Goal: Task Accomplishment & Management: Use online tool/utility

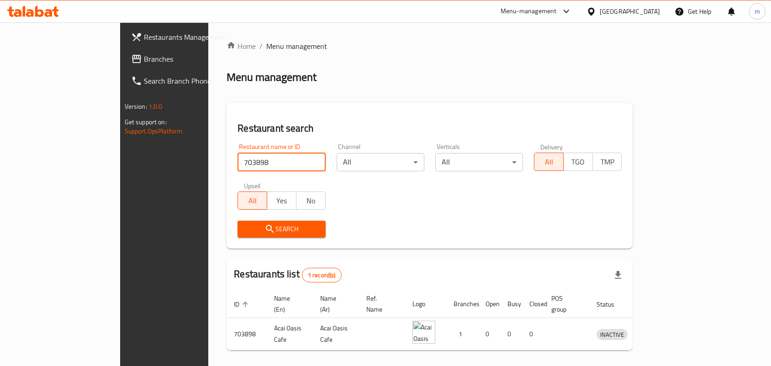
scroll to position [24, 0]
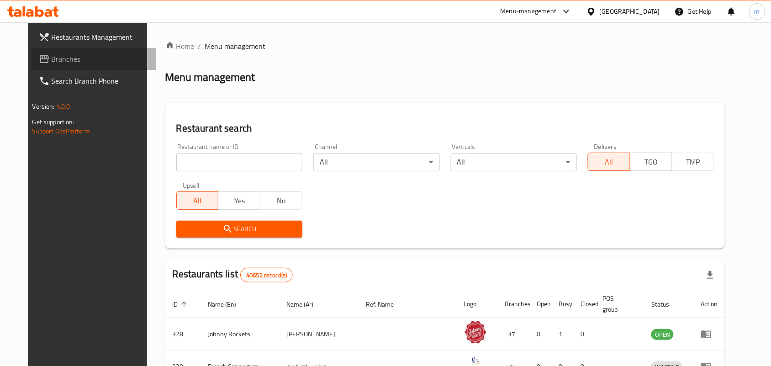
click at [52, 55] on span "Branches" at bounding box center [101, 58] width 98 height 11
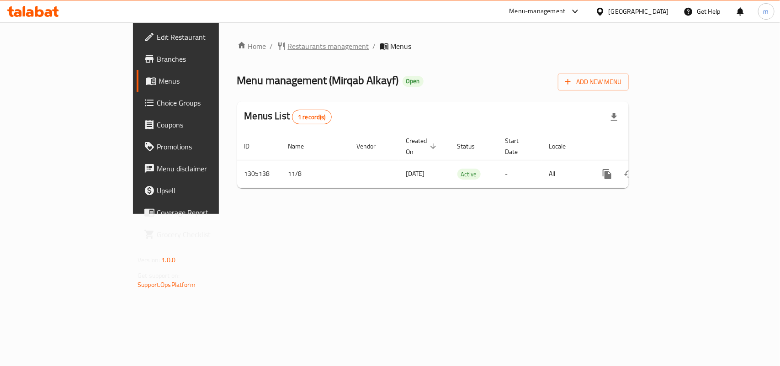
click at [288, 44] on span "Restaurants management" at bounding box center [328, 46] width 81 height 11
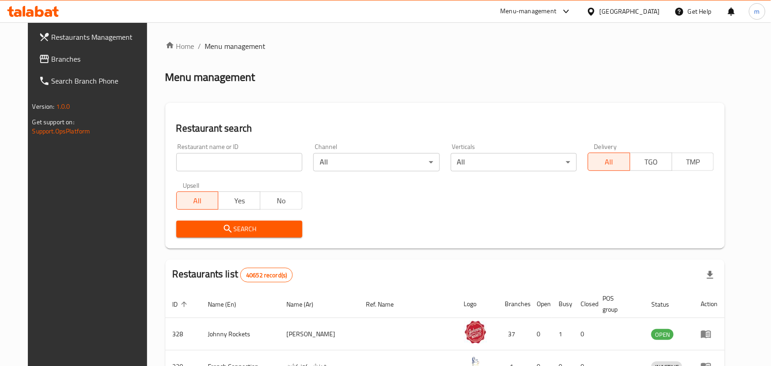
click at [176, 160] on input "search" at bounding box center [239, 162] width 126 height 18
paste input "703553"
type input "703553"
click button "Search" at bounding box center [239, 229] width 126 height 17
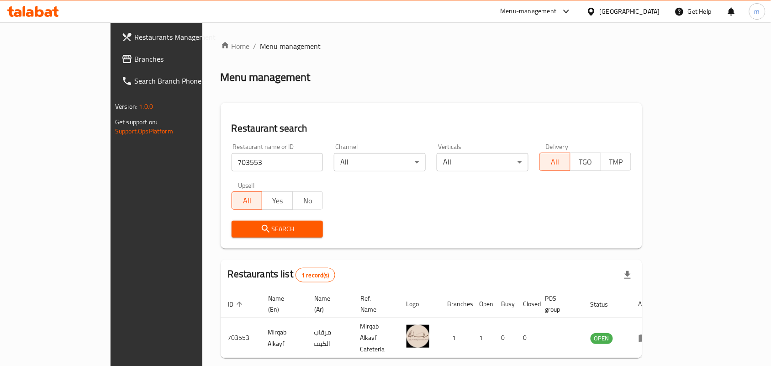
click at [624, 12] on div "[GEOGRAPHIC_DATA]" at bounding box center [630, 11] width 60 height 10
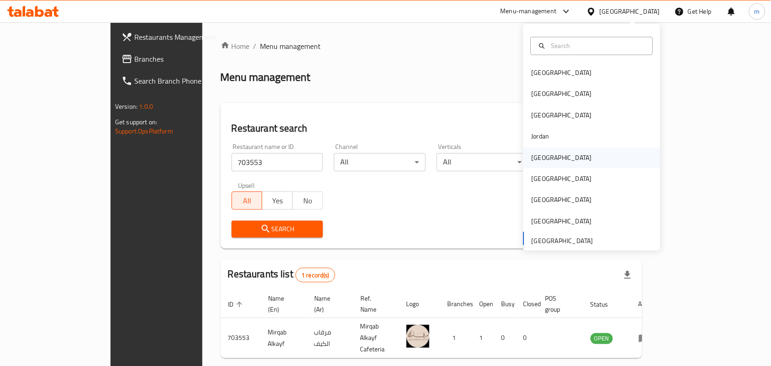
click at [545, 156] on div "[GEOGRAPHIC_DATA]" at bounding box center [561, 157] width 75 height 21
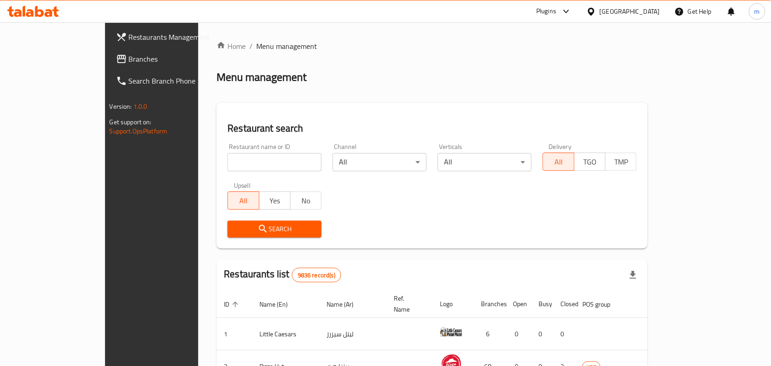
click at [129, 61] on span "Branches" at bounding box center [178, 58] width 98 height 11
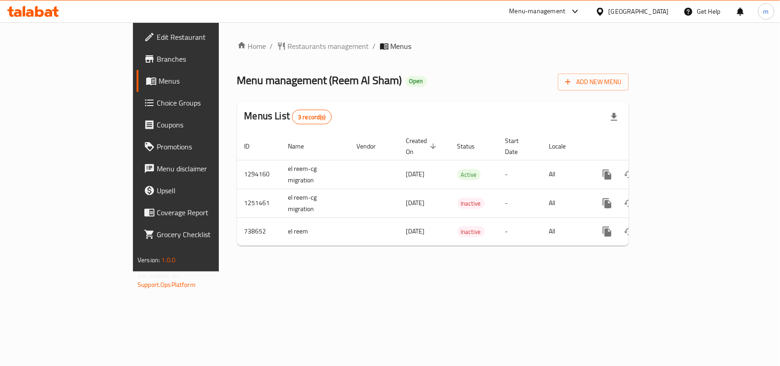
click at [288, 47] on span "Restaurants management" at bounding box center [328, 46] width 81 height 11
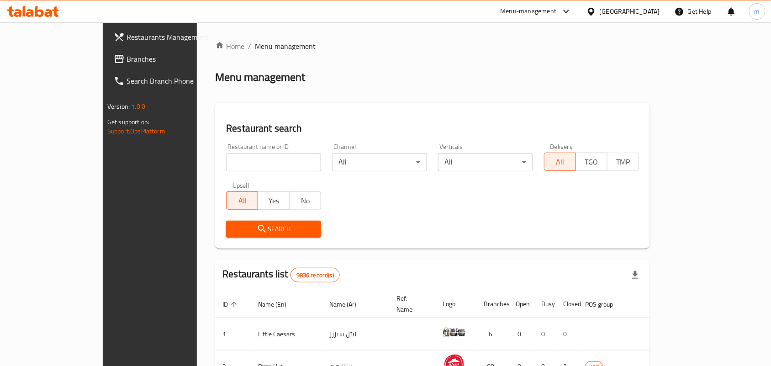
click at [226, 161] on input "search" at bounding box center [273, 162] width 95 height 18
paste input "647644"
type input "647644"
click button "Search" at bounding box center [273, 229] width 95 height 17
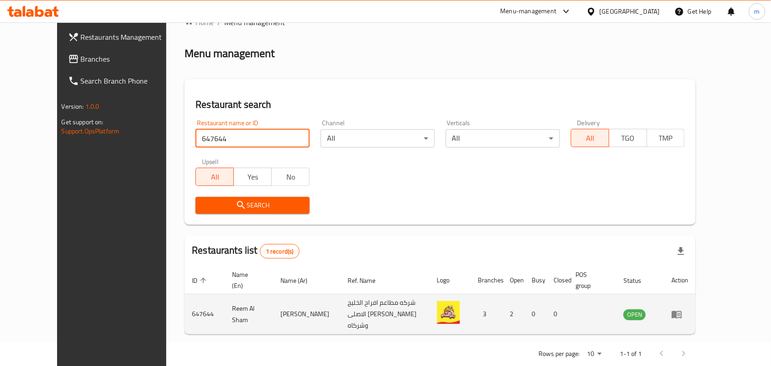
scroll to position [34, 0]
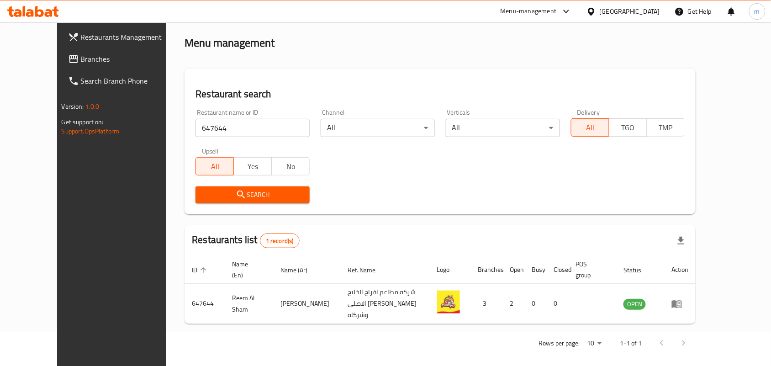
click at [594, 9] on icon at bounding box center [591, 11] width 6 height 8
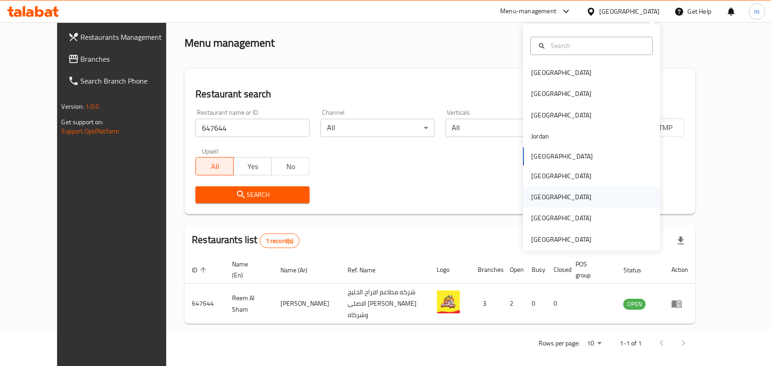
click at [533, 199] on div "[GEOGRAPHIC_DATA]" at bounding box center [562, 197] width 60 height 10
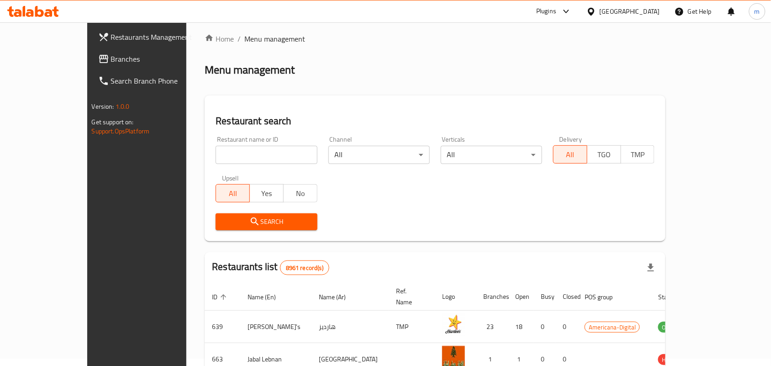
scroll to position [34, 0]
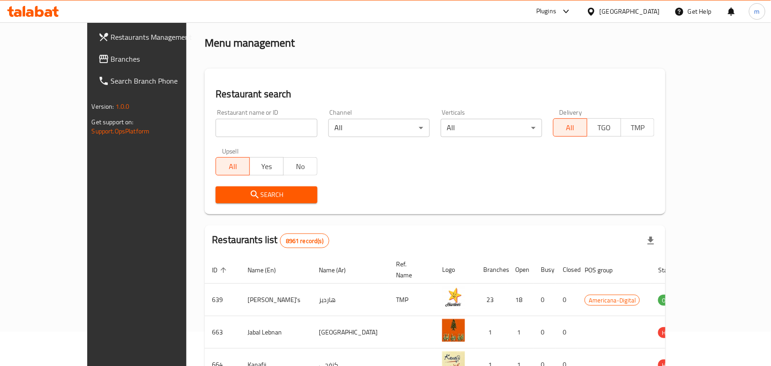
click at [111, 58] on span "Branches" at bounding box center [160, 58] width 98 height 11
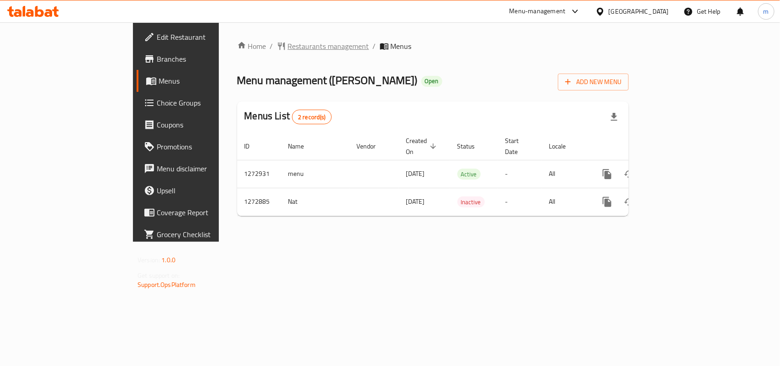
click at [288, 51] on span "Restaurants management" at bounding box center [328, 46] width 81 height 11
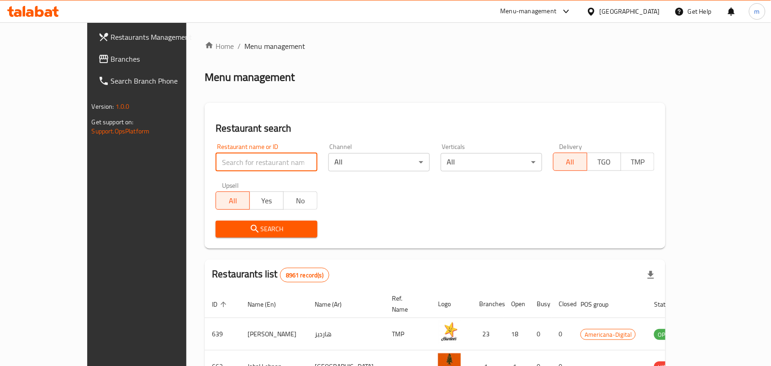
click at [216, 163] on input "search" at bounding box center [266, 162] width 101 height 18
paste input "690483"
type input "690483"
click button "Search" at bounding box center [266, 229] width 101 height 17
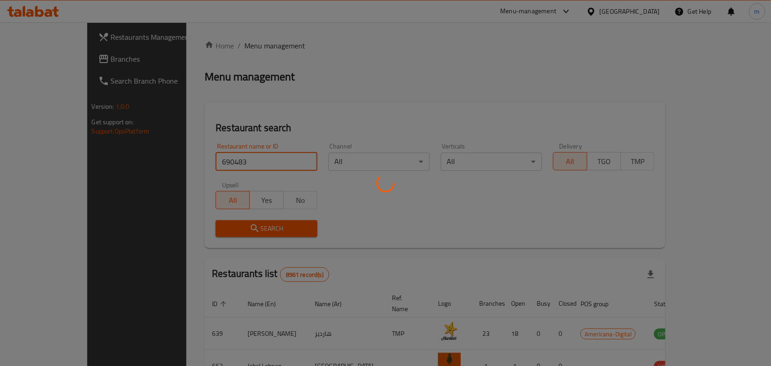
scroll to position [24, 0]
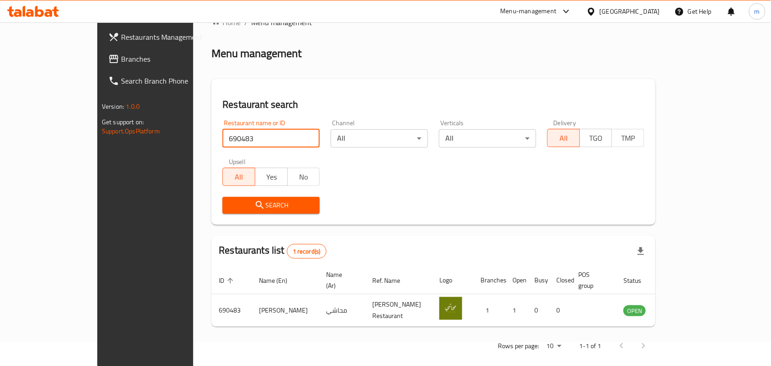
click at [594, 12] on icon at bounding box center [591, 11] width 6 height 8
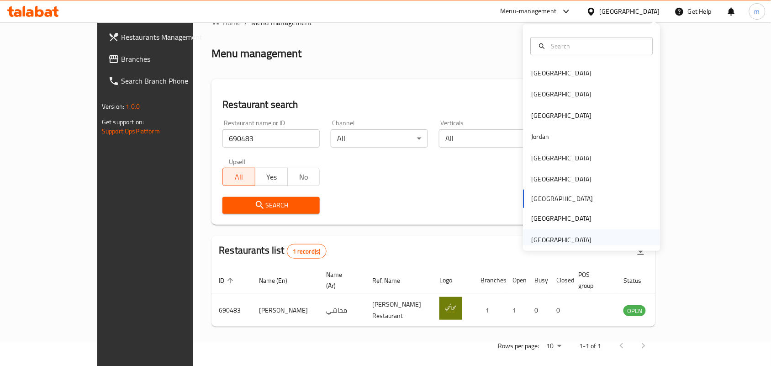
click at [538, 238] on div "[GEOGRAPHIC_DATA]" at bounding box center [562, 240] width 60 height 10
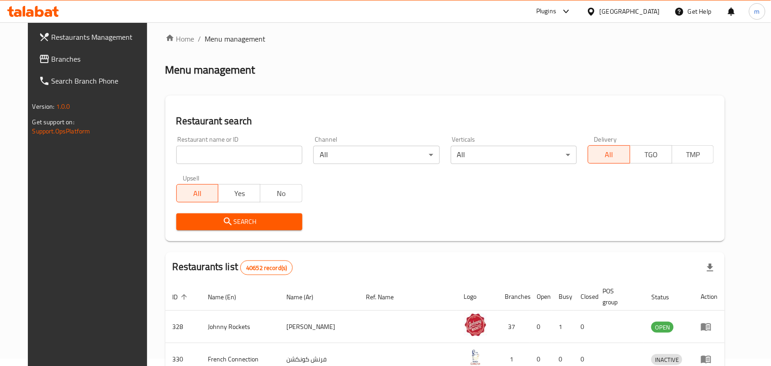
scroll to position [24, 0]
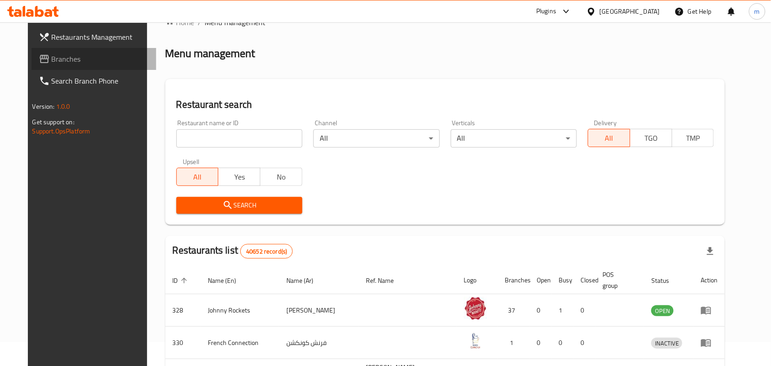
click at [52, 63] on span "Branches" at bounding box center [101, 58] width 98 height 11
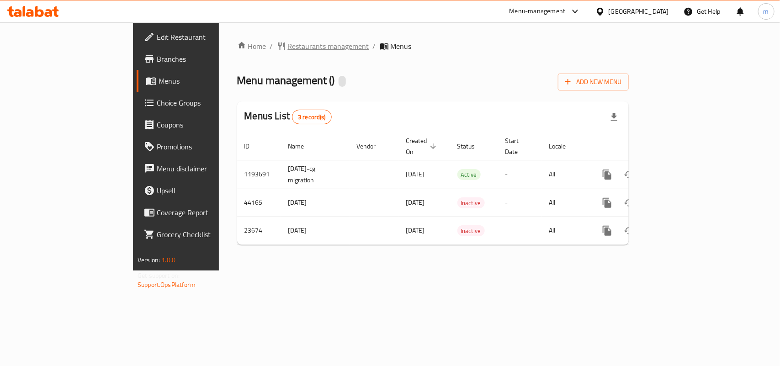
click at [288, 44] on span "Restaurants management" at bounding box center [328, 46] width 81 height 11
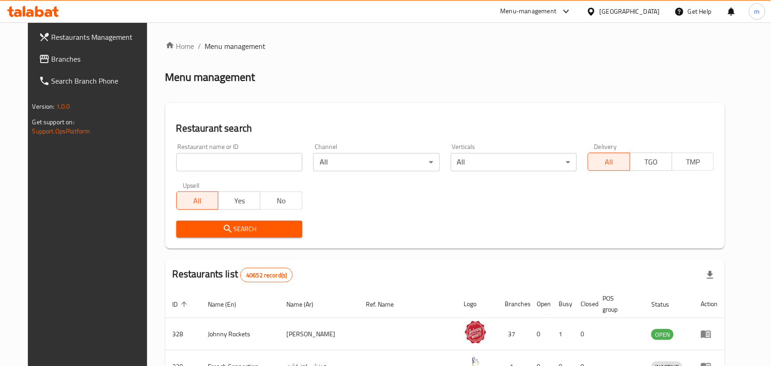
click at [193, 166] on input "search" at bounding box center [239, 162] width 126 height 18
paste input "12493"
type input "12493"
click button "Search" at bounding box center [239, 229] width 126 height 17
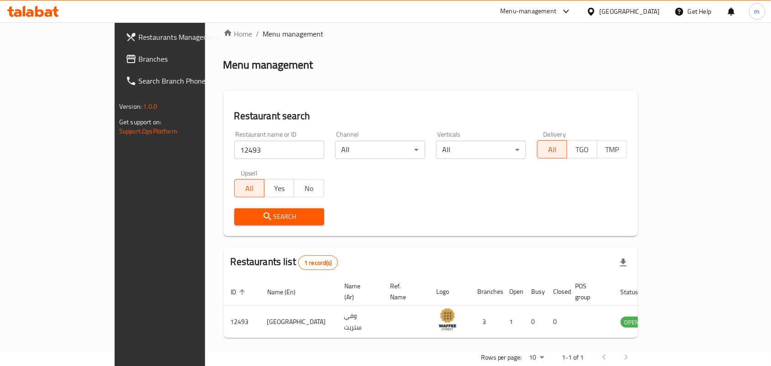
scroll to position [24, 0]
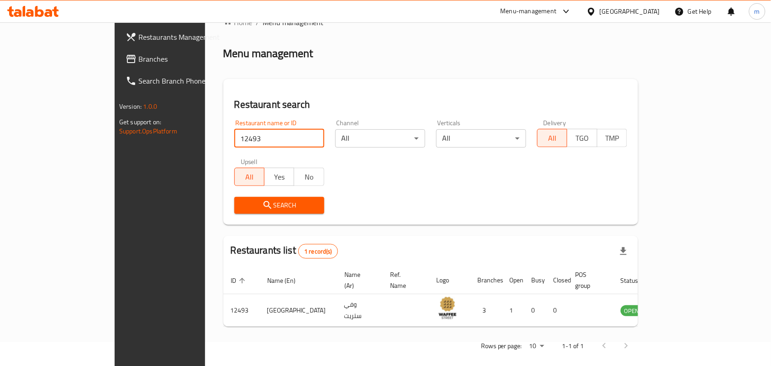
click at [138, 55] on span "Branches" at bounding box center [187, 58] width 98 height 11
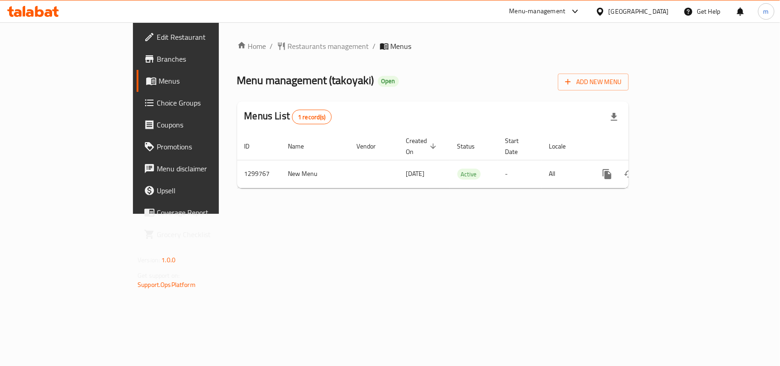
click at [288, 46] on span "Restaurants management" at bounding box center [328, 46] width 81 height 11
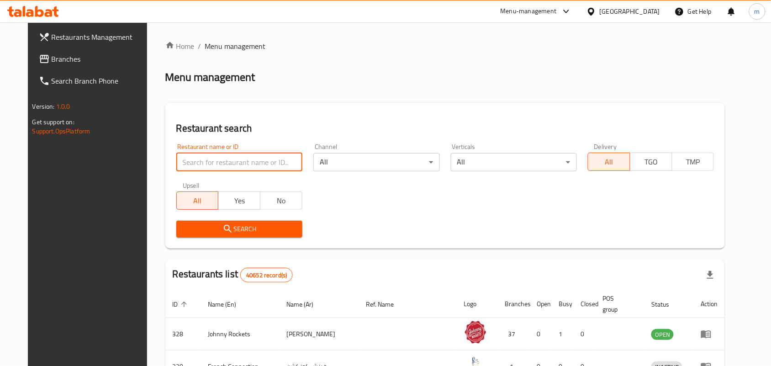
click at [176, 161] on input "search" at bounding box center [239, 162] width 126 height 18
paste input "701504"
type input "701504"
click button "Search" at bounding box center [239, 229] width 126 height 17
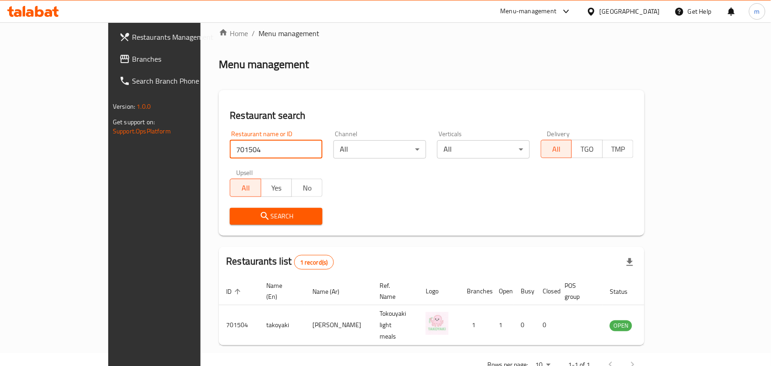
scroll to position [24, 0]
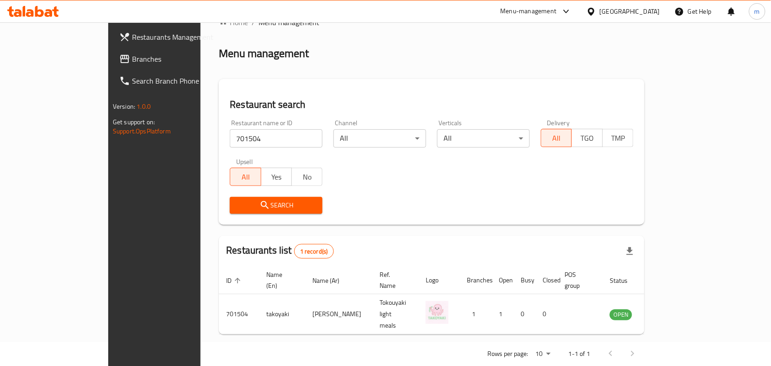
click at [610, 11] on div "[GEOGRAPHIC_DATA]" at bounding box center [630, 11] width 60 height 10
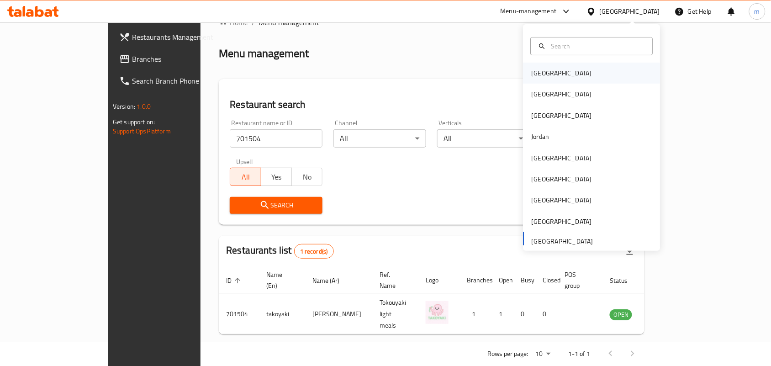
click at [543, 71] on div "[GEOGRAPHIC_DATA]" at bounding box center [562, 73] width 60 height 10
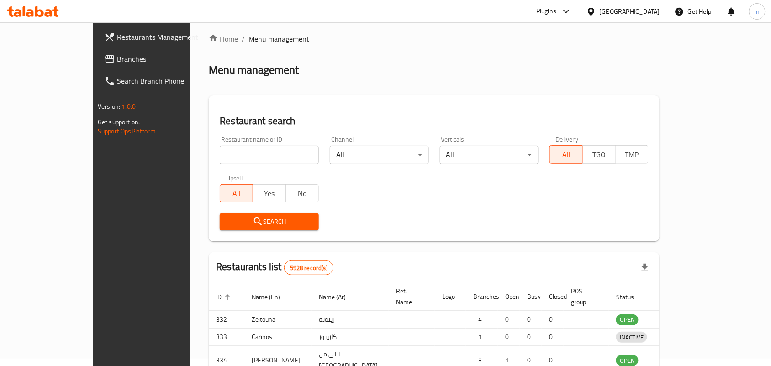
scroll to position [24, 0]
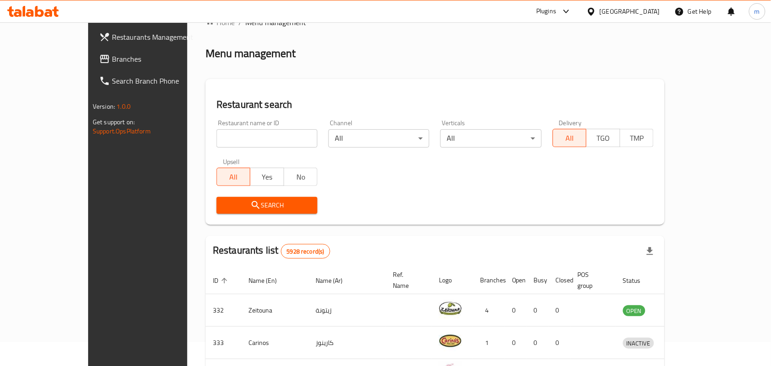
click at [112, 58] on span "Branches" at bounding box center [161, 58] width 98 height 11
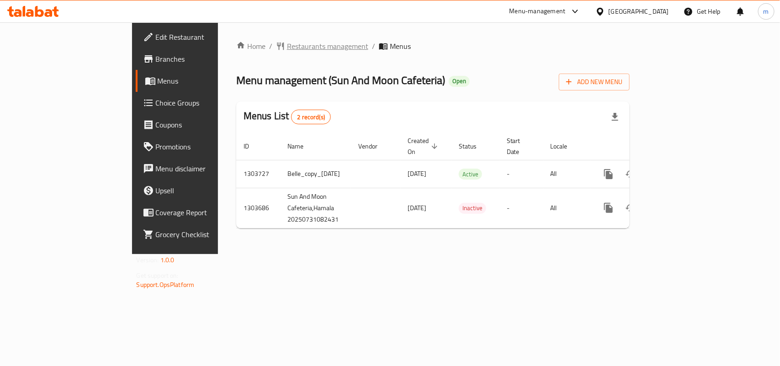
click at [287, 51] on span "Restaurants management" at bounding box center [327, 46] width 81 height 11
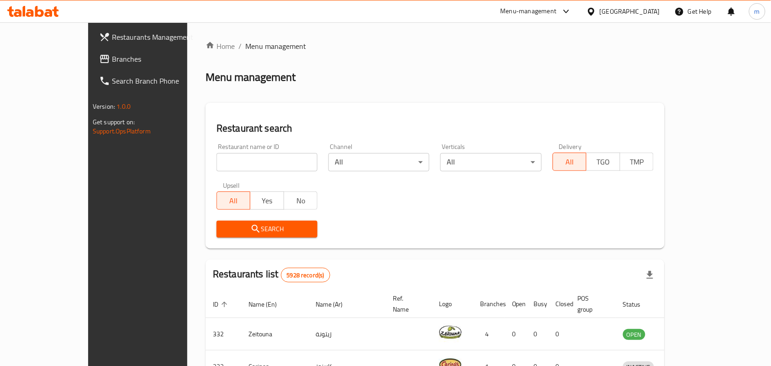
click at [217, 158] on input "search" at bounding box center [267, 162] width 101 height 18
paste input "702931"
type input "702931"
click button "Search" at bounding box center [267, 229] width 101 height 17
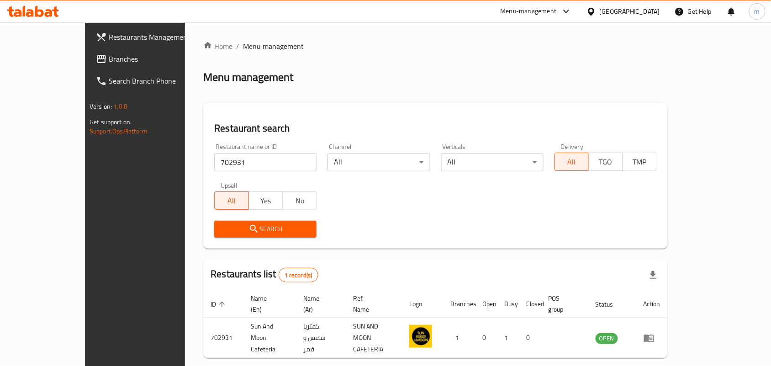
click at [640, 12] on div "Bahrain" at bounding box center [630, 11] width 60 height 10
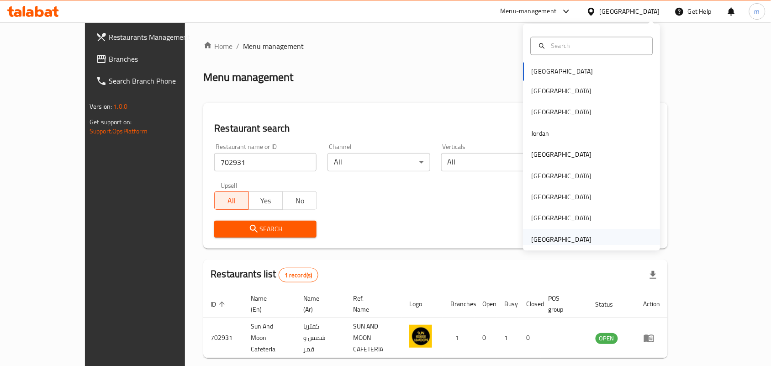
click at [546, 237] on div "United Arab Emirates" at bounding box center [562, 239] width 60 height 10
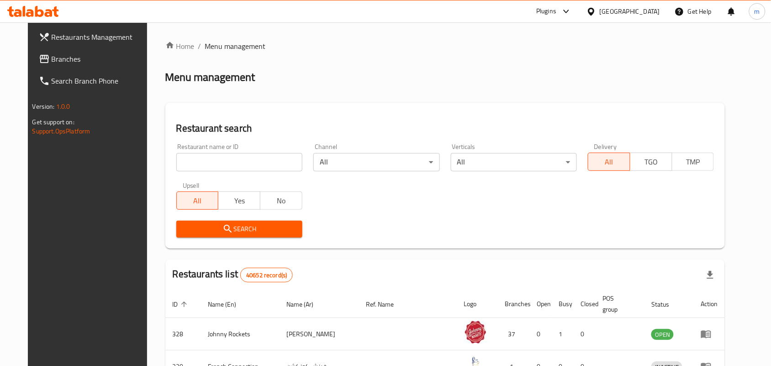
click at [39, 60] on icon at bounding box center [44, 58] width 11 height 11
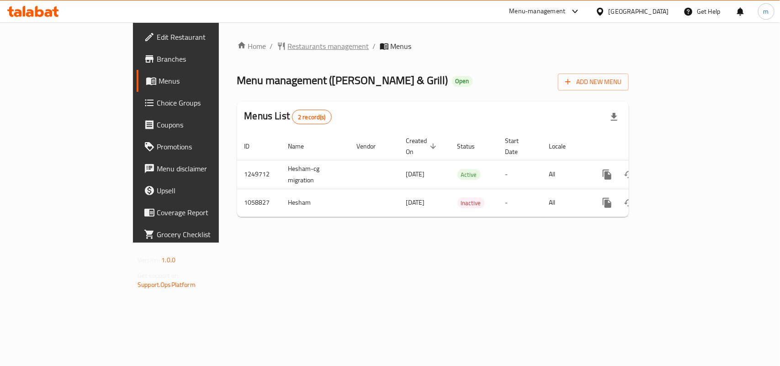
click at [288, 47] on span "Restaurants management" at bounding box center [328, 46] width 81 height 11
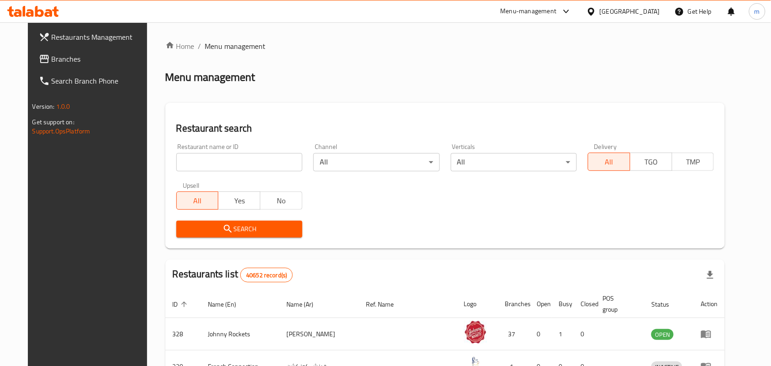
click at [208, 167] on input "search" at bounding box center [239, 162] width 126 height 18
paste input "662906"
type input "662906"
click button "Search" at bounding box center [239, 229] width 126 height 17
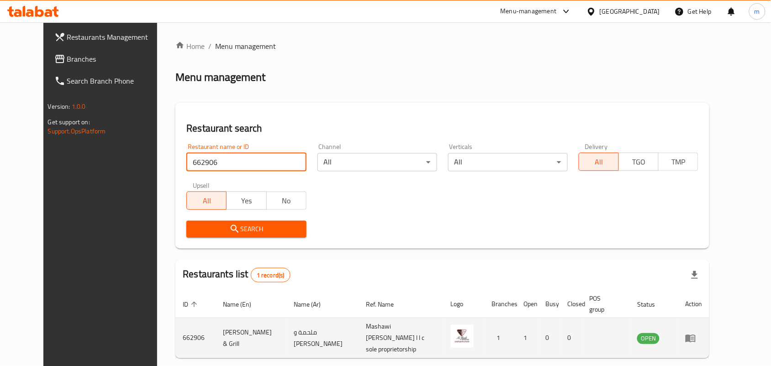
scroll to position [24, 0]
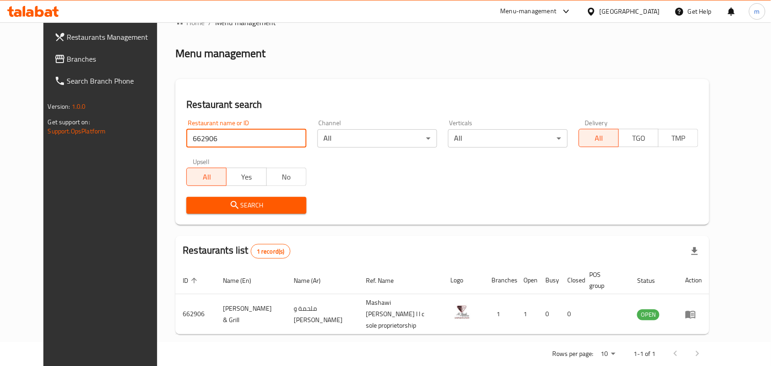
click at [610, 12] on div "United Arab Emirates" at bounding box center [630, 11] width 60 height 10
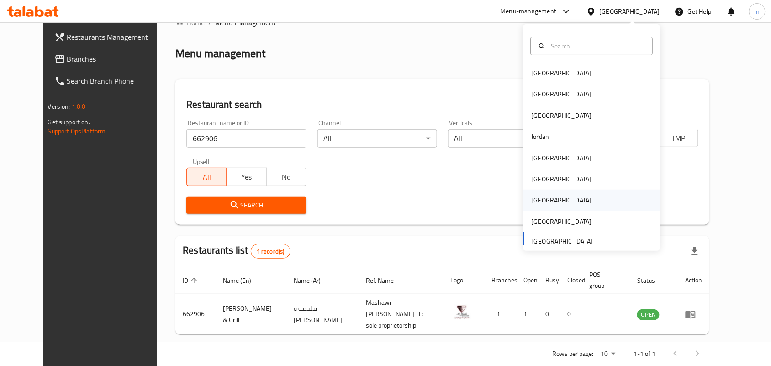
click at [532, 198] on div "[GEOGRAPHIC_DATA]" at bounding box center [562, 200] width 60 height 10
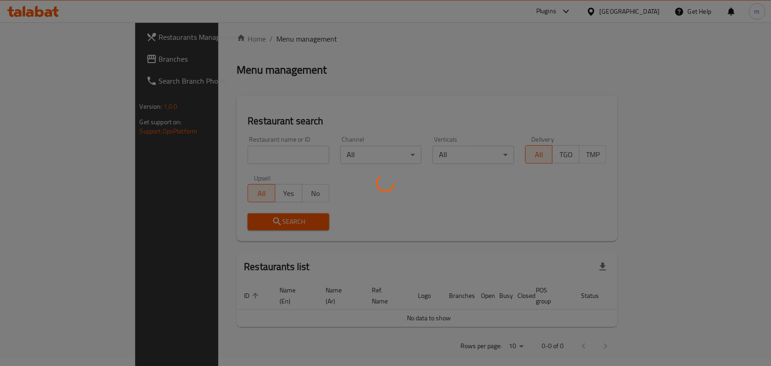
scroll to position [24, 0]
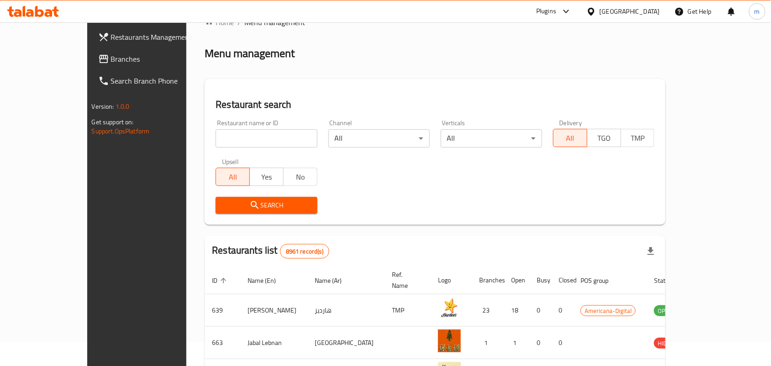
drag, startPoint x: 67, startPoint y: 58, endPoint x: 45, endPoint y: 58, distance: 21.9
click at [111, 58] on span "Branches" at bounding box center [160, 58] width 98 height 11
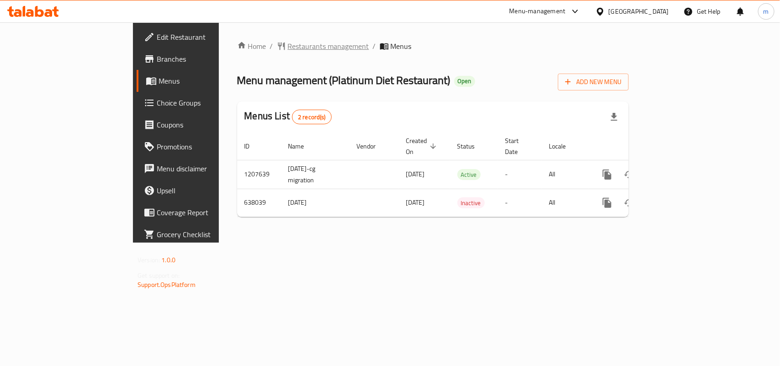
click at [288, 43] on span "Restaurants management" at bounding box center [328, 46] width 81 height 11
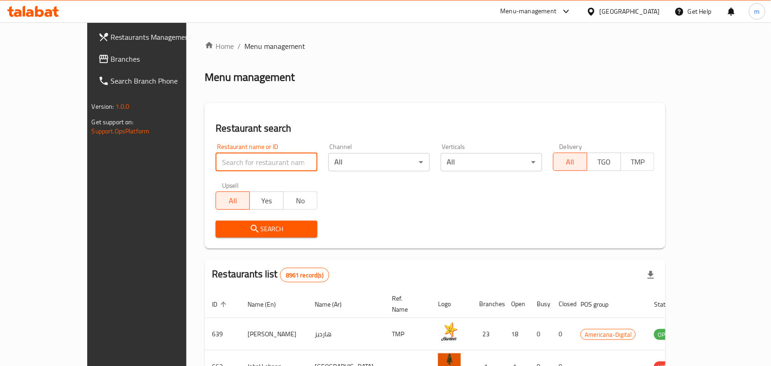
click at [216, 158] on input "search" at bounding box center [266, 162] width 101 height 18
paste input "639972"
type input "639972"
click button "Search" at bounding box center [266, 229] width 101 height 17
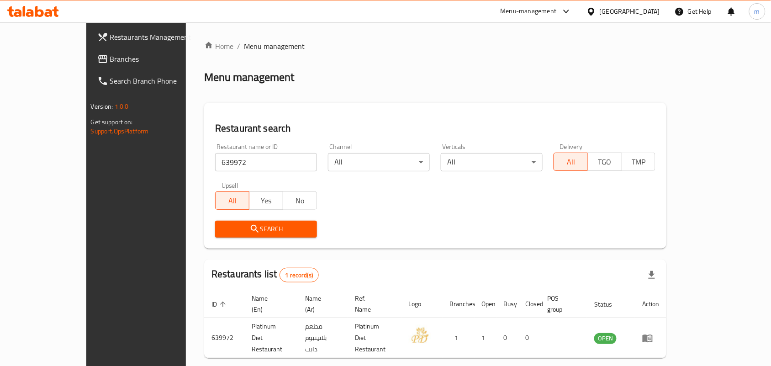
scroll to position [24, 0]
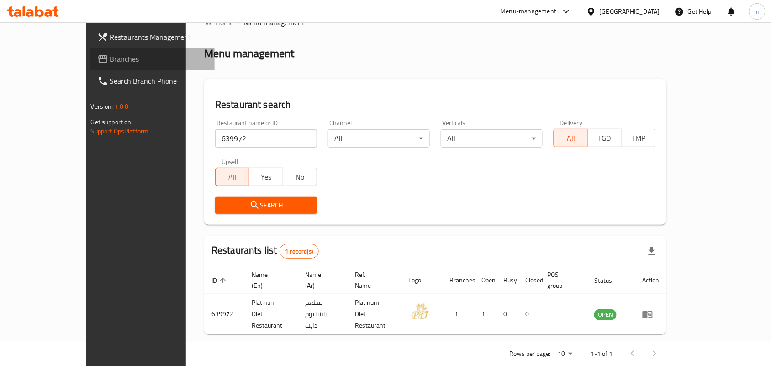
click at [110, 60] on span "Branches" at bounding box center [159, 58] width 98 height 11
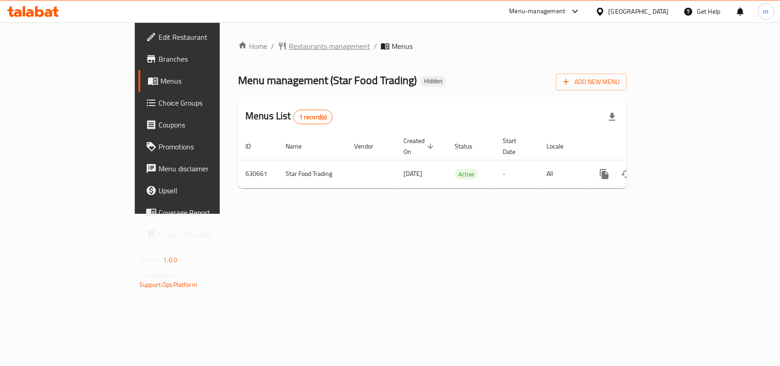
click at [289, 43] on span "Restaurants management" at bounding box center [329, 46] width 81 height 11
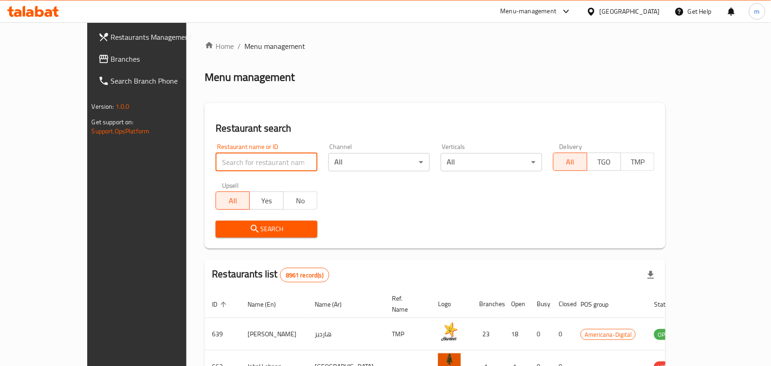
click at [216, 160] on input "search" at bounding box center [266, 162] width 101 height 18
paste input "639573"
type input "639573"
click button "Search" at bounding box center [266, 229] width 101 height 17
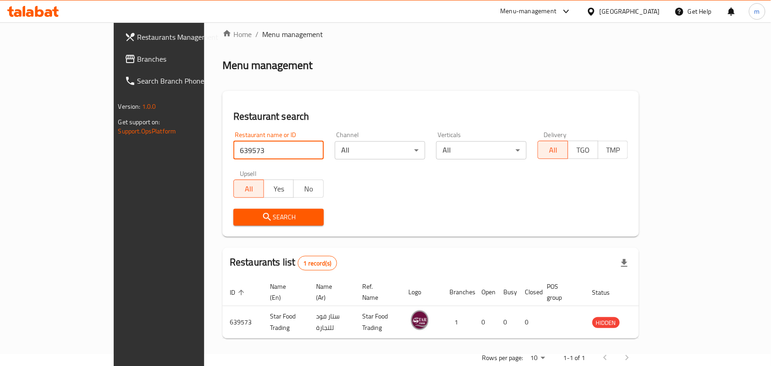
scroll to position [24, 0]
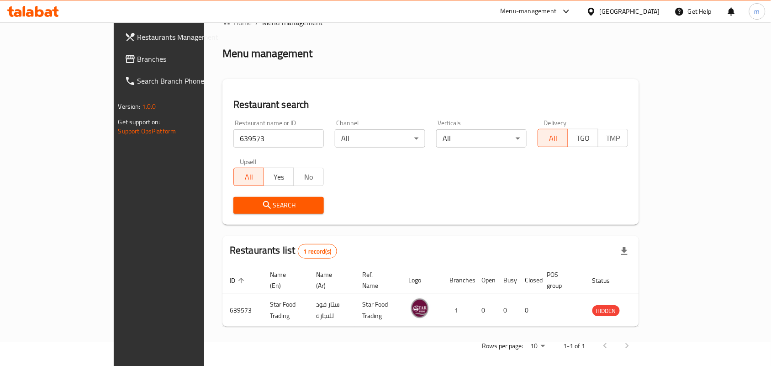
click at [655, 8] on div "[GEOGRAPHIC_DATA]" at bounding box center [630, 11] width 60 height 10
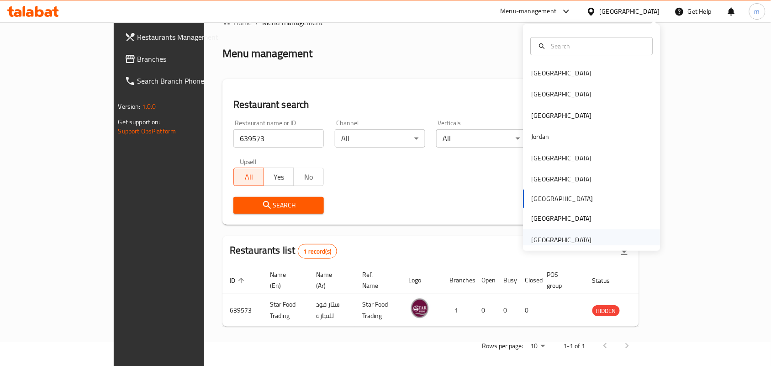
click at [550, 233] on div "[GEOGRAPHIC_DATA]" at bounding box center [561, 239] width 75 height 21
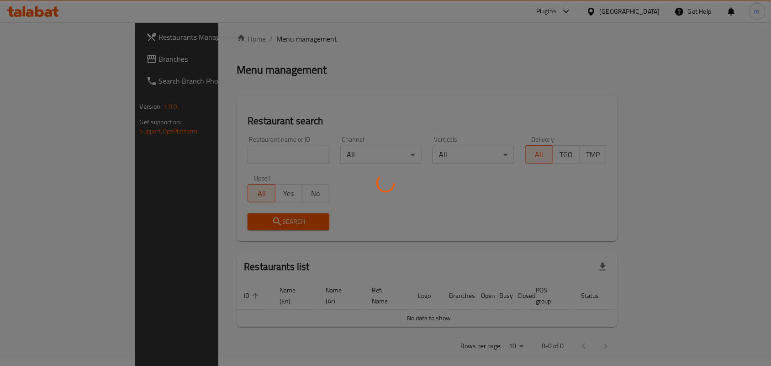
scroll to position [24, 0]
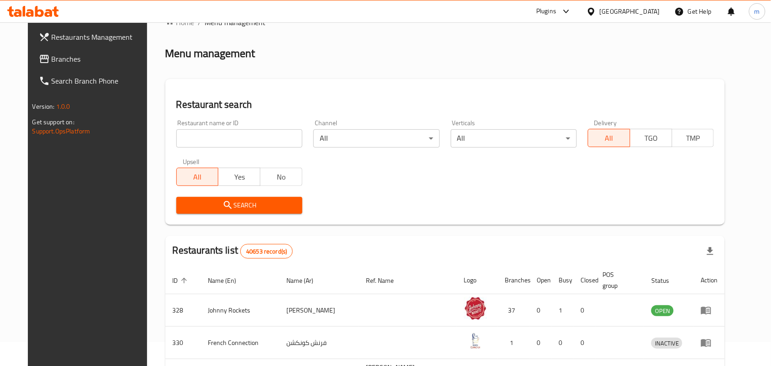
click at [54, 58] on span "Branches" at bounding box center [101, 58] width 98 height 11
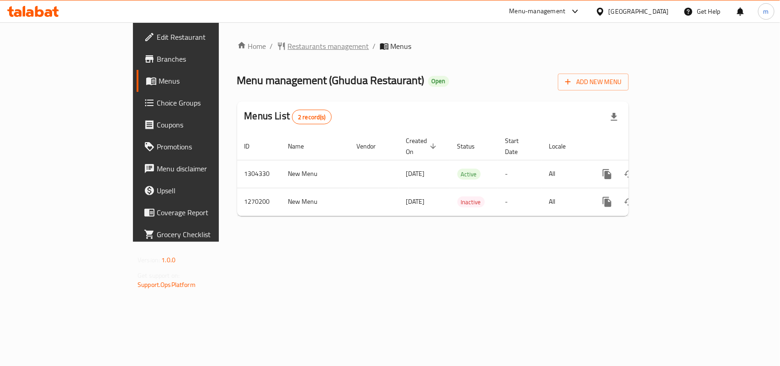
click at [288, 45] on span "Restaurants management" at bounding box center [328, 46] width 81 height 11
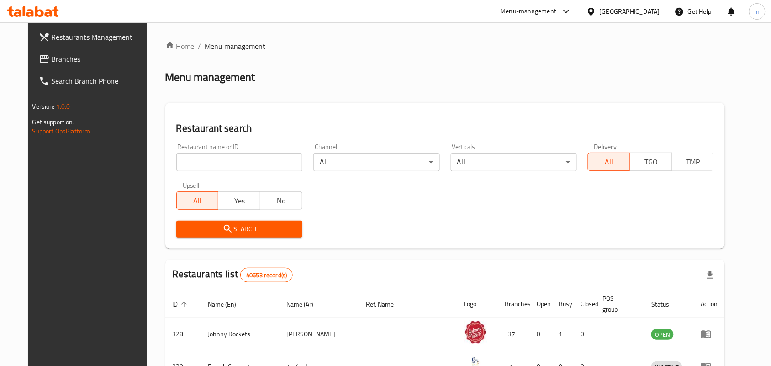
click at [194, 161] on input "search" at bounding box center [239, 162] width 126 height 18
paste input "689059"
type input "689059"
click button "Search" at bounding box center [239, 229] width 126 height 17
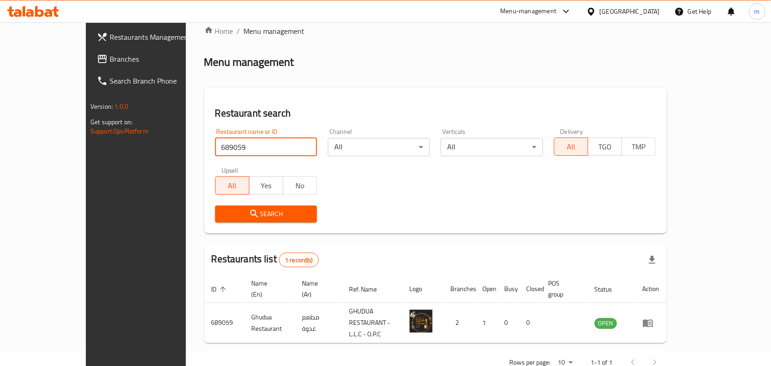
scroll to position [24, 0]
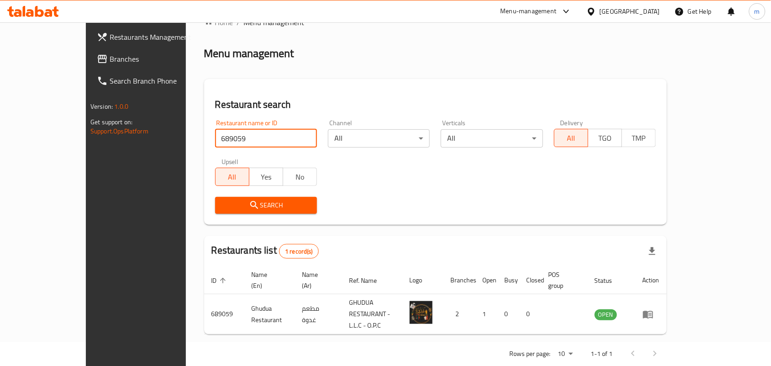
click at [110, 54] on span "Branches" at bounding box center [159, 58] width 98 height 11
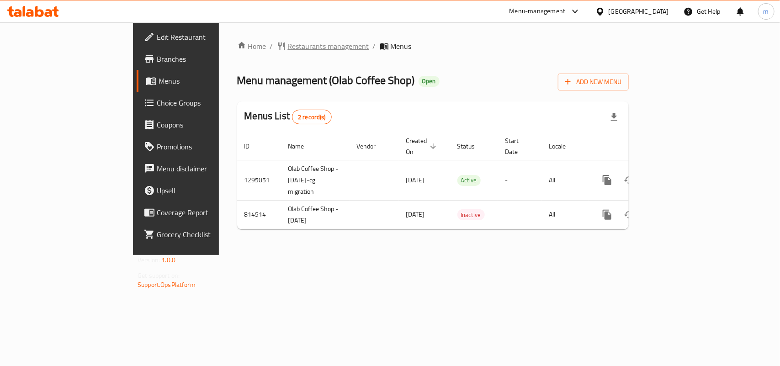
click at [288, 42] on span "Restaurants management" at bounding box center [328, 46] width 81 height 11
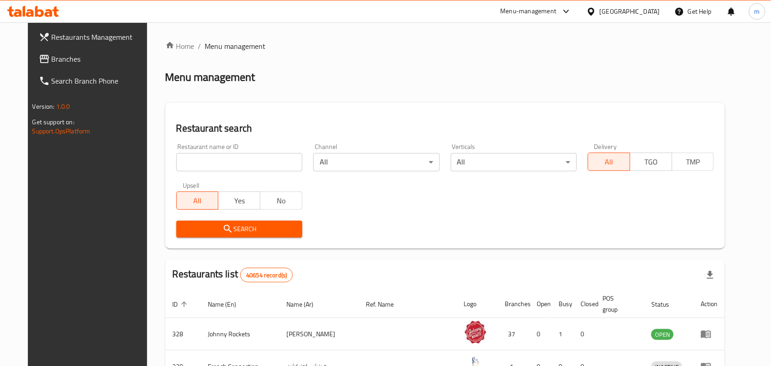
click at [184, 158] on input "search" at bounding box center [239, 162] width 126 height 18
paste input "654818"
type input "654818"
click button "Search" at bounding box center [239, 229] width 126 height 17
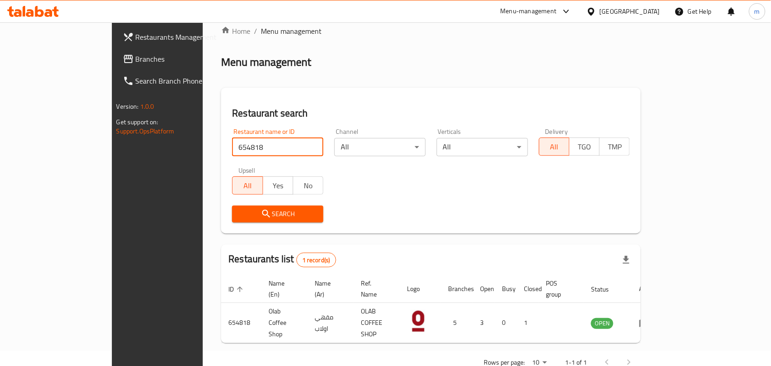
scroll to position [24, 0]
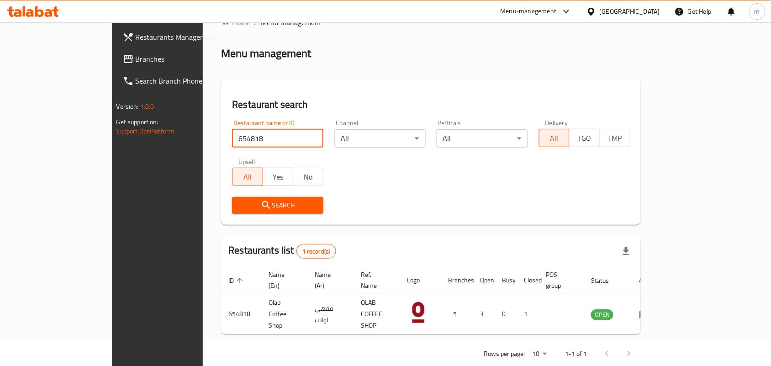
click at [604, 12] on div "[GEOGRAPHIC_DATA]" at bounding box center [630, 11] width 60 height 10
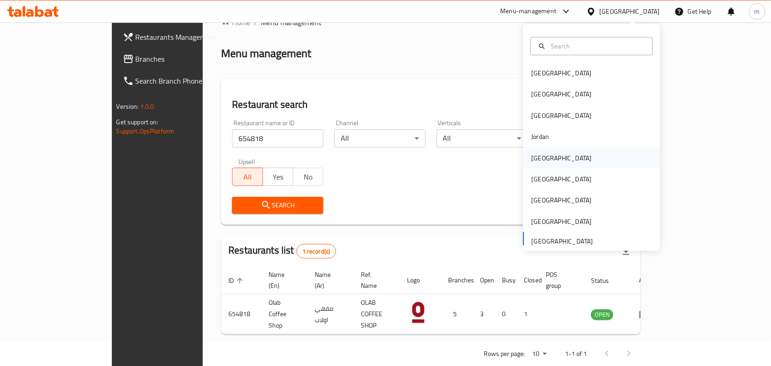
click at [541, 153] on div "[GEOGRAPHIC_DATA]" at bounding box center [562, 158] width 60 height 10
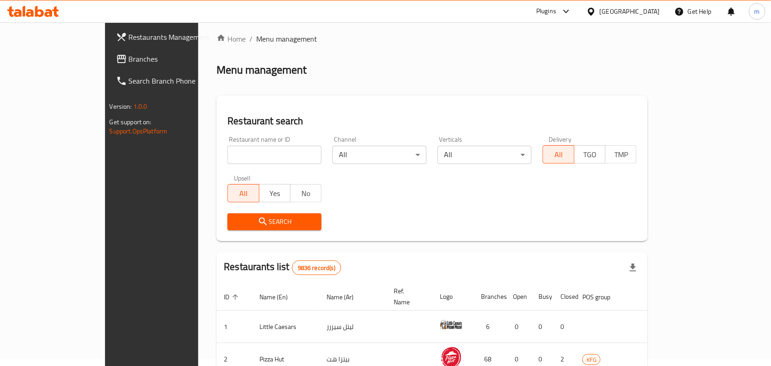
scroll to position [24, 0]
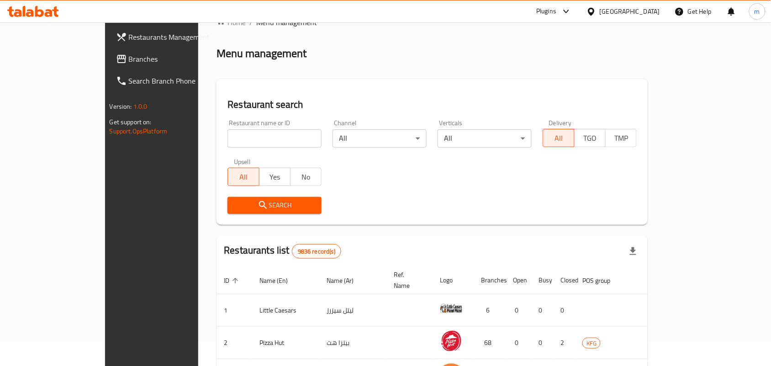
drag, startPoint x: 34, startPoint y: 60, endPoint x: 8, endPoint y: 74, distance: 30.0
click at [129, 60] on span "Branches" at bounding box center [178, 58] width 98 height 11
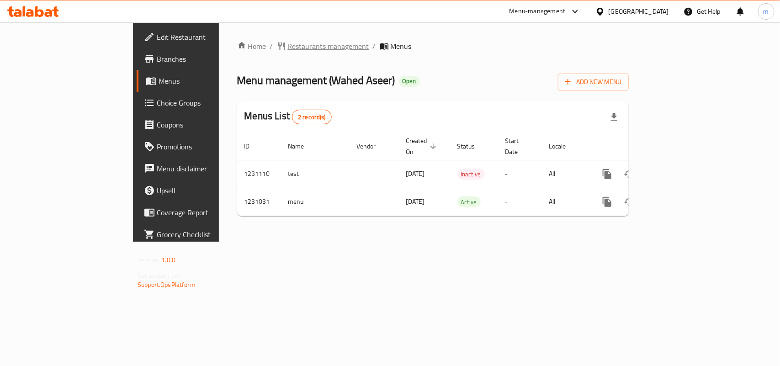
click at [288, 49] on span "Restaurants management" at bounding box center [328, 46] width 81 height 11
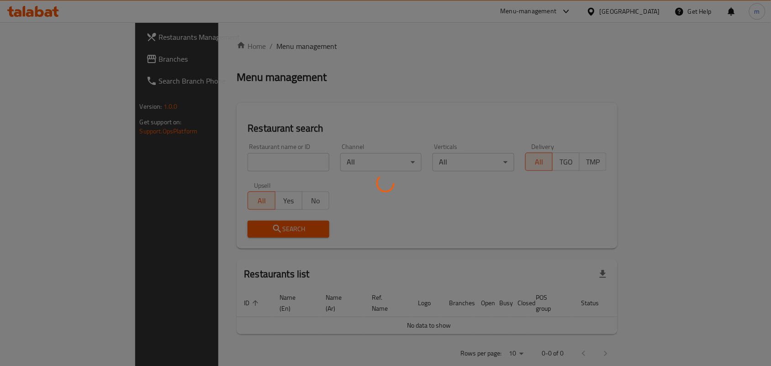
click at [186, 159] on div at bounding box center [385, 183] width 771 height 366
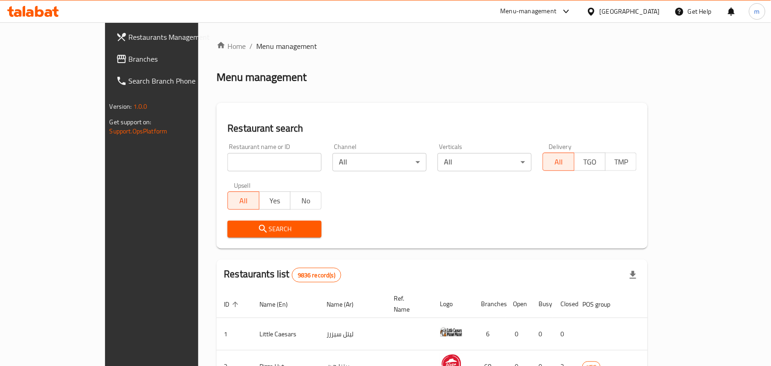
click at [228, 159] on input "search" at bounding box center [275, 162] width 94 height 18
paste input "677327"
type input "677327"
click button "Search" at bounding box center [275, 229] width 94 height 17
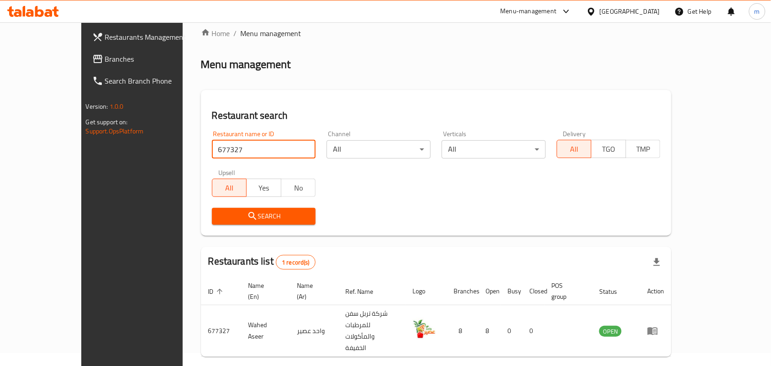
scroll to position [24, 0]
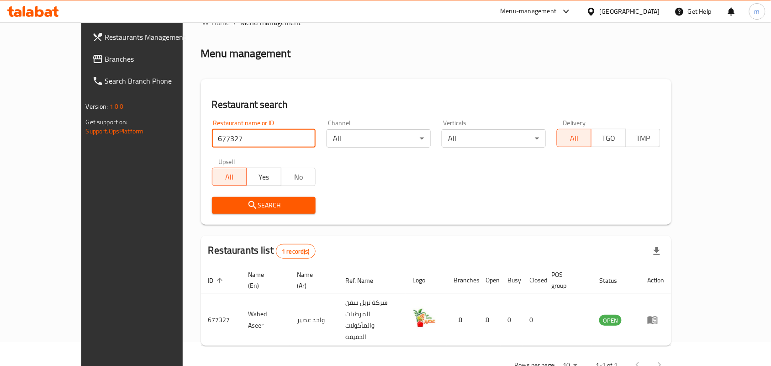
click at [644, 15] on div "[GEOGRAPHIC_DATA]" at bounding box center [630, 11] width 60 height 10
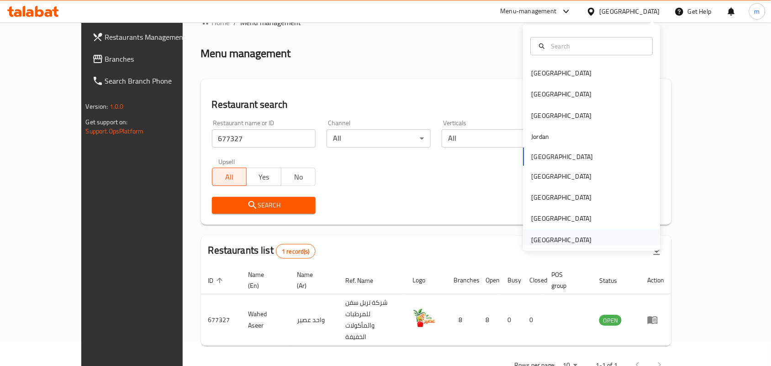
click at [562, 235] on div "[GEOGRAPHIC_DATA]" at bounding box center [562, 240] width 60 height 10
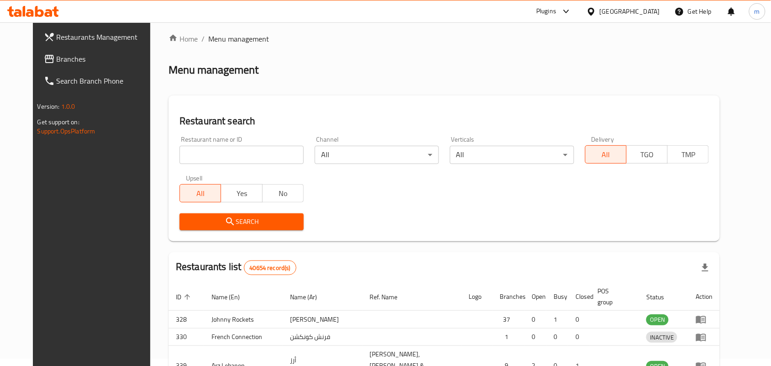
scroll to position [24, 0]
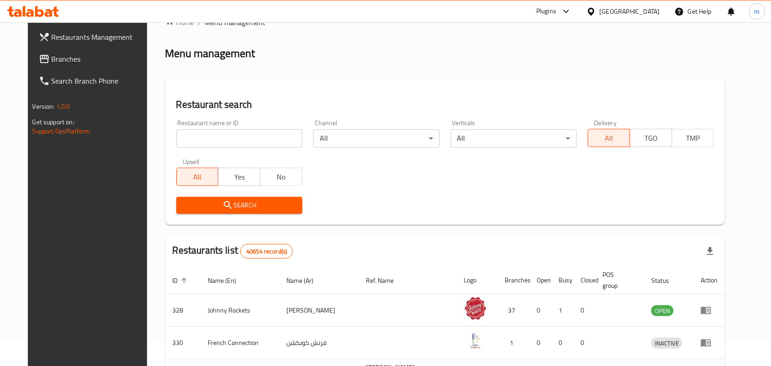
click at [52, 60] on span "Branches" at bounding box center [101, 58] width 98 height 11
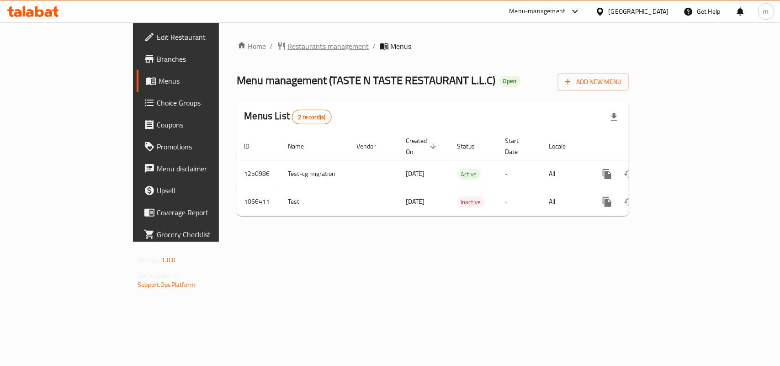
click at [288, 46] on span "Restaurants management" at bounding box center [328, 46] width 81 height 11
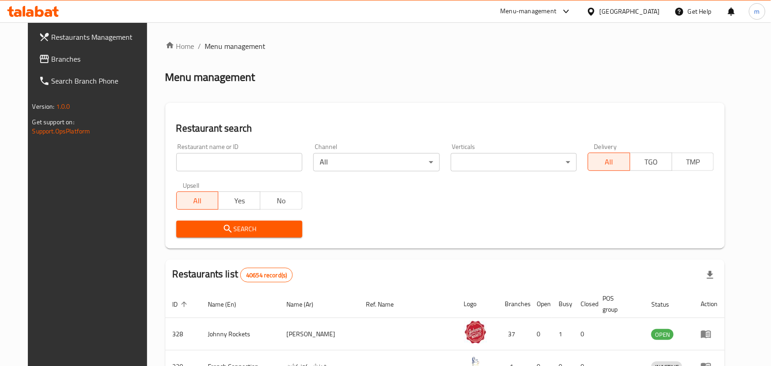
click at [186, 160] on input "search" at bounding box center [239, 162] width 126 height 18
paste input "663440"
type input "663440"
click button "Search" at bounding box center [239, 229] width 126 height 17
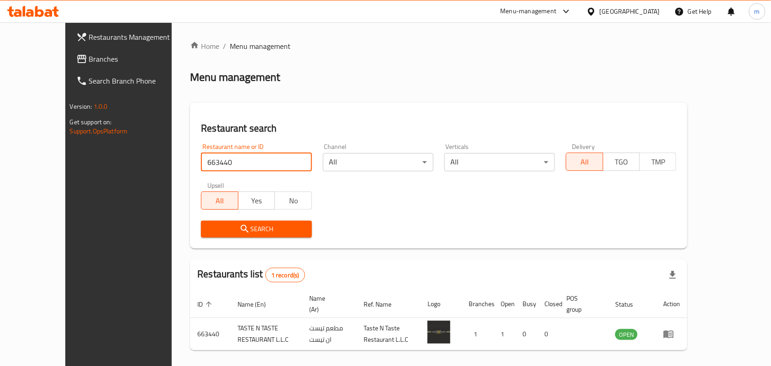
click at [606, 12] on div "[GEOGRAPHIC_DATA]" at bounding box center [630, 11] width 60 height 10
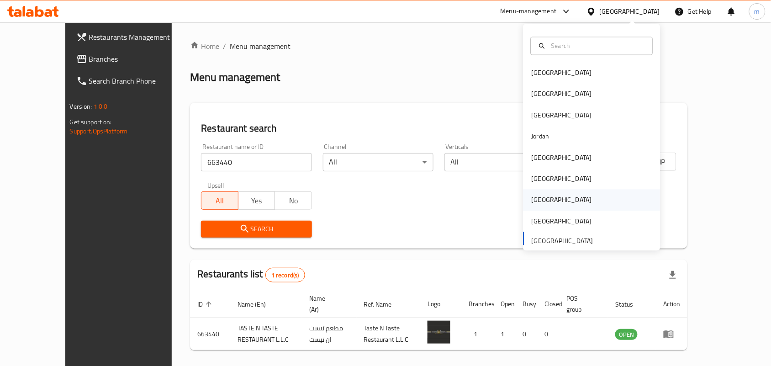
click at [532, 205] on div "[GEOGRAPHIC_DATA]" at bounding box center [562, 200] width 60 height 10
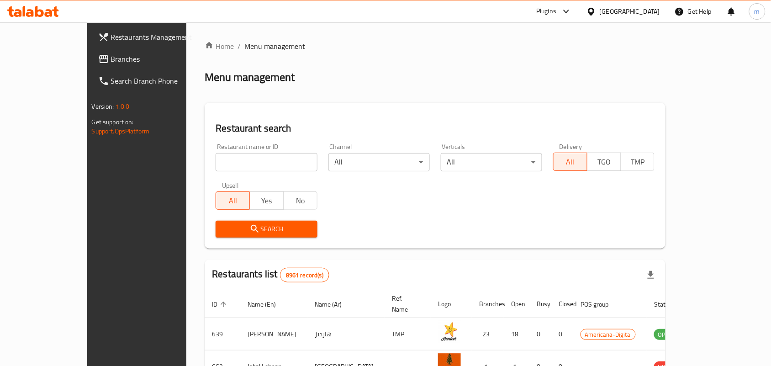
click at [111, 57] on span "Branches" at bounding box center [160, 58] width 98 height 11
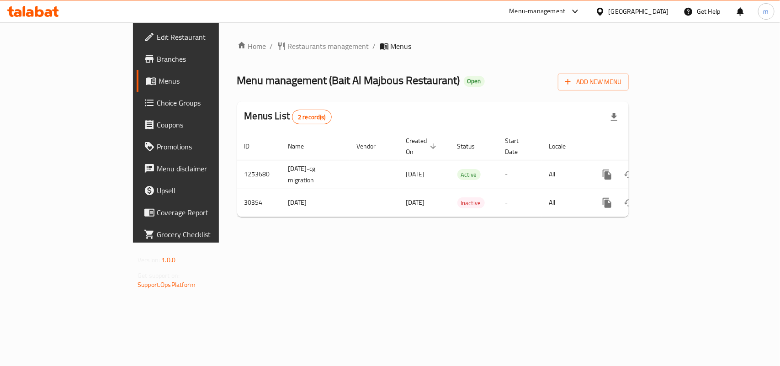
click at [288, 48] on span "Restaurants management" at bounding box center [328, 46] width 81 height 11
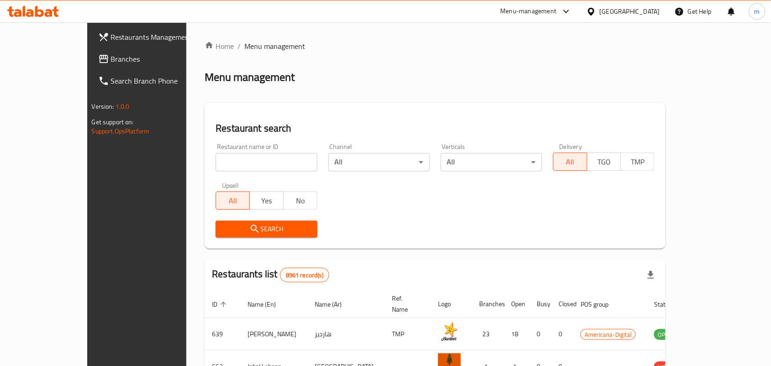
click at [216, 163] on input "search" at bounding box center [266, 162] width 101 height 18
paste input "15572"
type input "15572"
click button "Search" at bounding box center [266, 229] width 101 height 17
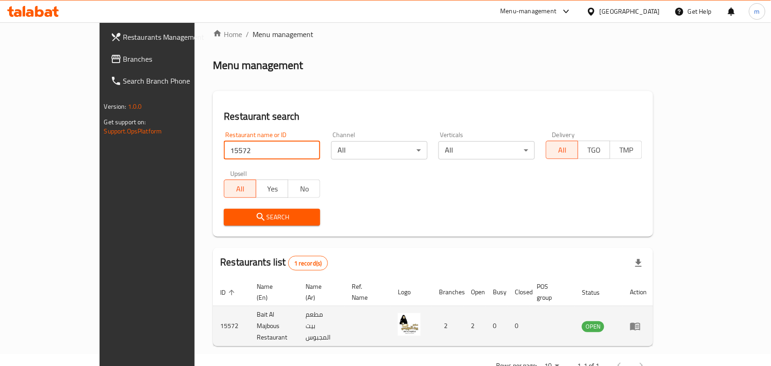
scroll to position [24, 0]
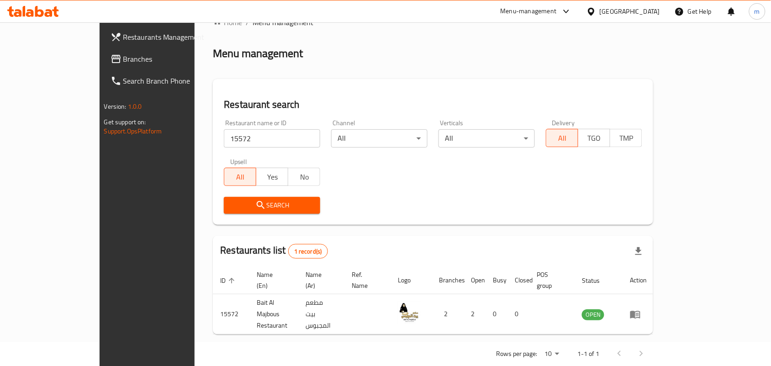
click at [596, 13] on icon at bounding box center [592, 12] width 10 height 10
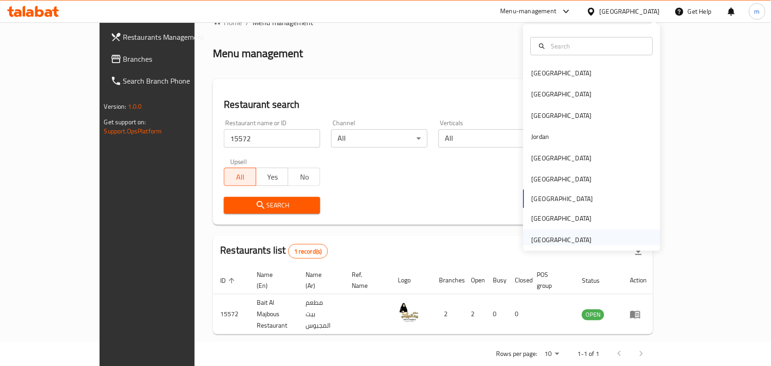
click at [564, 235] on div "[GEOGRAPHIC_DATA]" at bounding box center [562, 240] width 60 height 10
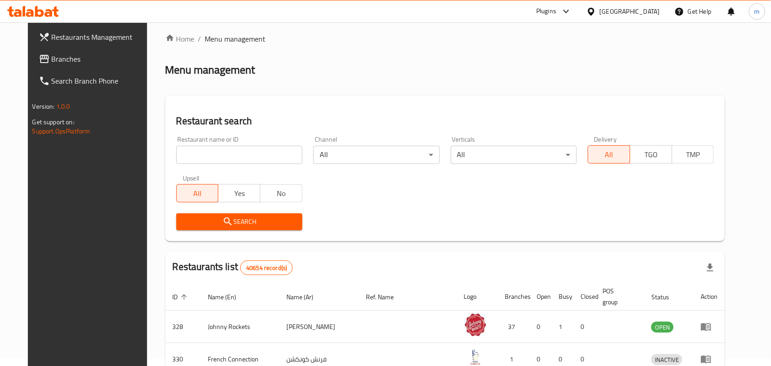
scroll to position [24, 0]
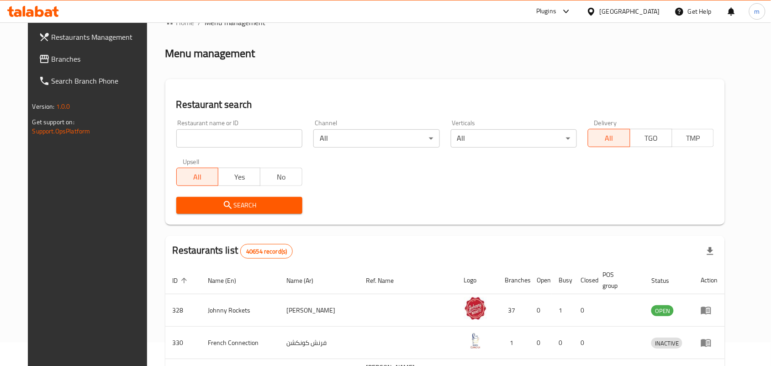
click at [52, 58] on span "Branches" at bounding box center [101, 58] width 98 height 11
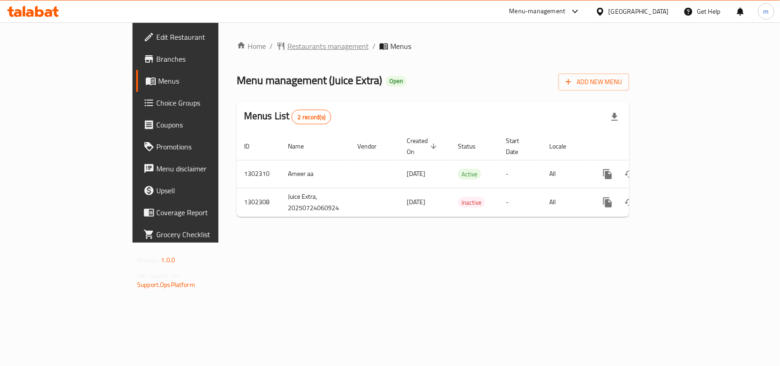
click at [287, 51] on span "Restaurants management" at bounding box center [327, 46] width 81 height 11
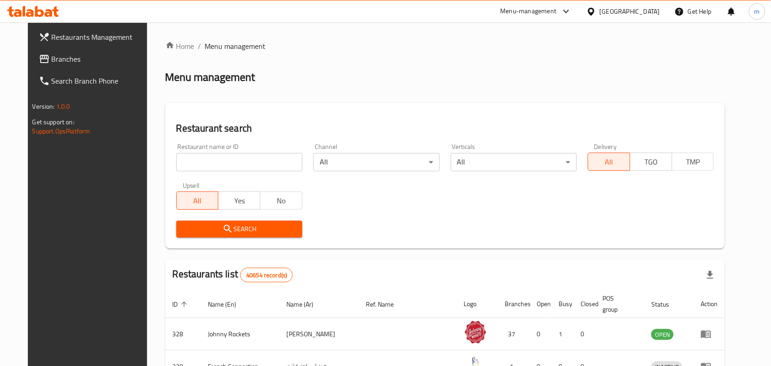
click at [188, 160] on input "search" at bounding box center [239, 162] width 126 height 18
paste input "702378"
type input "702378"
click button "Search" at bounding box center [239, 229] width 126 height 17
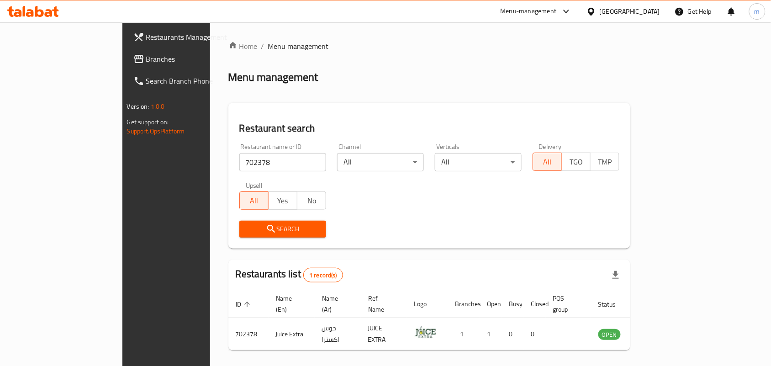
click at [133, 58] on span at bounding box center [139, 58] width 13 height 11
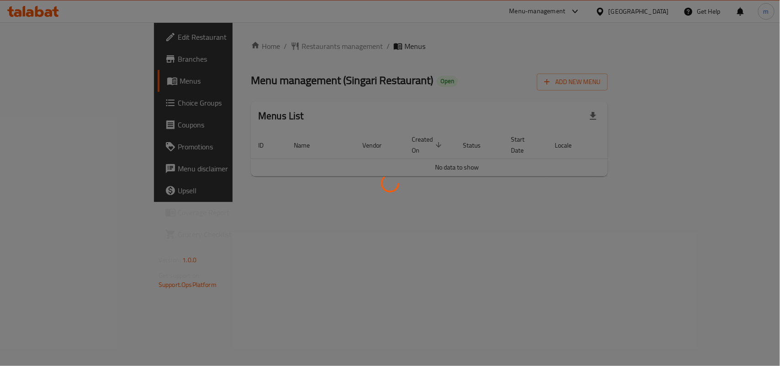
click at [245, 42] on div at bounding box center [390, 183] width 780 height 366
click at [429, 32] on div at bounding box center [390, 183] width 780 height 366
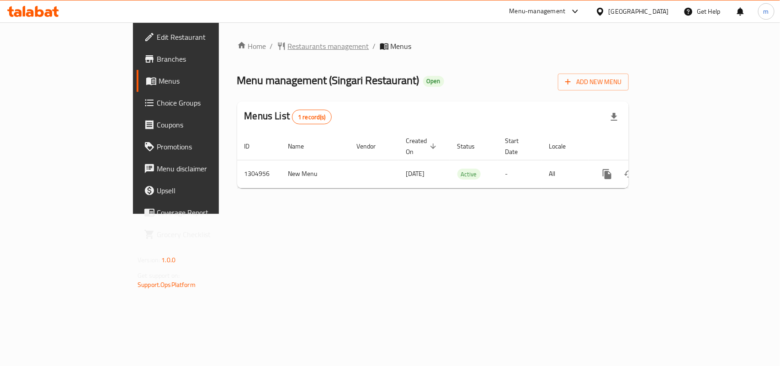
click at [288, 48] on span "Restaurants management" at bounding box center [328, 46] width 81 height 11
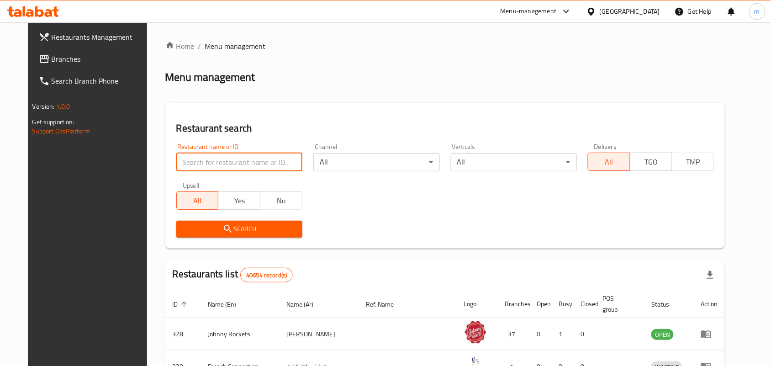
click at [190, 158] on input "search" at bounding box center [239, 162] width 126 height 18
paste input "703461"
type input "703461"
click button "Search" at bounding box center [239, 229] width 126 height 17
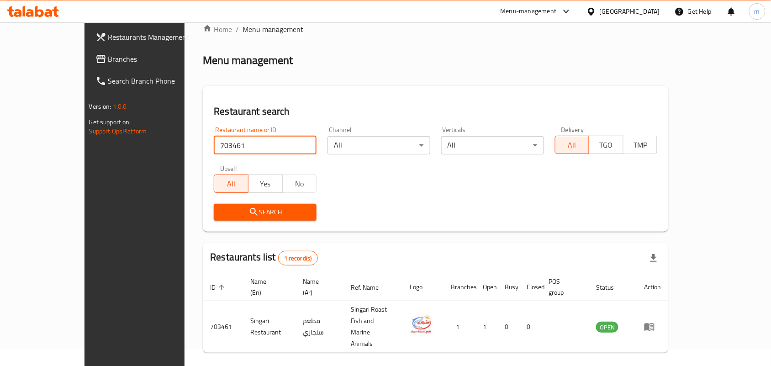
scroll to position [24, 0]
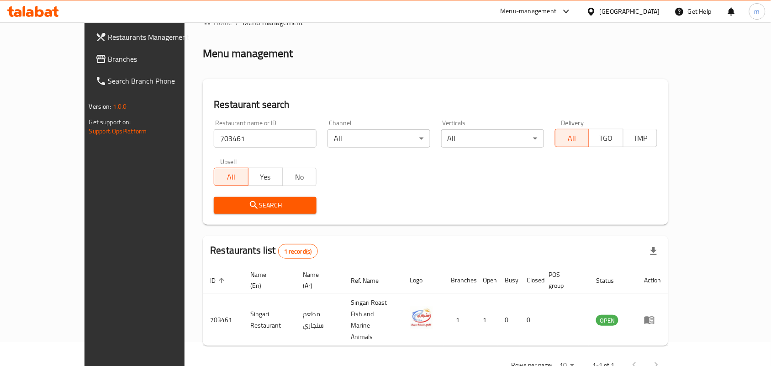
click at [602, 16] on div "[GEOGRAPHIC_DATA]" at bounding box center [630, 11] width 60 height 10
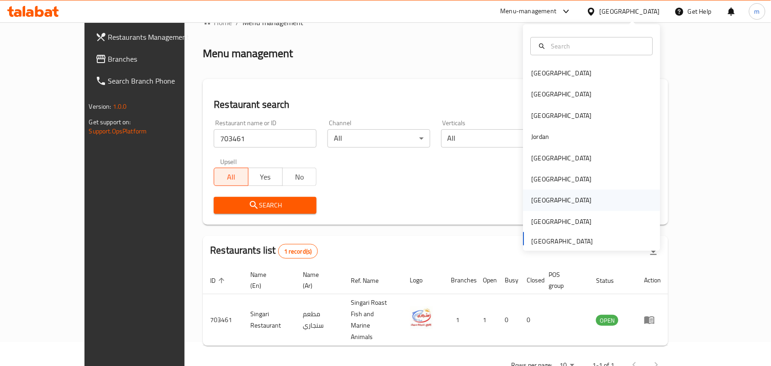
click at [532, 201] on div "[GEOGRAPHIC_DATA]" at bounding box center [562, 200] width 60 height 10
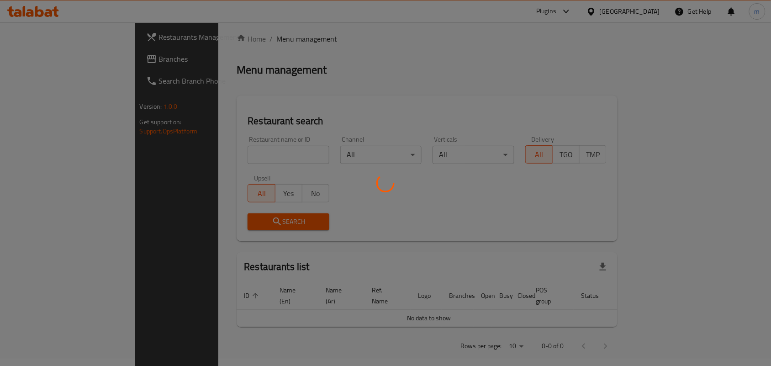
scroll to position [24, 0]
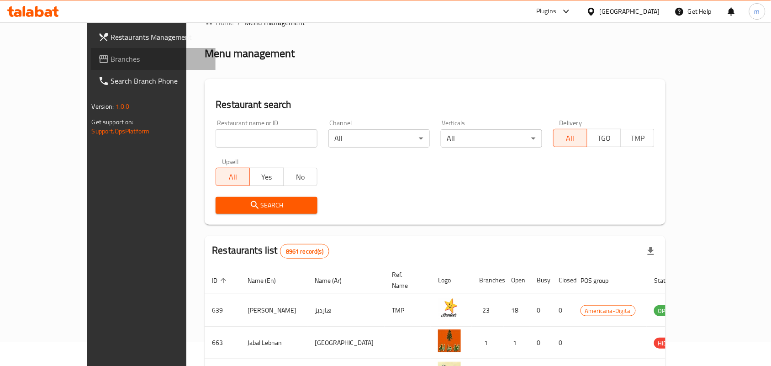
click at [111, 59] on span "Branches" at bounding box center [160, 58] width 98 height 11
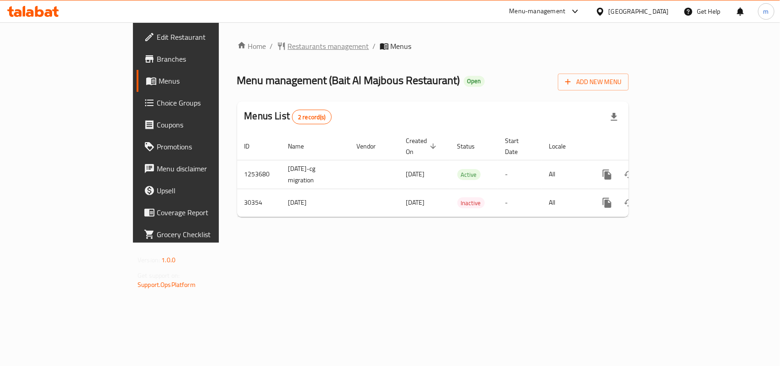
click at [288, 46] on span "Restaurants management" at bounding box center [328, 46] width 81 height 11
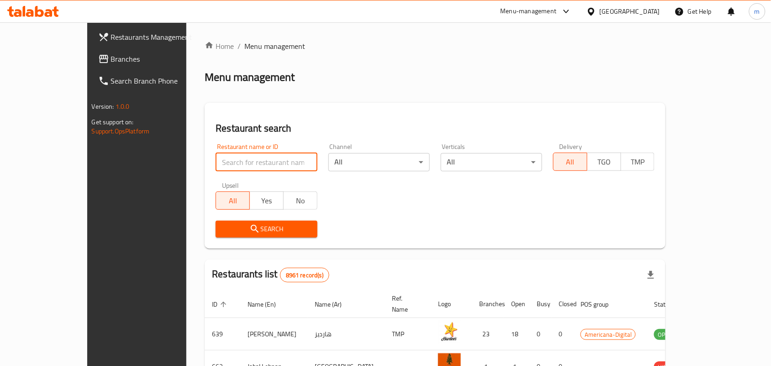
click at [216, 159] on input "search" at bounding box center [266, 162] width 101 height 18
paste input "15572"
type input "15572"
click button "Search" at bounding box center [266, 229] width 101 height 17
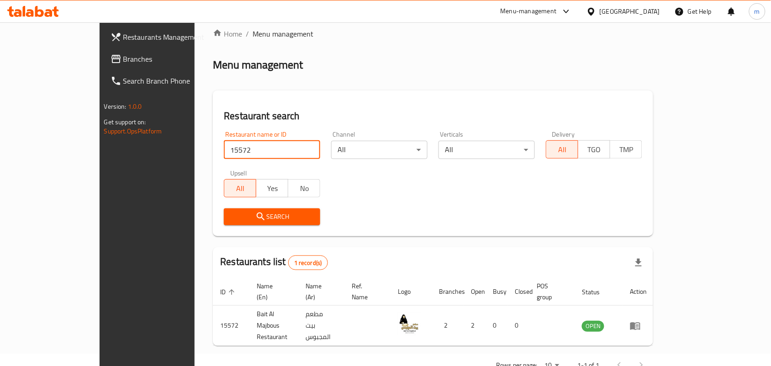
scroll to position [24, 0]
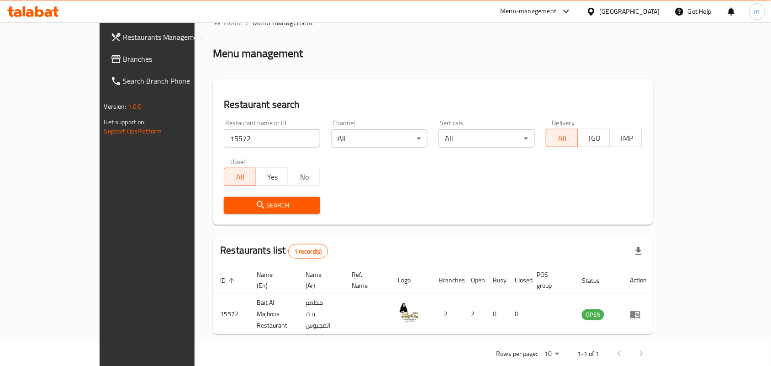
click at [594, 8] on icon at bounding box center [591, 11] width 6 height 8
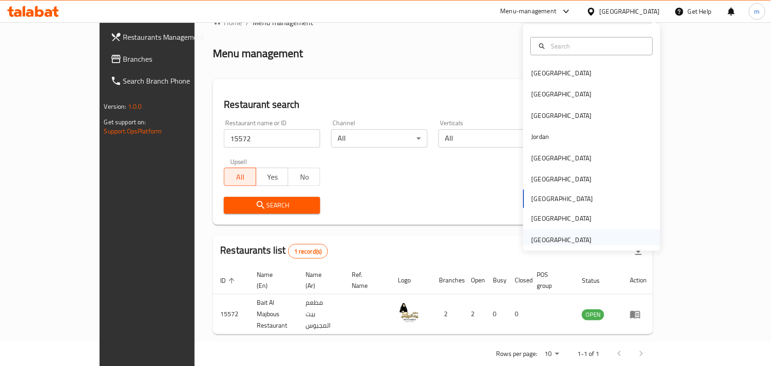
click at [548, 238] on div "[GEOGRAPHIC_DATA]" at bounding box center [562, 240] width 60 height 10
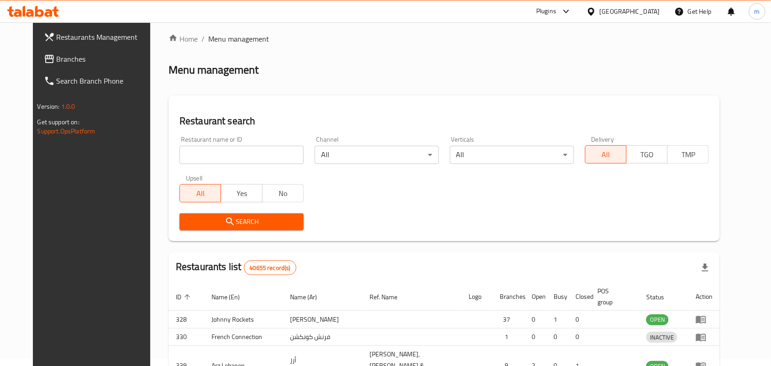
scroll to position [24, 0]
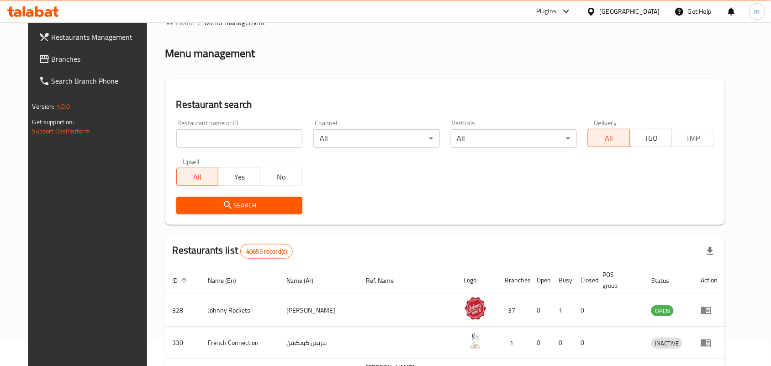
drag, startPoint x: 27, startPoint y: 58, endPoint x: 18, endPoint y: 63, distance: 10.7
click at [52, 58] on span "Branches" at bounding box center [101, 58] width 98 height 11
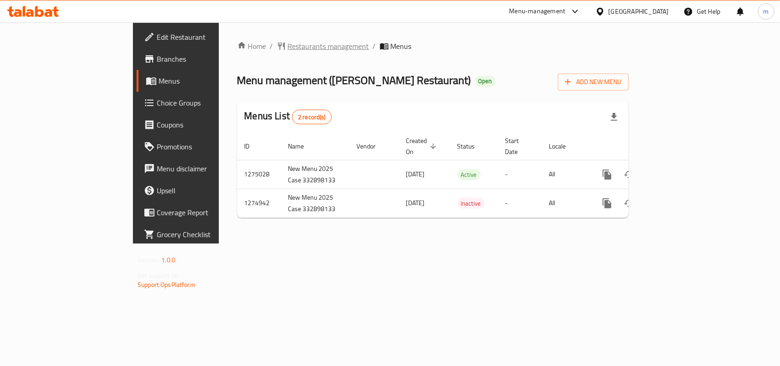
click at [288, 49] on span "Restaurants management" at bounding box center [328, 46] width 81 height 11
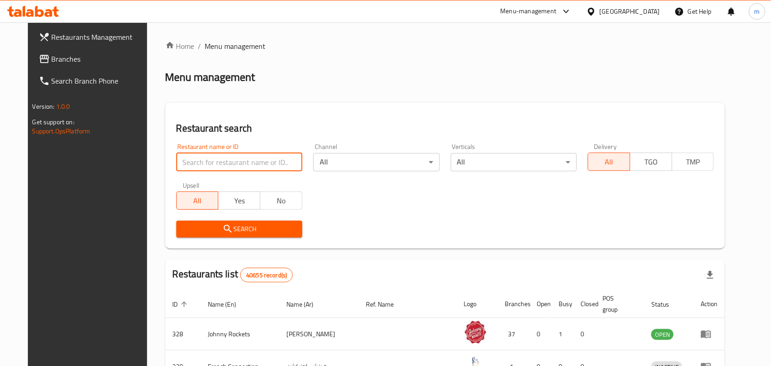
click at [176, 161] on input "search" at bounding box center [239, 162] width 126 height 18
paste input "691414"
type input "691414"
click button "Search" at bounding box center [239, 229] width 126 height 17
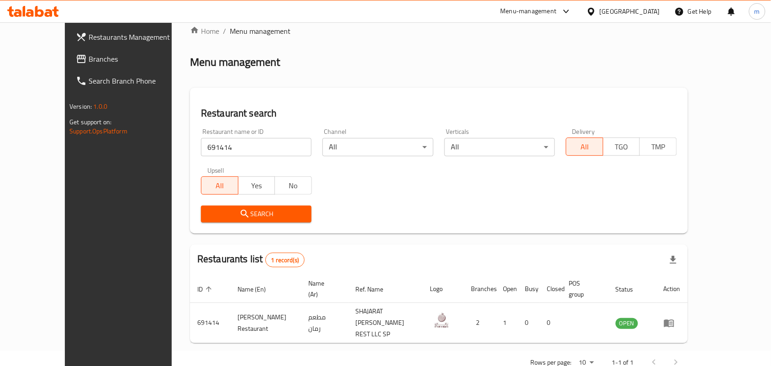
scroll to position [24, 0]
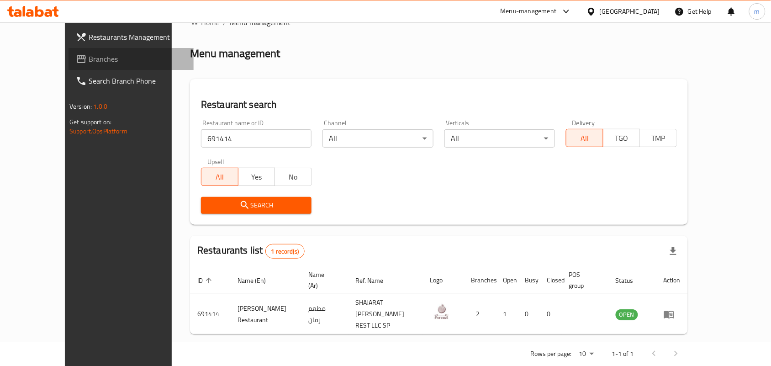
click at [89, 60] on span "Branches" at bounding box center [138, 58] width 98 height 11
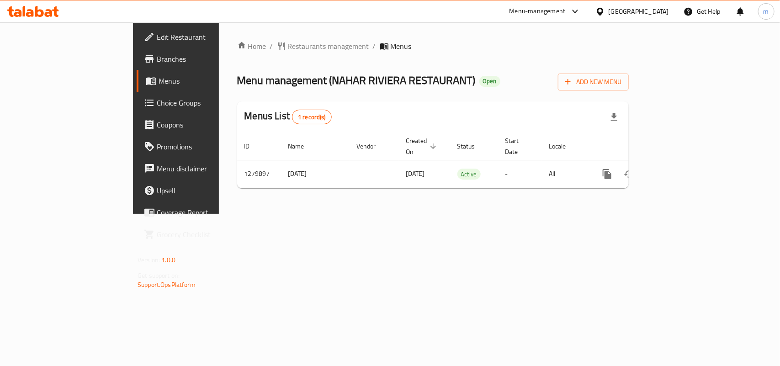
click at [288, 43] on span "Restaurants management" at bounding box center [328, 46] width 81 height 11
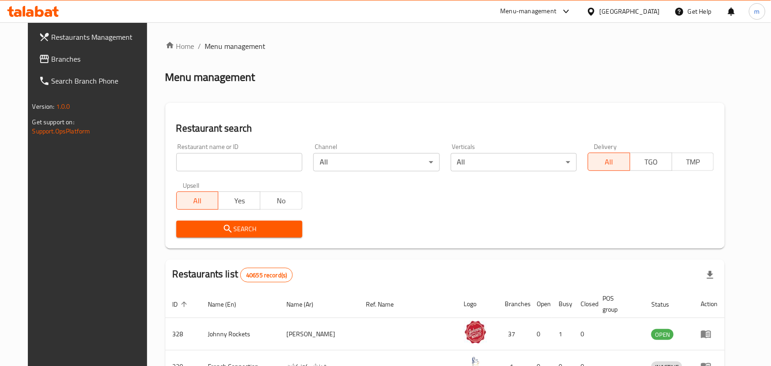
click at [189, 161] on input "search" at bounding box center [239, 162] width 126 height 18
paste input "693519"
type input "693519"
click button "Search" at bounding box center [239, 229] width 126 height 17
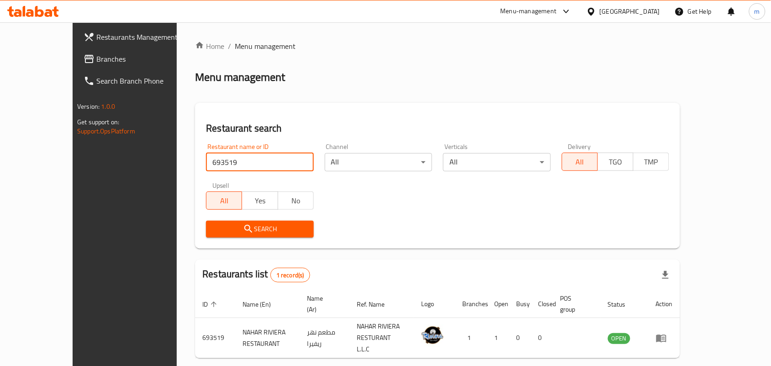
click at [621, 11] on div "[GEOGRAPHIC_DATA]" at bounding box center [630, 11] width 60 height 10
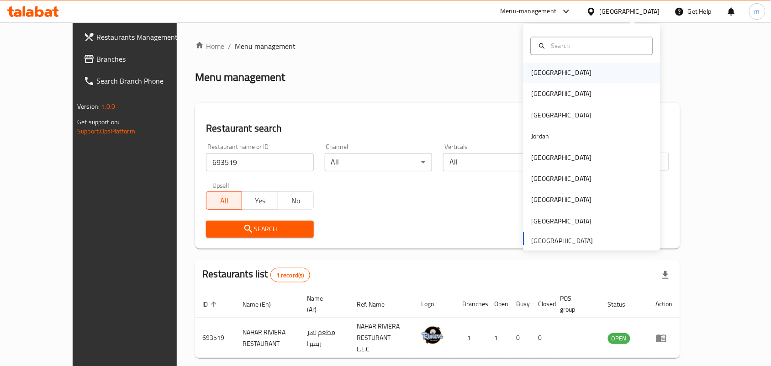
click at [538, 76] on div "[GEOGRAPHIC_DATA]" at bounding box center [562, 73] width 60 height 10
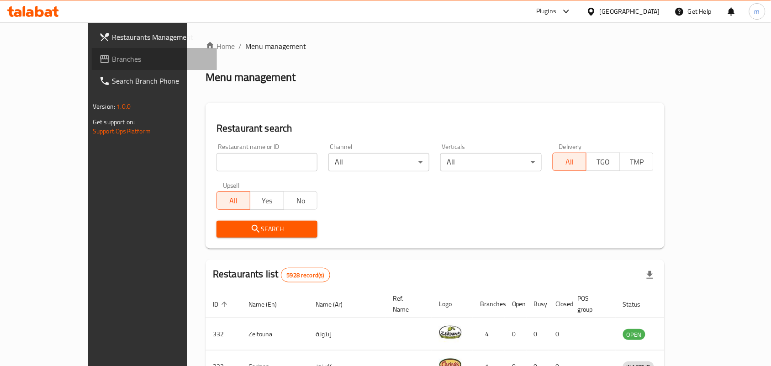
click at [112, 56] on span "Branches" at bounding box center [161, 58] width 98 height 11
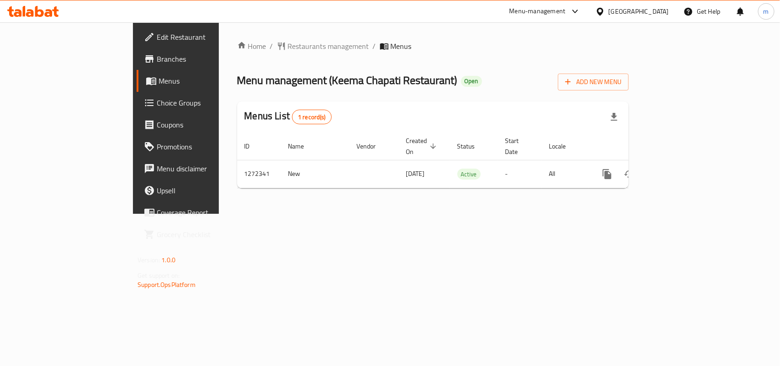
click at [288, 46] on span "Restaurants management" at bounding box center [328, 46] width 81 height 11
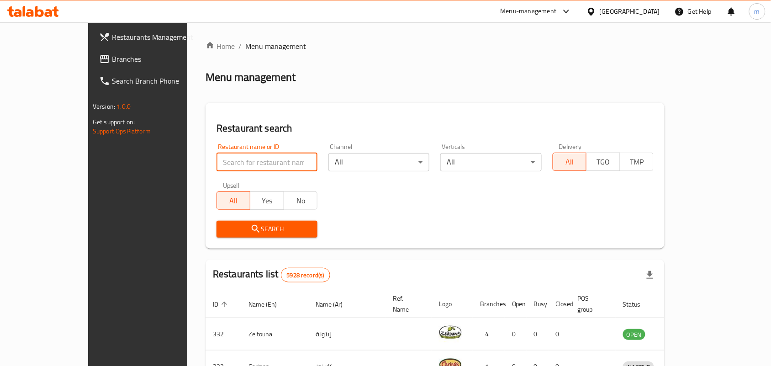
click at [217, 157] on input "search" at bounding box center [267, 162] width 101 height 18
paste input "690228"
type input "690228"
click button "Search" at bounding box center [267, 229] width 101 height 17
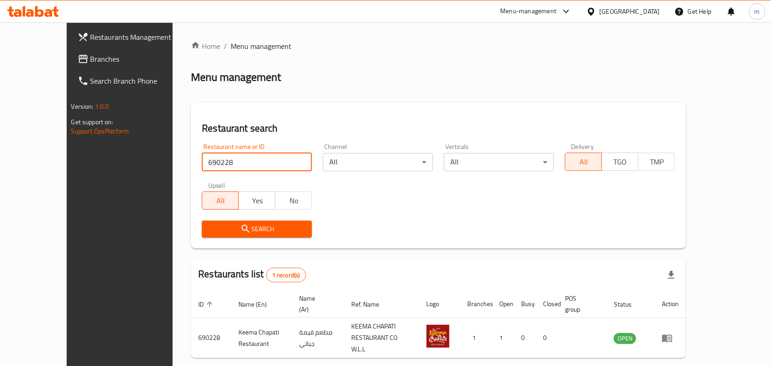
scroll to position [24, 0]
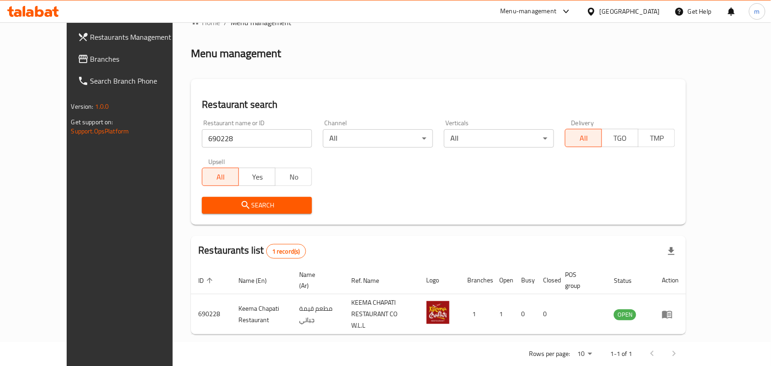
click at [642, 12] on div "Bahrain" at bounding box center [630, 11] width 60 height 10
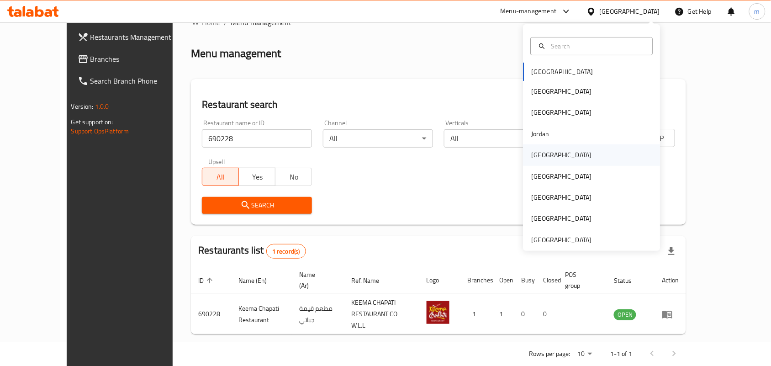
click at [535, 159] on div "Kuwait" at bounding box center [562, 155] width 60 height 10
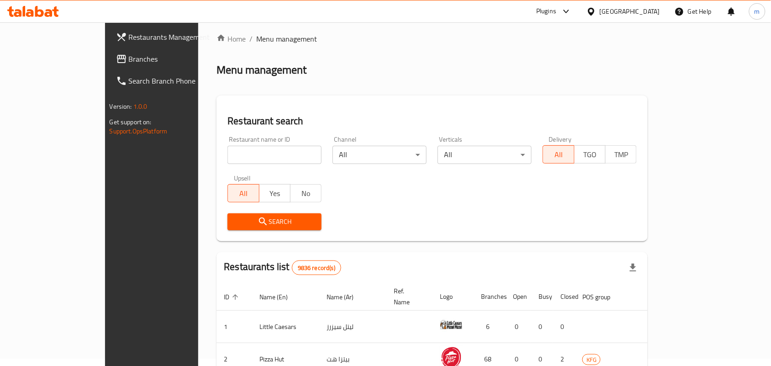
scroll to position [24, 0]
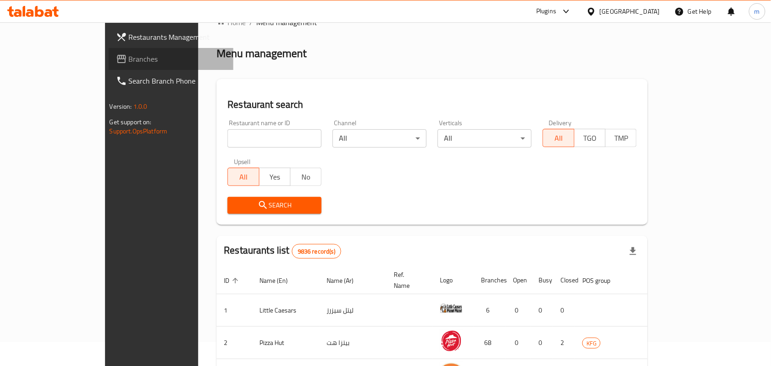
drag, startPoint x: 33, startPoint y: 60, endPoint x: 6, endPoint y: 66, distance: 27.6
click at [129, 60] on span "Branches" at bounding box center [178, 58] width 98 height 11
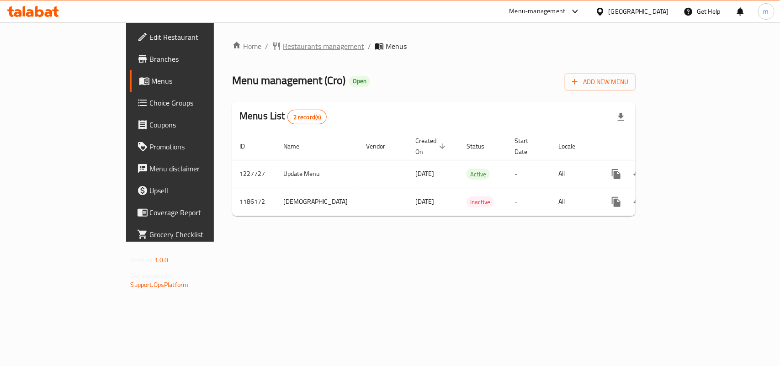
click at [283, 50] on span "Restaurants management" at bounding box center [323, 46] width 81 height 11
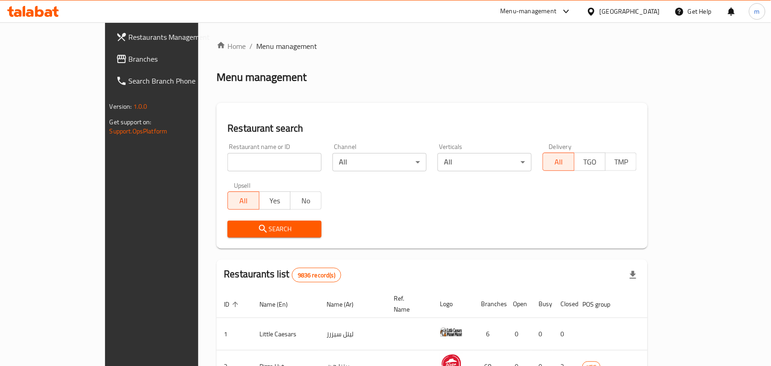
click at [228, 159] on input "search" at bounding box center [275, 162] width 94 height 18
paste input "666590"
type input "666590"
click button "Search" at bounding box center [275, 229] width 94 height 17
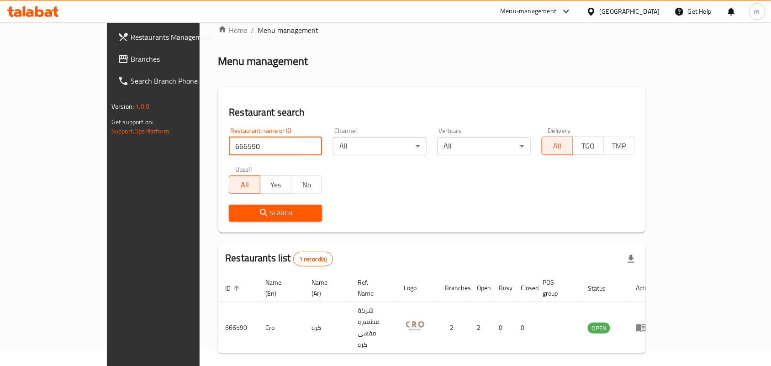
scroll to position [24, 0]
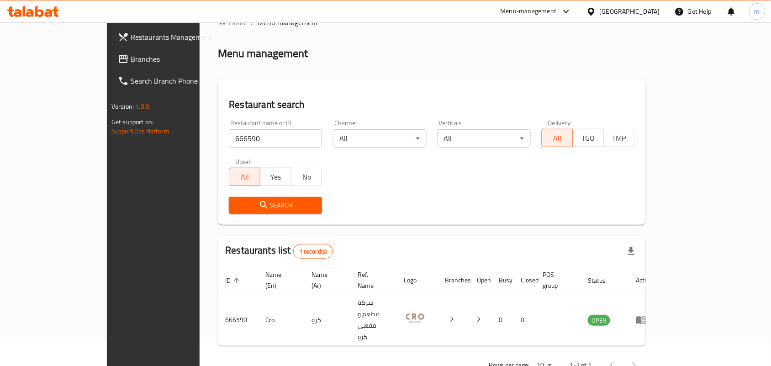
drag, startPoint x: 641, startPoint y: 11, endPoint x: 631, endPoint y: 21, distance: 14.2
click at [640, 11] on div "[GEOGRAPHIC_DATA]" at bounding box center [630, 11] width 60 height 10
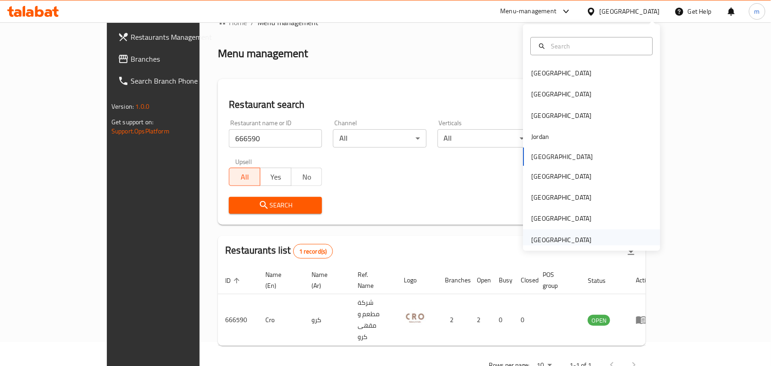
click at [555, 235] on div "[GEOGRAPHIC_DATA]" at bounding box center [562, 240] width 60 height 10
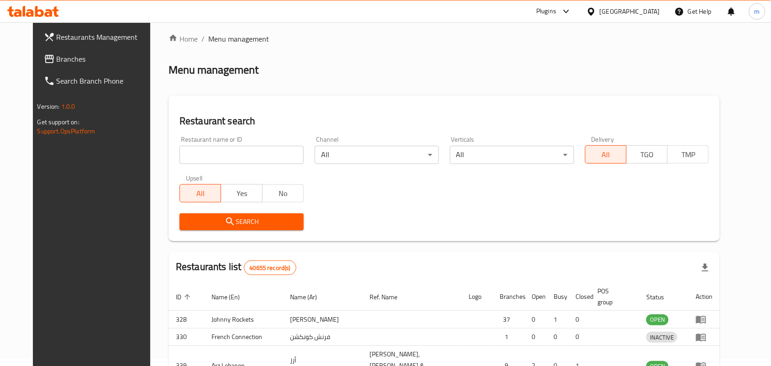
scroll to position [24, 0]
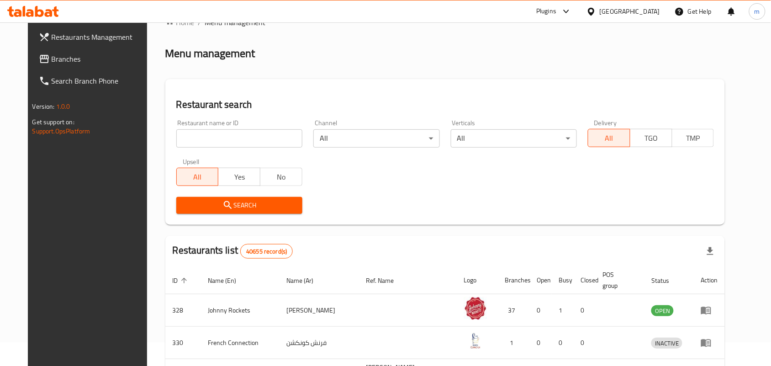
click at [58, 60] on span "Branches" at bounding box center [101, 58] width 98 height 11
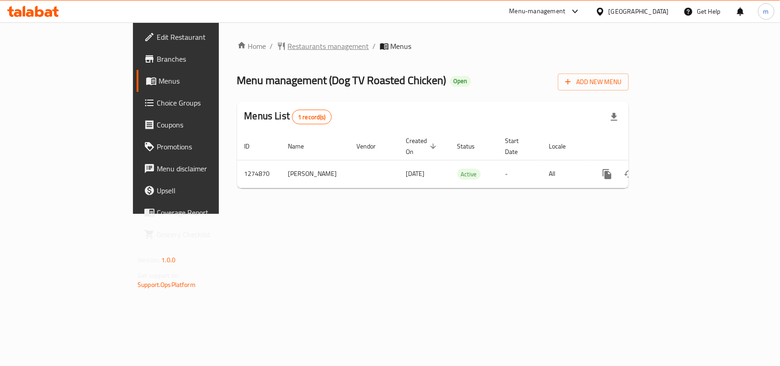
click at [288, 44] on span "Restaurants management" at bounding box center [328, 46] width 81 height 11
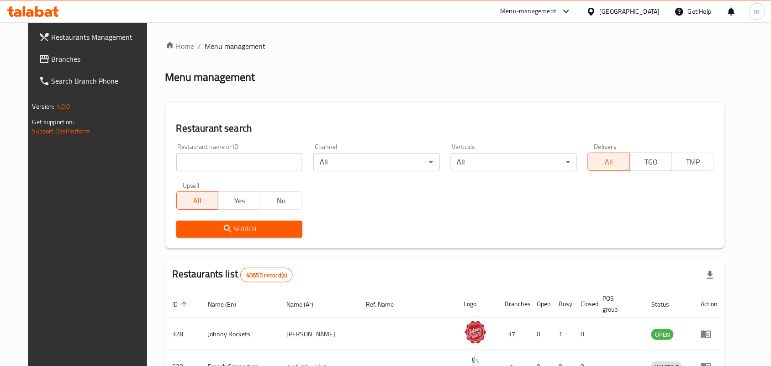
click at [176, 162] on input "search" at bounding box center [239, 162] width 126 height 18
paste input "691389"
type input "691389"
click button "Search" at bounding box center [239, 229] width 126 height 17
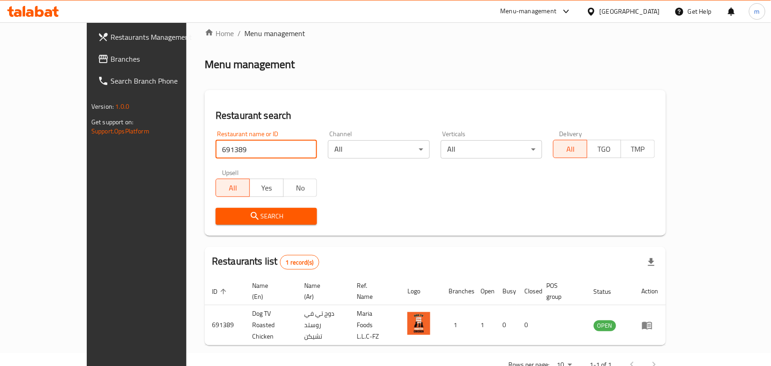
scroll to position [24, 0]
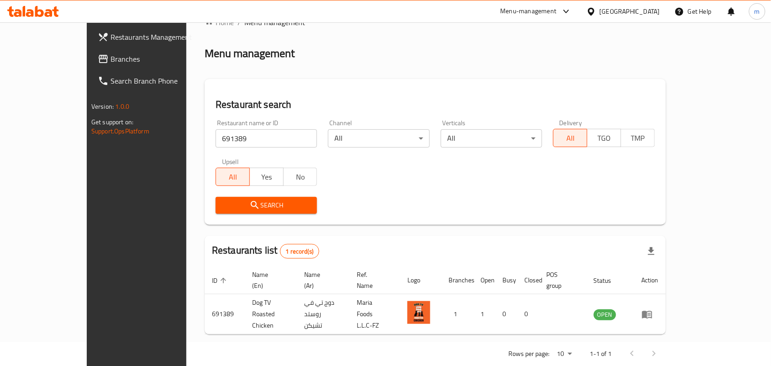
click at [362, 208] on div "Search" at bounding box center [435, 205] width 450 height 28
click at [640, 8] on div "[GEOGRAPHIC_DATA]" at bounding box center [630, 11] width 60 height 10
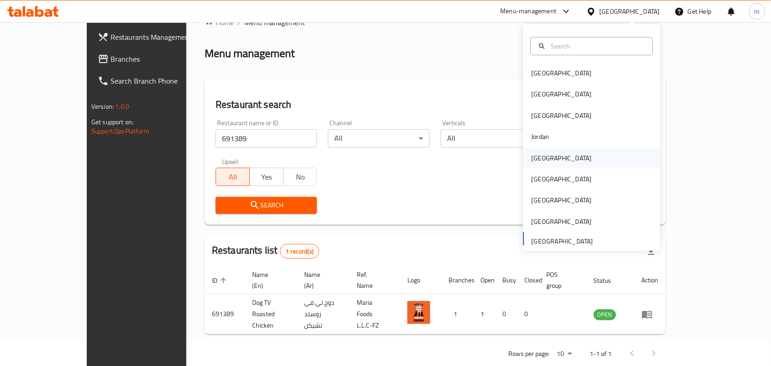
click at [540, 165] on div "[GEOGRAPHIC_DATA]" at bounding box center [561, 158] width 75 height 21
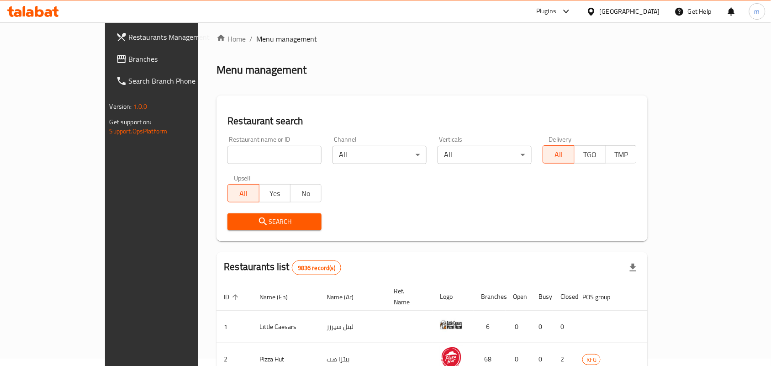
scroll to position [24, 0]
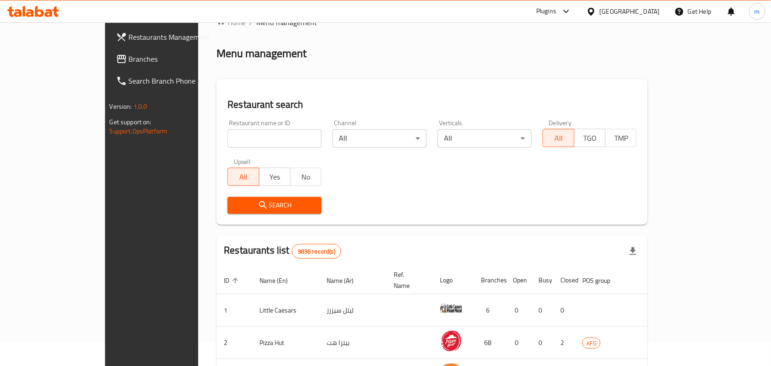
drag, startPoint x: 34, startPoint y: 60, endPoint x: 16, endPoint y: 77, distance: 24.9
click at [129, 60] on span "Branches" at bounding box center [178, 58] width 98 height 11
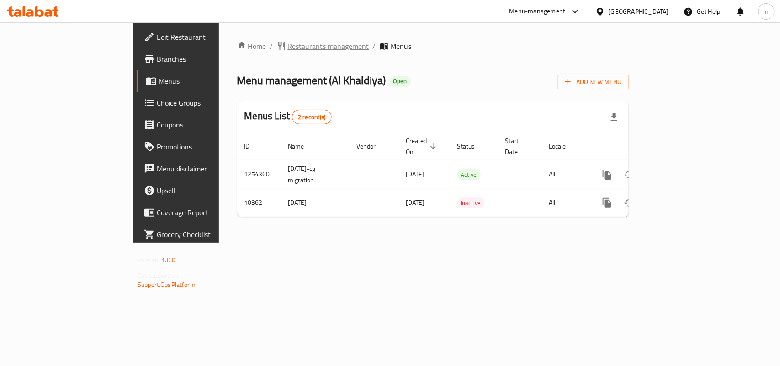
click at [288, 47] on span "Restaurants management" at bounding box center [328, 46] width 81 height 11
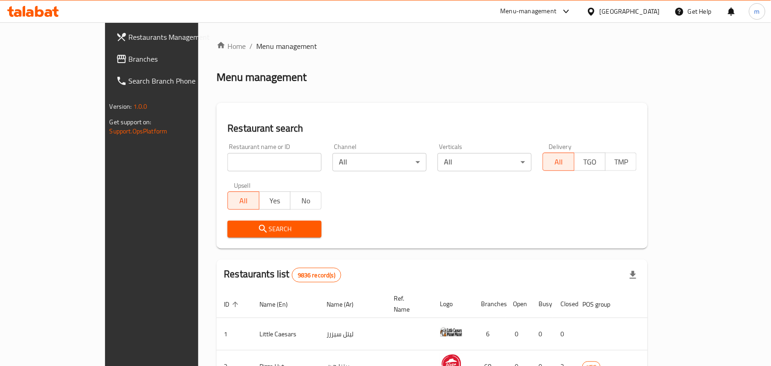
click at [222, 176] on div "Restaurant name or ID Restaurant name or ID" at bounding box center [274, 157] width 105 height 39
click at [228, 166] on input "search" at bounding box center [275, 162] width 94 height 18
paste input "6355"
type input "6355"
click button "Search" at bounding box center [275, 229] width 94 height 17
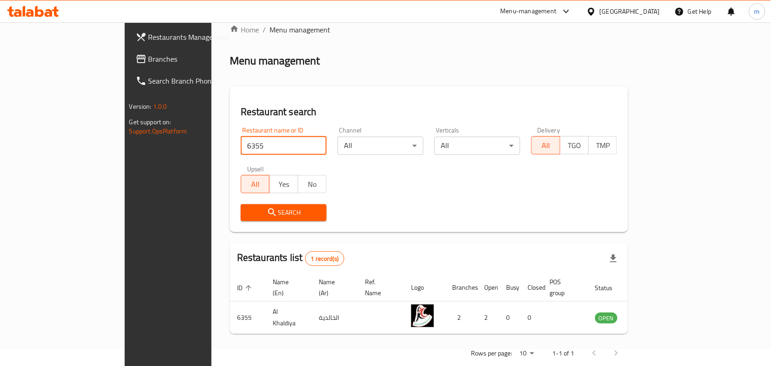
scroll to position [24, 0]
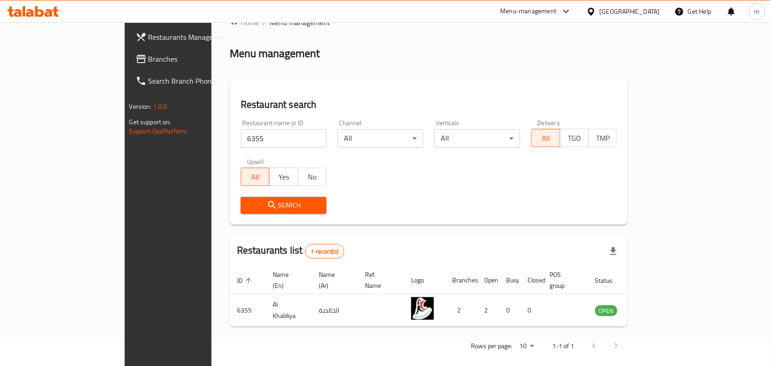
click at [642, 10] on div "Kuwait" at bounding box center [630, 11] width 60 height 10
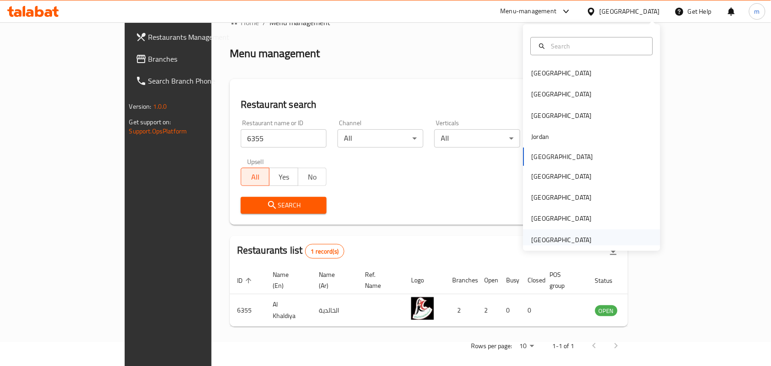
click at [560, 238] on div "[GEOGRAPHIC_DATA]" at bounding box center [562, 240] width 60 height 10
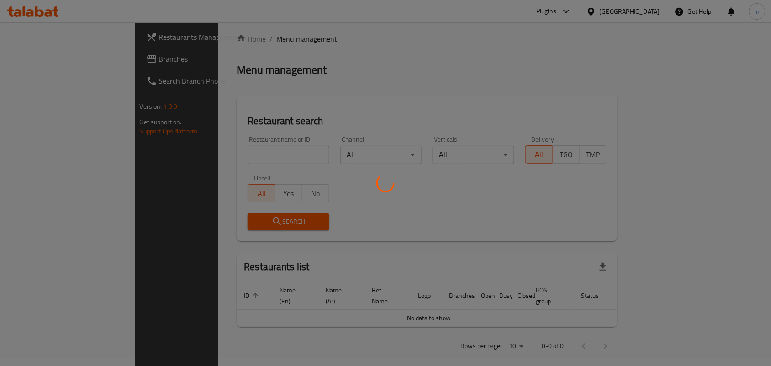
scroll to position [24, 0]
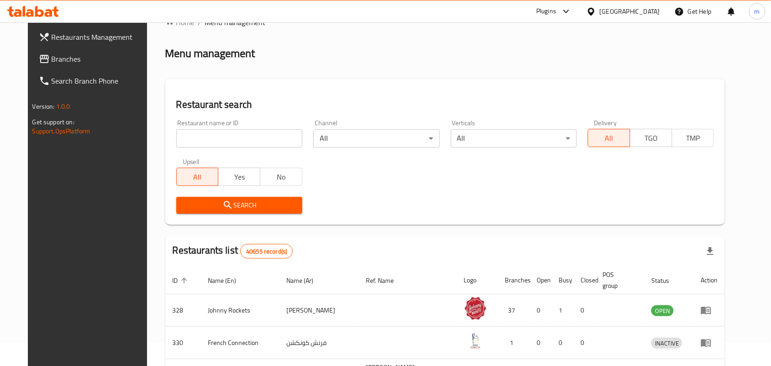
click at [52, 53] on span "Branches" at bounding box center [101, 58] width 98 height 11
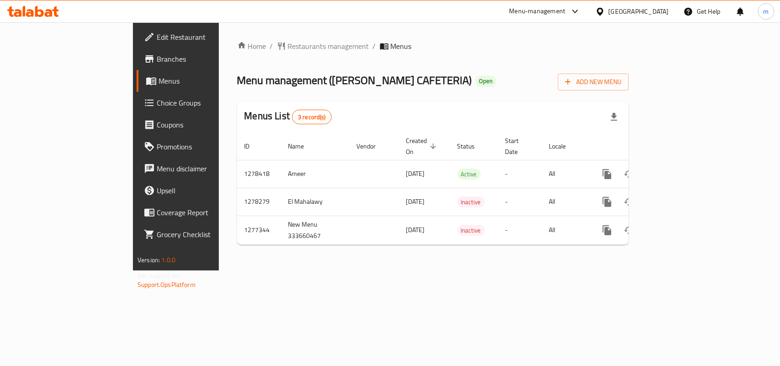
click at [274, 53] on div "Home / Restaurants management / Menus Menu management ( [PERSON_NAME] CAFETERIA…" at bounding box center [433, 147] width 392 height 212
click at [288, 50] on span "Restaurants management" at bounding box center [328, 46] width 81 height 11
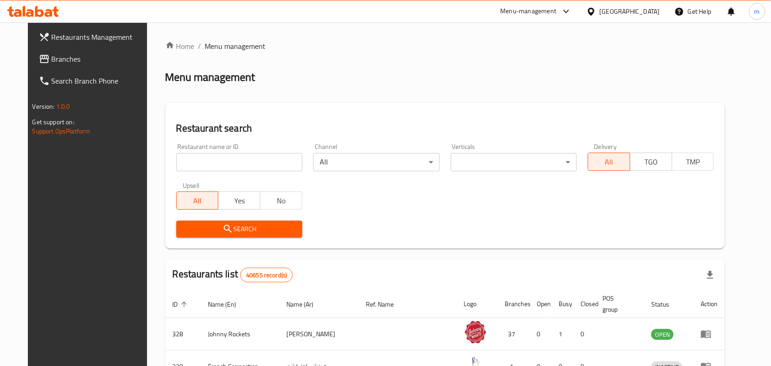
click at [206, 158] on input "search" at bounding box center [239, 162] width 126 height 18
paste input "692415"
type input "692415"
click button "Search" at bounding box center [239, 229] width 126 height 17
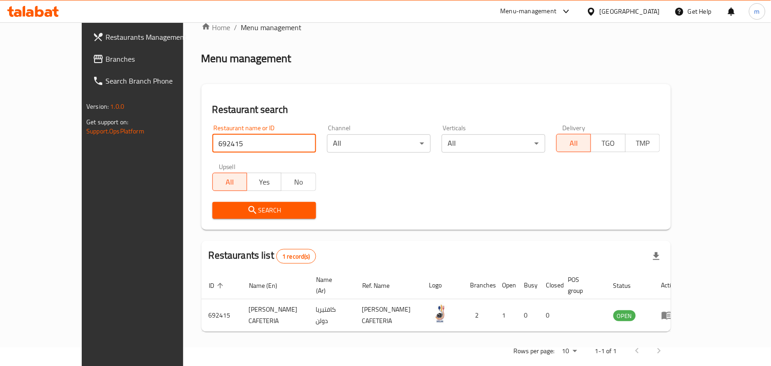
scroll to position [24, 0]
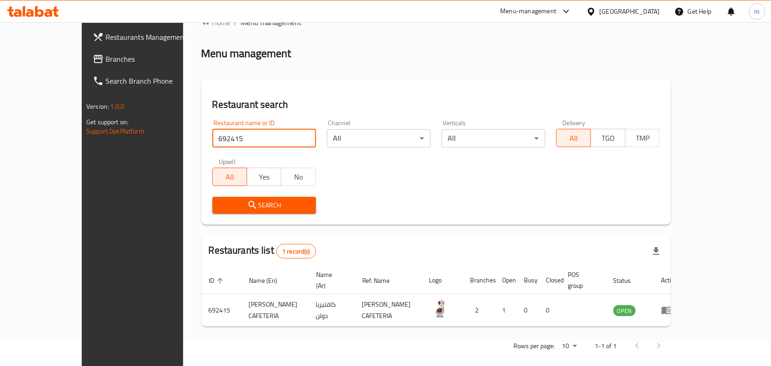
click at [106, 55] on span "Branches" at bounding box center [155, 58] width 98 height 11
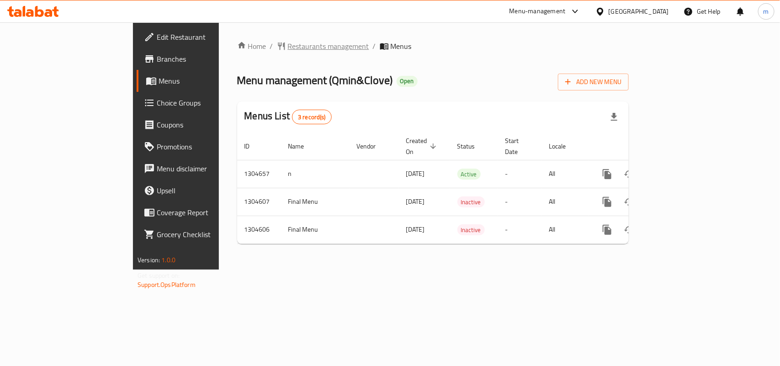
click at [262, 40] on div "Home / Restaurants management / Menus Menu management ( Qmin&Clove ) Open Add N…" at bounding box center [433, 145] width 428 height 247
click at [288, 41] on span "Restaurants management" at bounding box center [328, 46] width 81 height 11
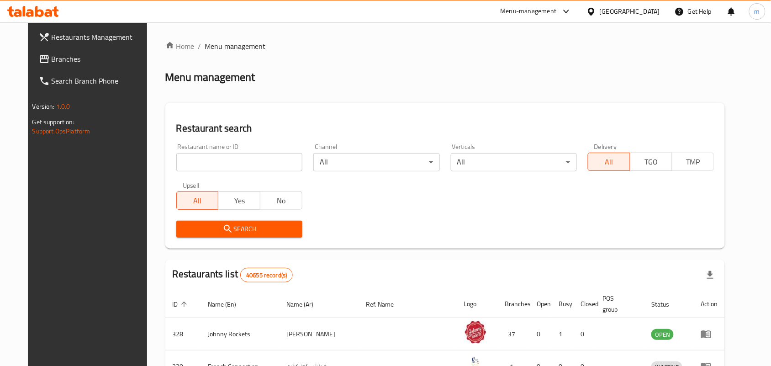
click at [197, 161] on input "search" at bounding box center [239, 162] width 126 height 18
paste input "703305"
type input "703305"
click button "Search" at bounding box center [239, 229] width 126 height 17
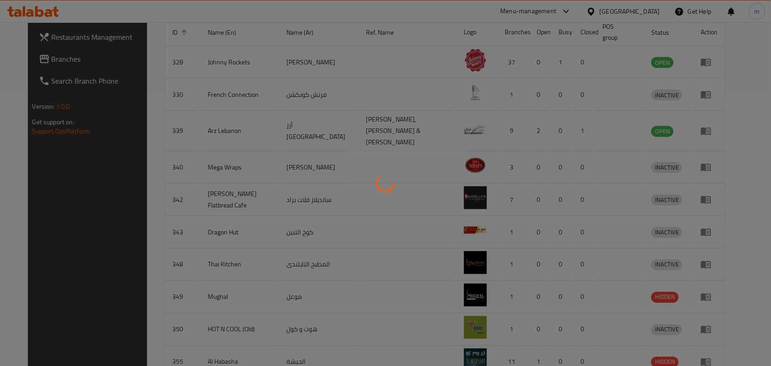
scroll to position [24, 0]
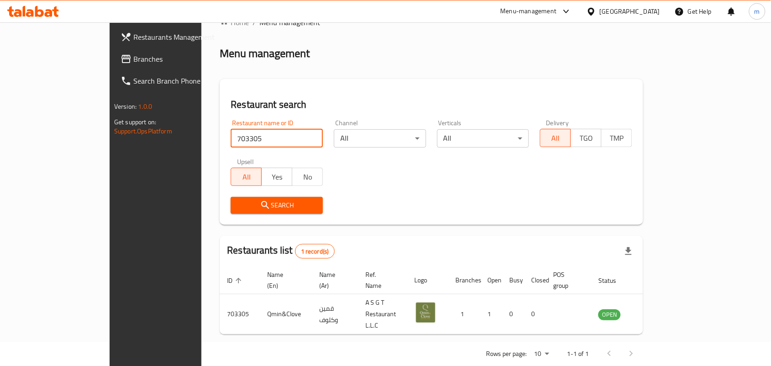
click at [611, 12] on div "[GEOGRAPHIC_DATA]" at bounding box center [630, 11] width 60 height 10
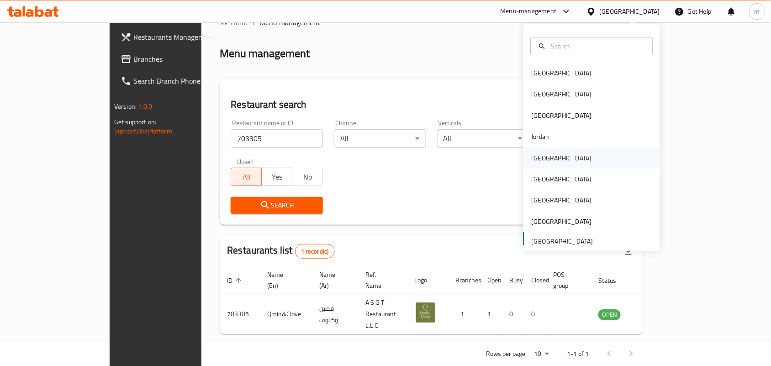
click at [539, 161] on div "[GEOGRAPHIC_DATA]" at bounding box center [562, 158] width 60 height 10
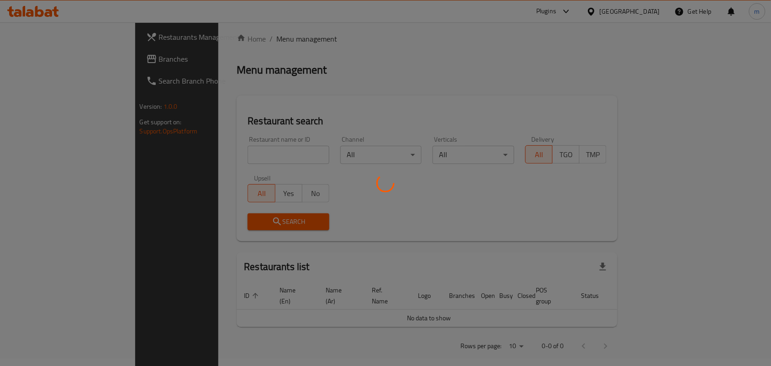
scroll to position [24, 0]
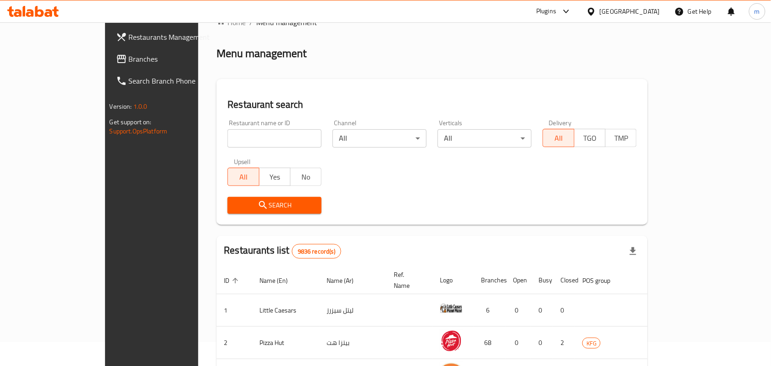
drag, startPoint x: 40, startPoint y: 63, endPoint x: 33, endPoint y: 67, distance: 8.0
click at [129, 63] on span "Branches" at bounding box center [178, 58] width 98 height 11
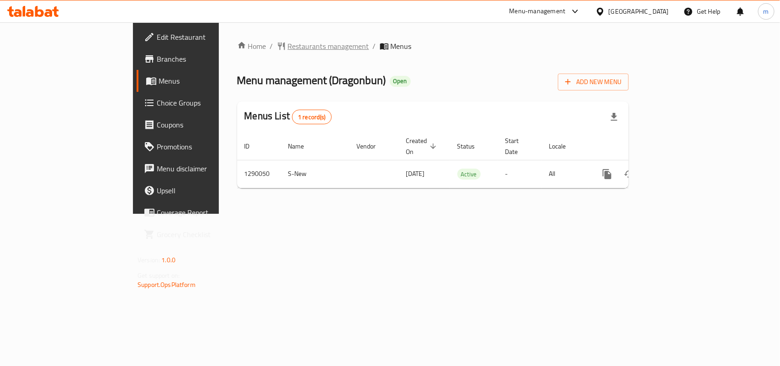
click at [288, 42] on span "Restaurants management" at bounding box center [328, 46] width 81 height 11
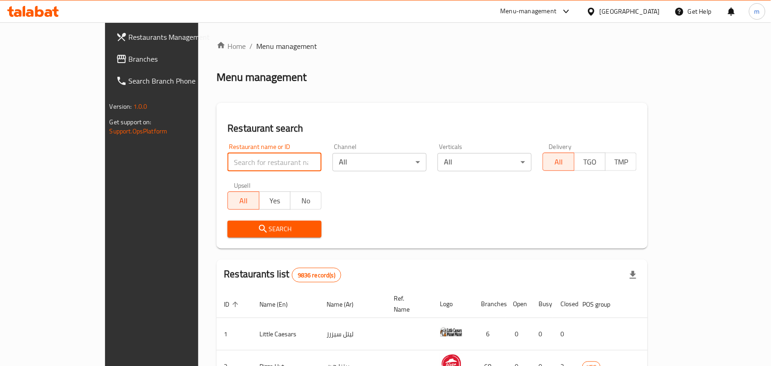
click at [228, 170] on input "search" at bounding box center [275, 162] width 94 height 18
paste input "698016"
type input "698016"
click button "Search" at bounding box center [275, 229] width 94 height 17
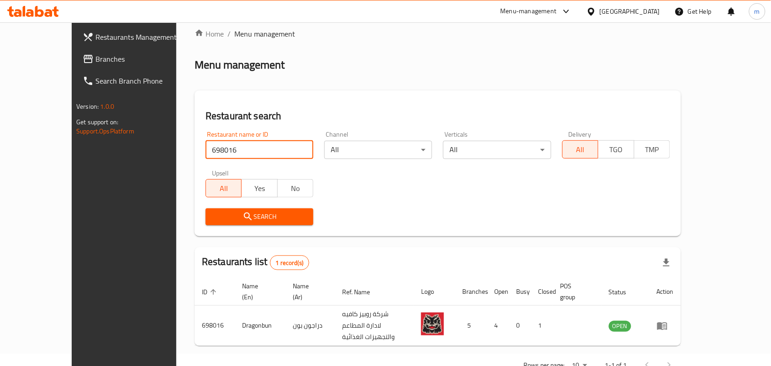
scroll to position [24, 0]
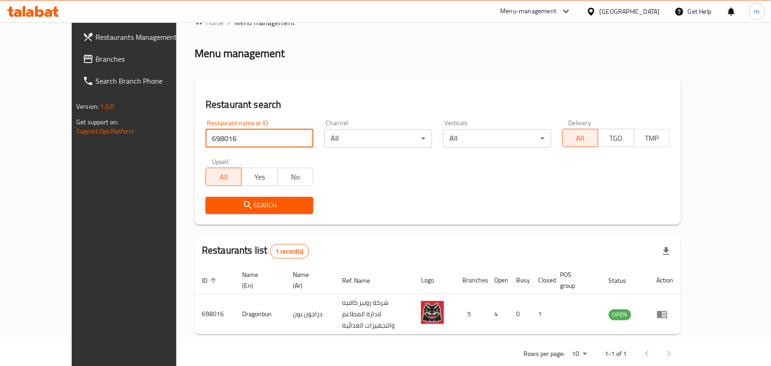
click at [645, 12] on div "[GEOGRAPHIC_DATA]" at bounding box center [630, 11] width 60 height 10
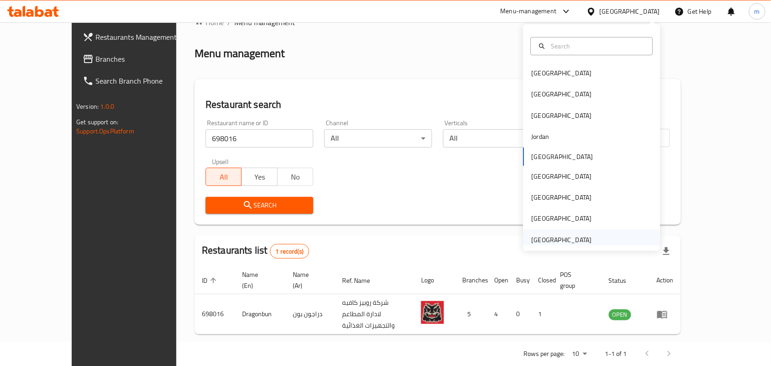
click at [550, 238] on div "[GEOGRAPHIC_DATA]" at bounding box center [562, 240] width 60 height 10
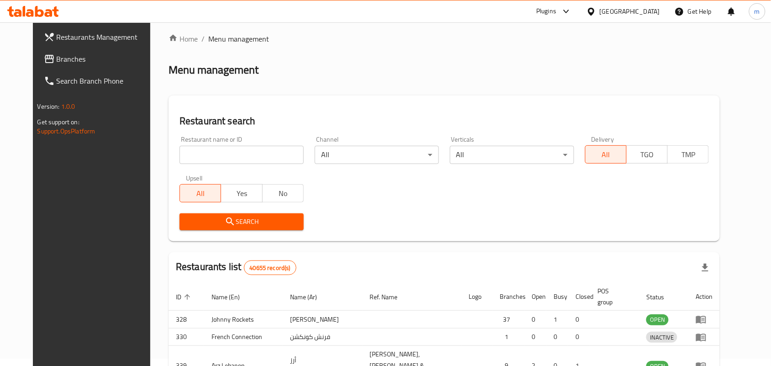
scroll to position [24, 0]
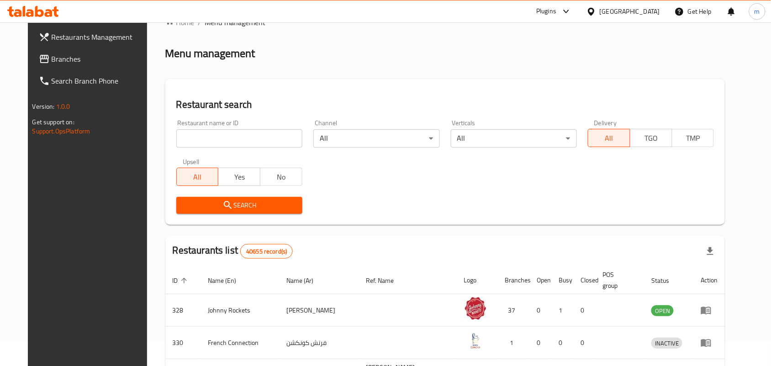
click at [52, 58] on span "Branches" at bounding box center [101, 58] width 98 height 11
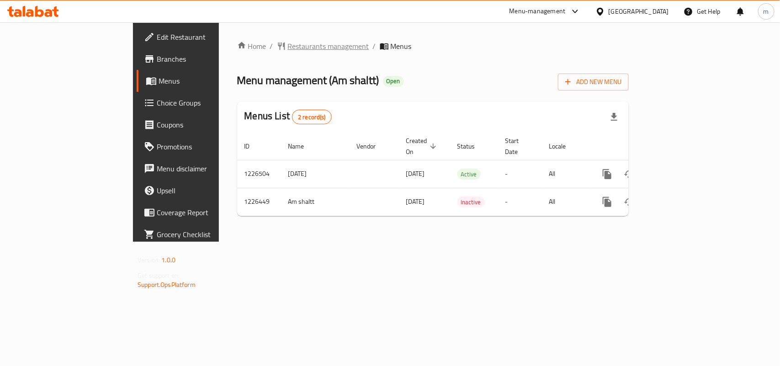
click at [288, 49] on span "Restaurants management" at bounding box center [328, 46] width 81 height 11
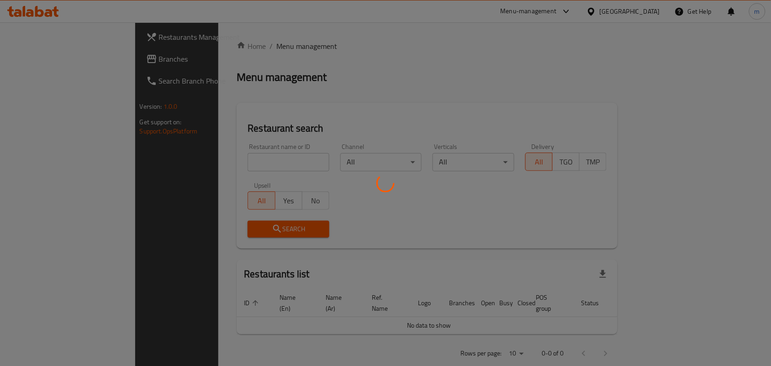
click at [187, 158] on div at bounding box center [385, 183] width 771 height 366
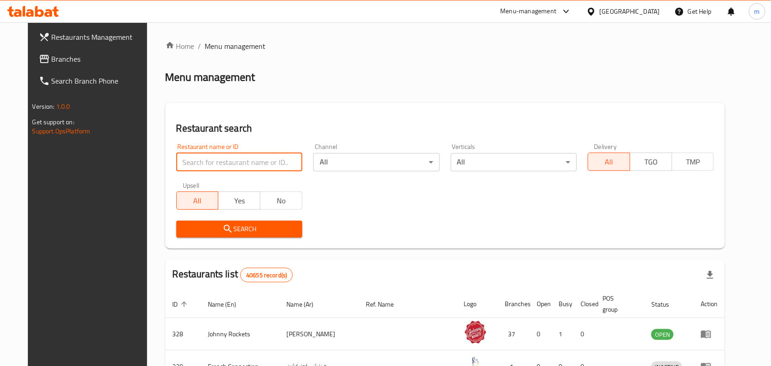
click at [187, 158] on input "search" at bounding box center [239, 162] width 126 height 18
paste input "675459"
type input "675459"
click button "Search" at bounding box center [239, 229] width 126 height 17
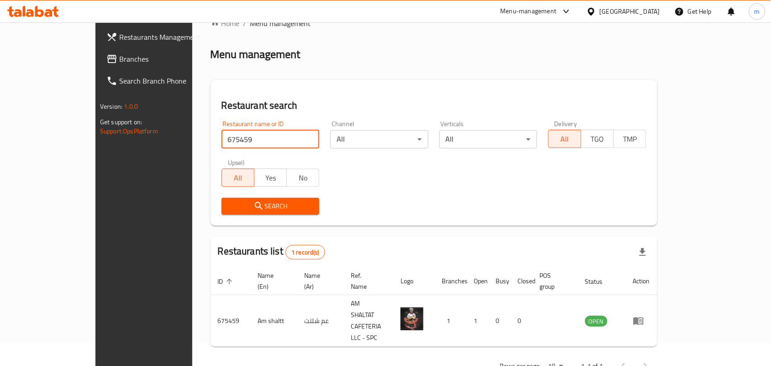
scroll to position [24, 0]
click at [620, 11] on div "[GEOGRAPHIC_DATA]" at bounding box center [630, 11] width 60 height 10
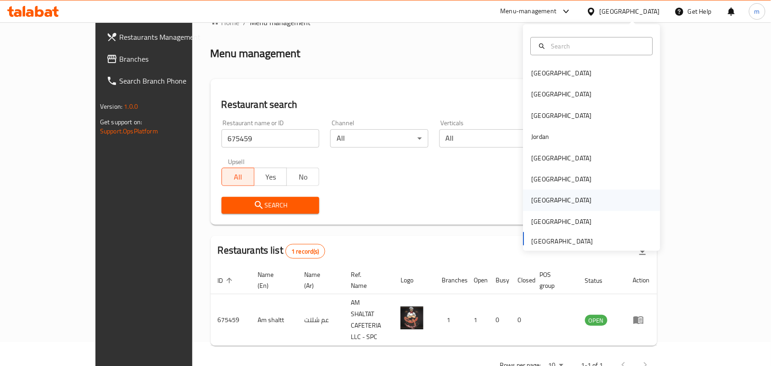
click at [532, 203] on div "[GEOGRAPHIC_DATA]" at bounding box center [562, 200] width 60 height 10
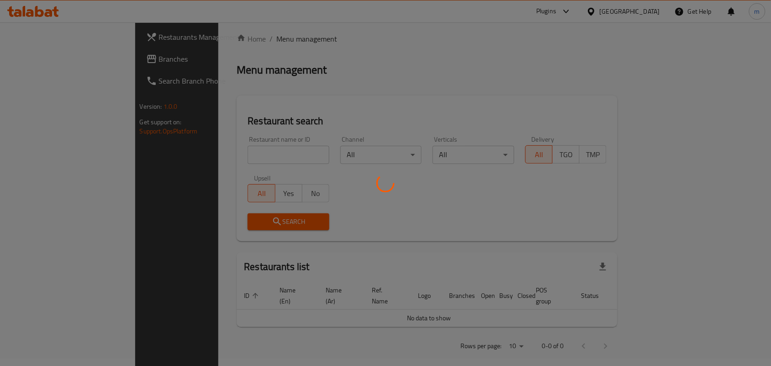
scroll to position [24, 0]
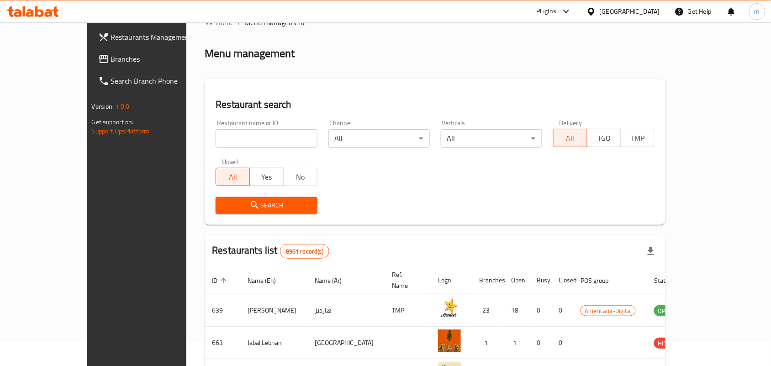
click at [111, 63] on span "Branches" at bounding box center [160, 58] width 98 height 11
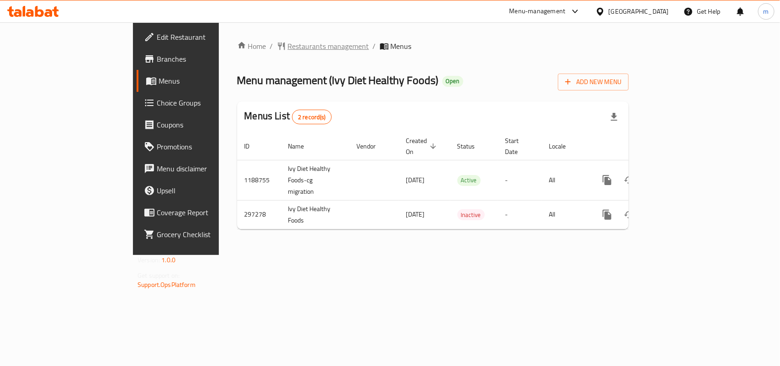
click at [288, 48] on span "Restaurants management" at bounding box center [328, 46] width 81 height 11
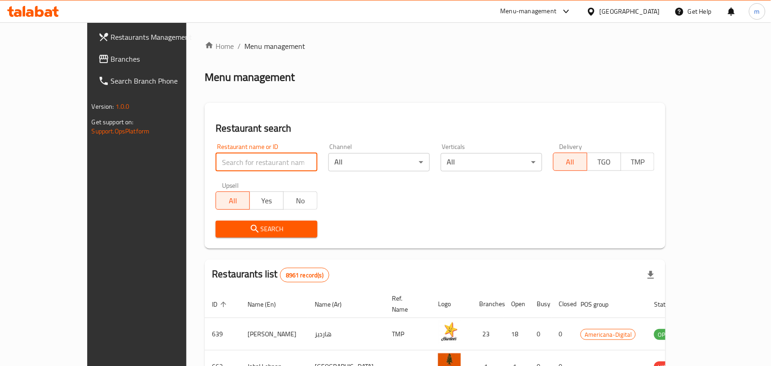
click at [216, 156] on input "search" at bounding box center [266, 162] width 101 height 18
paste input "628512"
type input "628512"
click button "Search" at bounding box center [266, 229] width 101 height 17
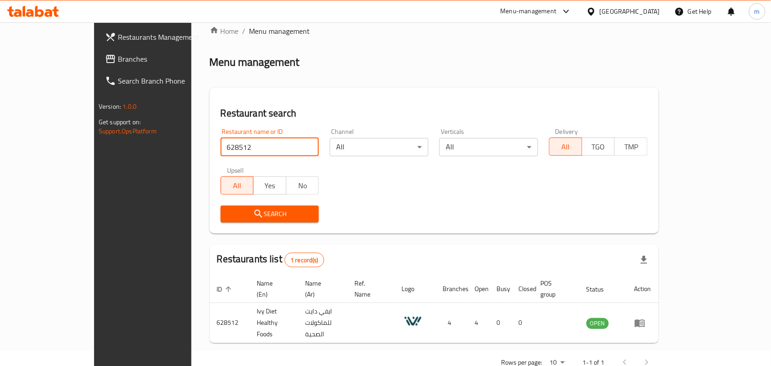
scroll to position [24, 0]
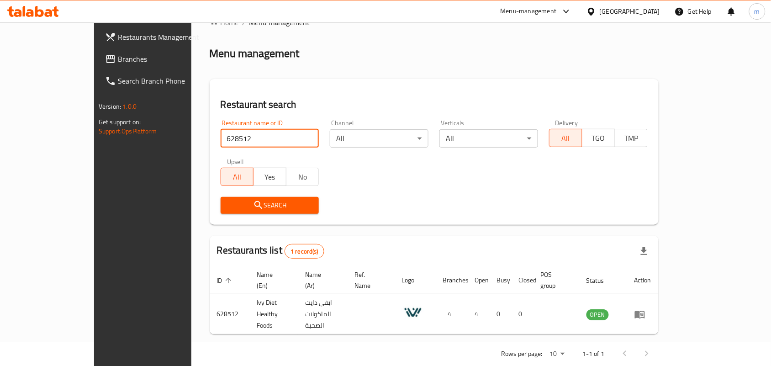
click at [644, 12] on div "[GEOGRAPHIC_DATA]" at bounding box center [630, 11] width 60 height 10
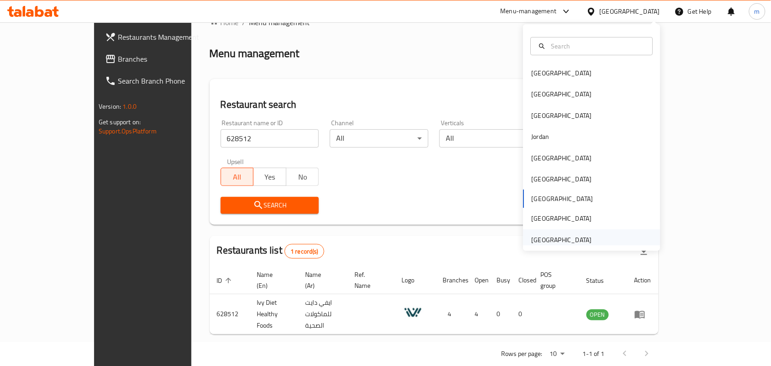
click at [558, 241] on div "[GEOGRAPHIC_DATA]" at bounding box center [562, 240] width 60 height 10
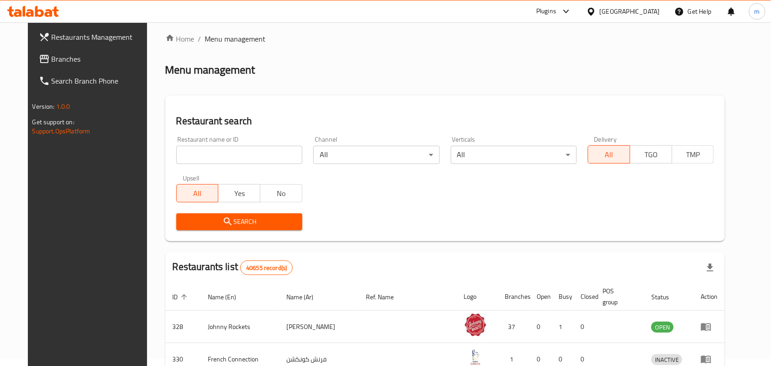
scroll to position [24, 0]
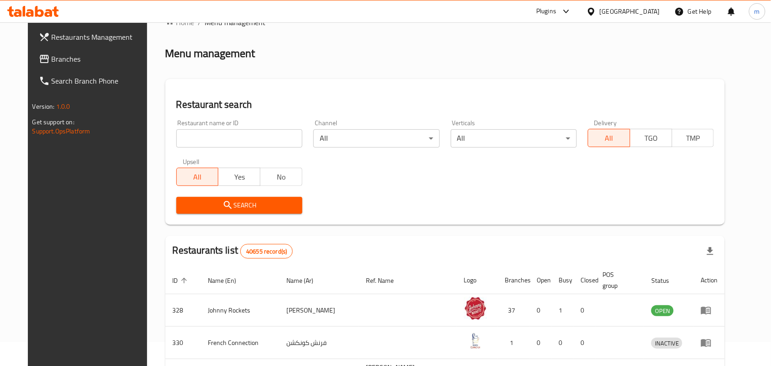
click at [39, 54] on icon at bounding box center [44, 58] width 11 height 11
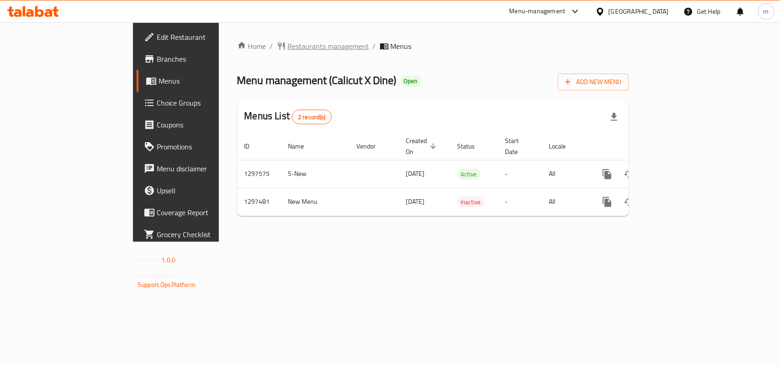
click at [288, 41] on span "Restaurants management" at bounding box center [328, 46] width 81 height 11
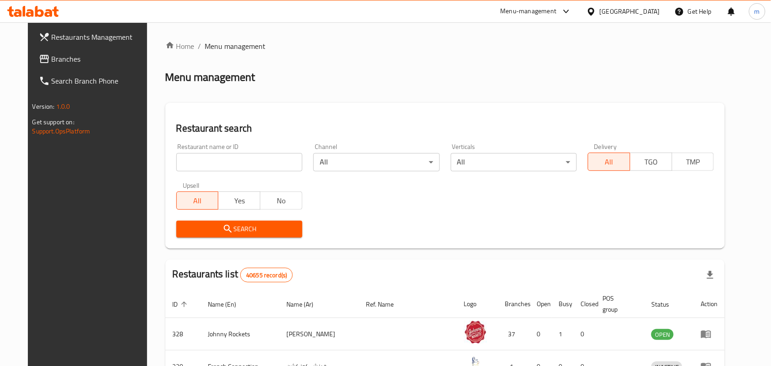
click at [176, 160] on input "search" at bounding box center [239, 162] width 126 height 18
paste input "699957"
type input "699957"
click button "Search" at bounding box center [239, 229] width 126 height 17
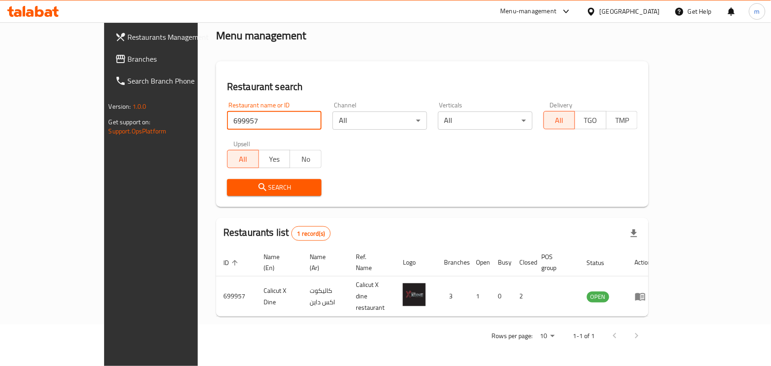
scroll to position [24, 0]
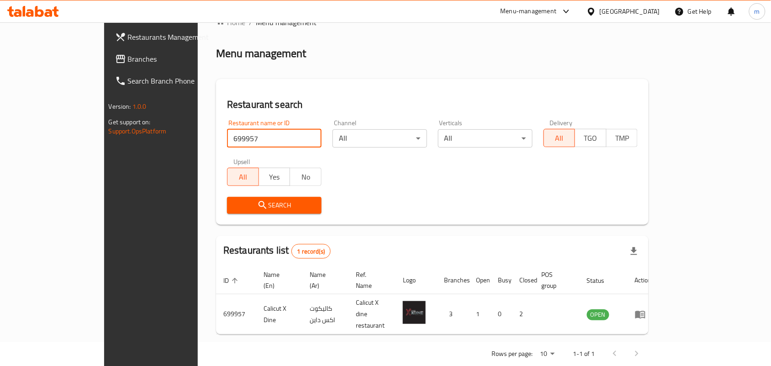
click at [615, 8] on div "United Arab Emirates" at bounding box center [630, 11] width 60 height 10
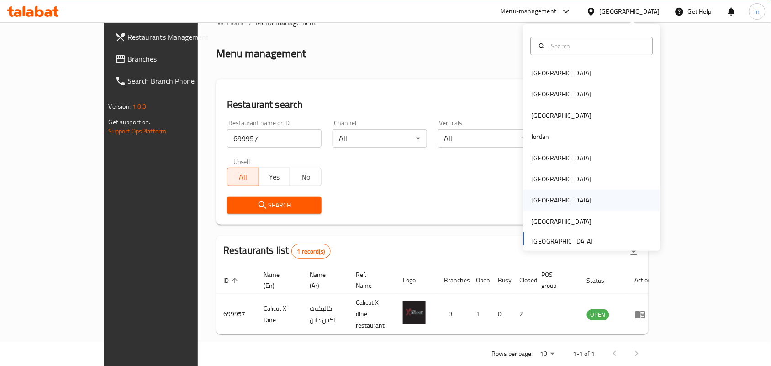
click at [524, 210] on div "Qatar" at bounding box center [561, 200] width 75 height 21
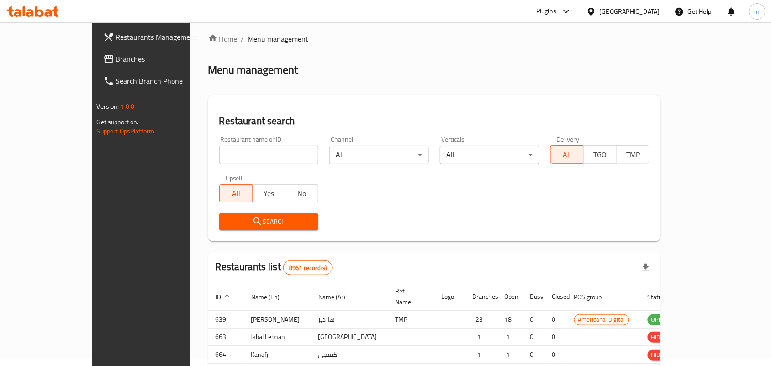
scroll to position [24, 0]
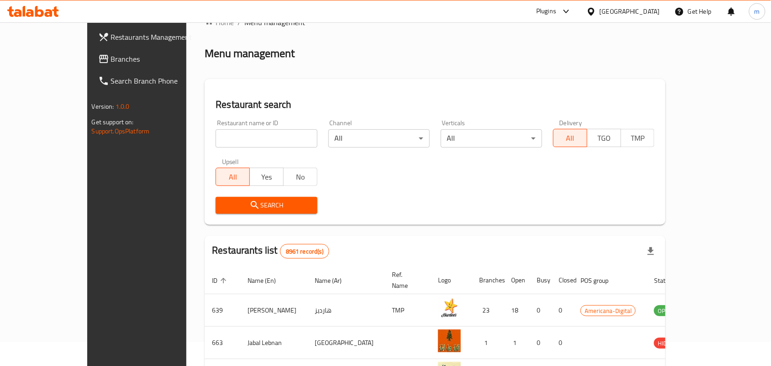
drag, startPoint x: 47, startPoint y: 59, endPoint x: 17, endPoint y: 69, distance: 30.8
click at [111, 59] on span "Branches" at bounding box center [160, 58] width 98 height 11
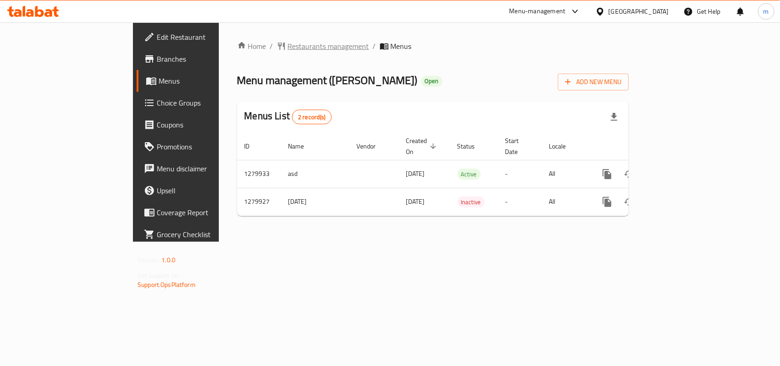
click at [288, 47] on span "Restaurants management" at bounding box center [328, 46] width 81 height 11
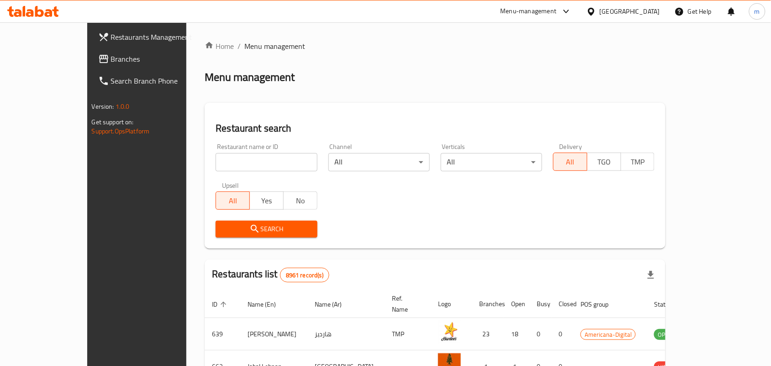
click at [216, 161] on input "search" at bounding box center [266, 162] width 101 height 18
paste input "693523"
type input "693523"
click button "Search" at bounding box center [266, 229] width 101 height 17
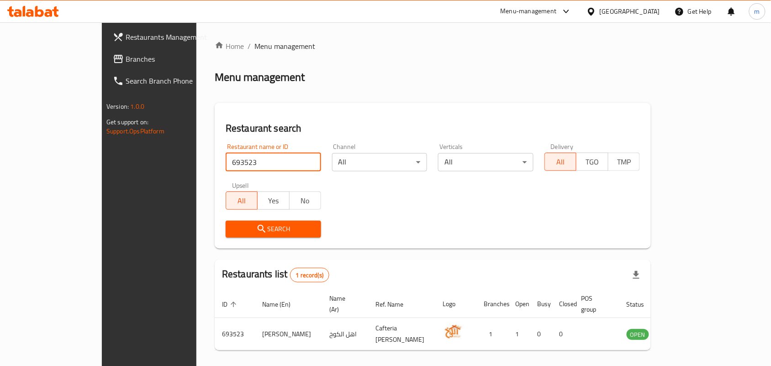
click at [638, 17] on div "[GEOGRAPHIC_DATA]" at bounding box center [623, 11] width 88 height 22
click at [596, 15] on icon at bounding box center [592, 12] width 10 height 10
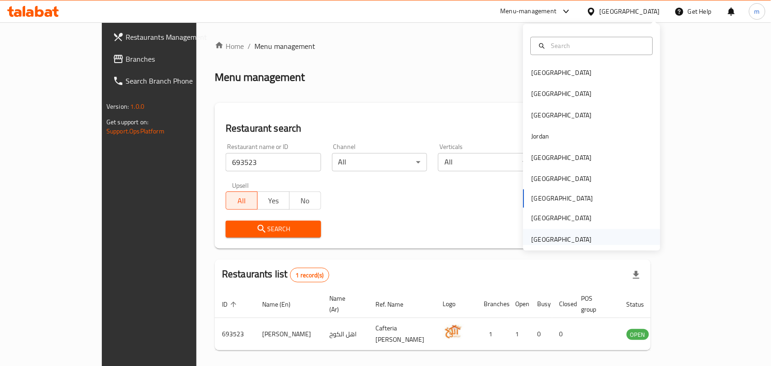
click at [572, 236] on div "United Arab Emirates" at bounding box center [562, 239] width 60 height 10
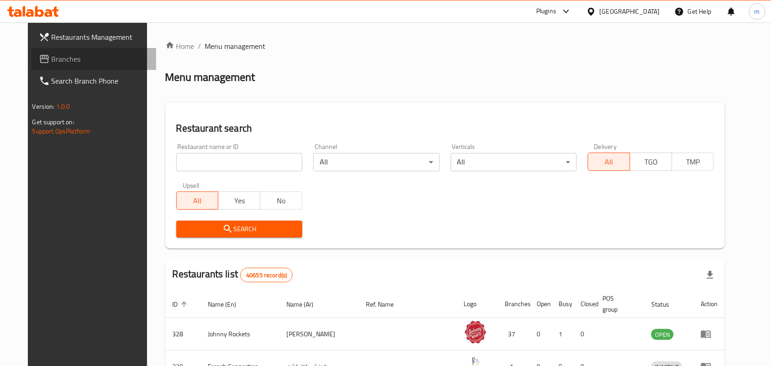
click at [63, 58] on span "Branches" at bounding box center [101, 58] width 98 height 11
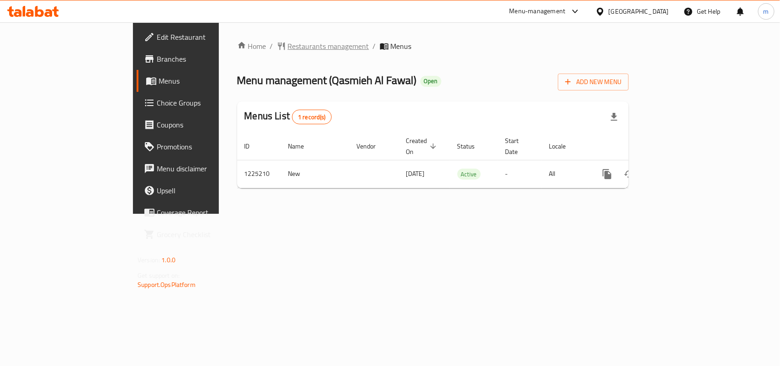
click at [288, 47] on span "Restaurants management" at bounding box center [328, 46] width 81 height 11
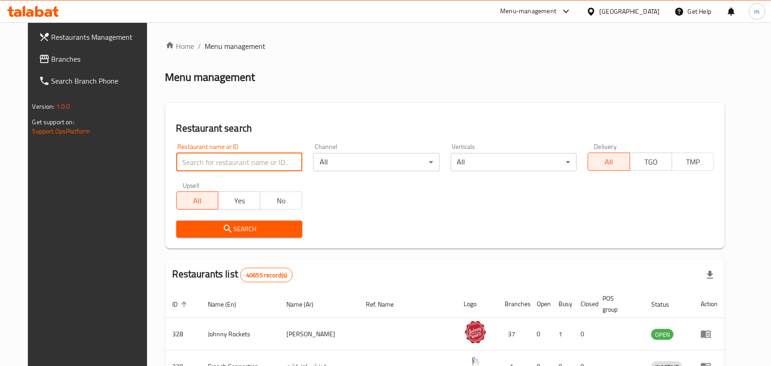
click at [185, 158] on input "search" at bounding box center [239, 162] width 126 height 18
paste input "675211"
type input "675211"
click button "Search" at bounding box center [239, 229] width 126 height 17
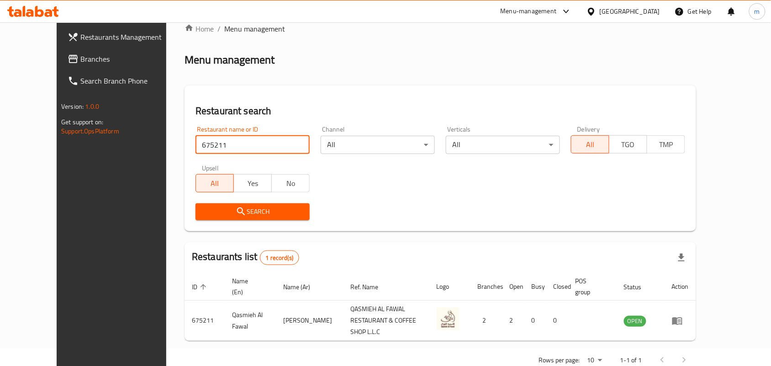
scroll to position [34, 0]
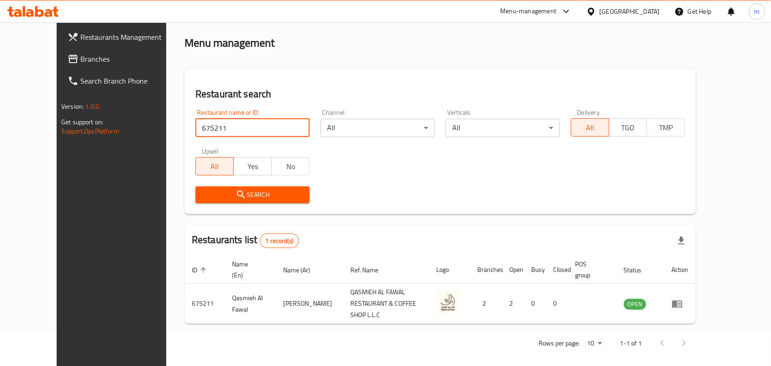
click at [631, 12] on div "[GEOGRAPHIC_DATA]" at bounding box center [630, 11] width 60 height 10
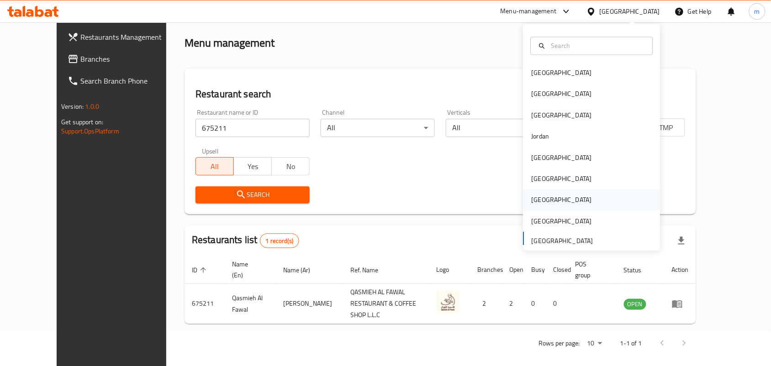
click at [537, 201] on div "[GEOGRAPHIC_DATA]" at bounding box center [562, 200] width 60 height 10
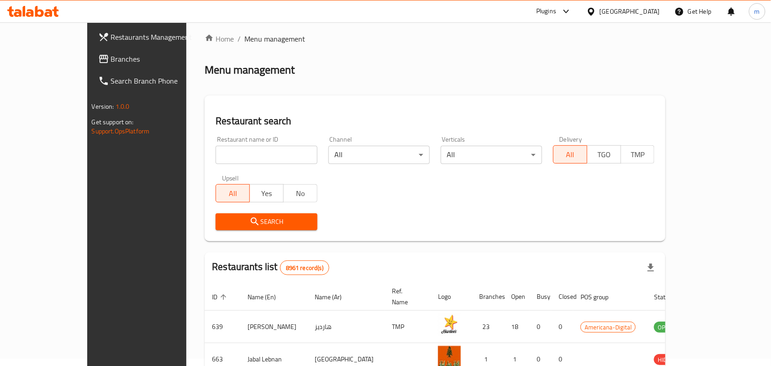
scroll to position [34, 0]
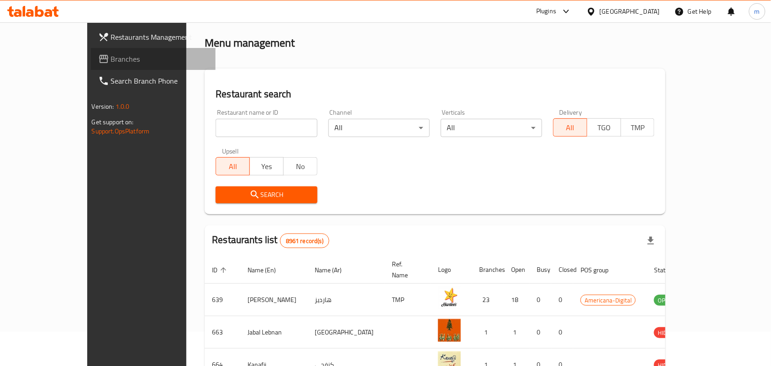
click at [111, 59] on span "Branches" at bounding box center [160, 58] width 98 height 11
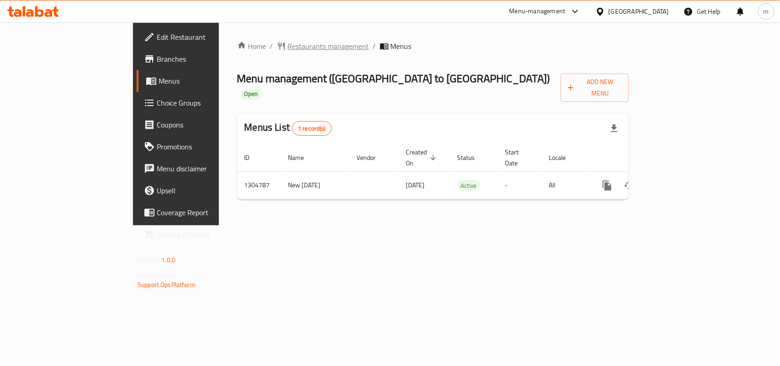
click at [288, 49] on span "Restaurants management" at bounding box center [328, 46] width 81 height 11
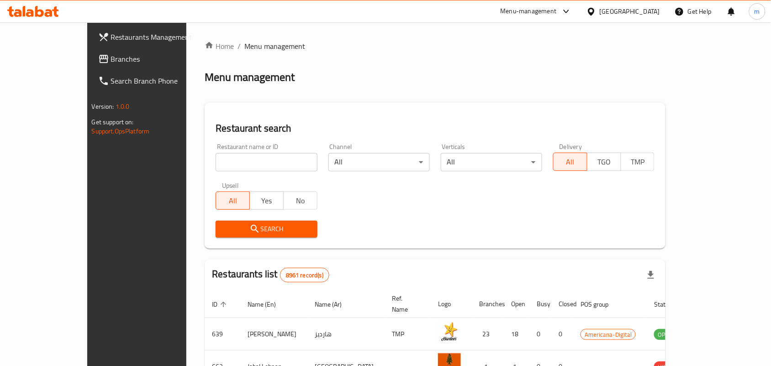
click at [216, 159] on input "search" at bounding box center [266, 162] width 101 height 18
paste input "703418"
type input "703418"
click button "Search" at bounding box center [266, 229] width 101 height 17
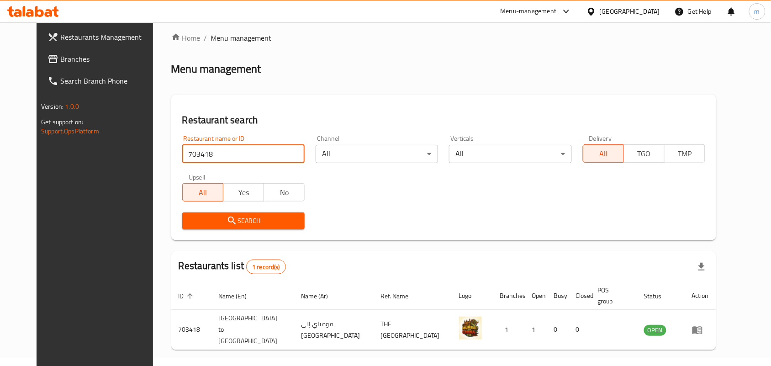
scroll to position [24, 0]
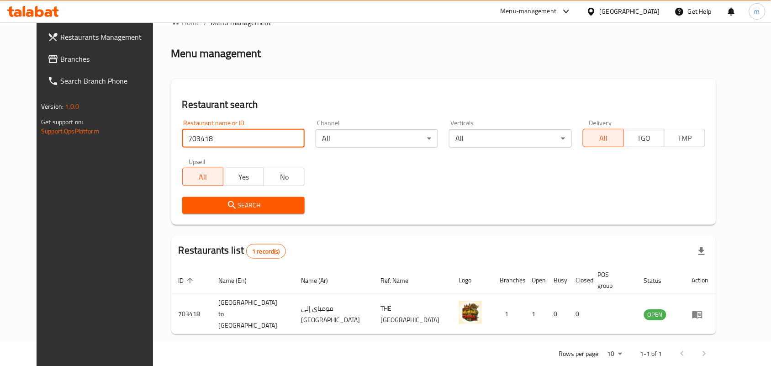
click at [657, 11] on div "[GEOGRAPHIC_DATA]" at bounding box center [630, 11] width 60 height 10
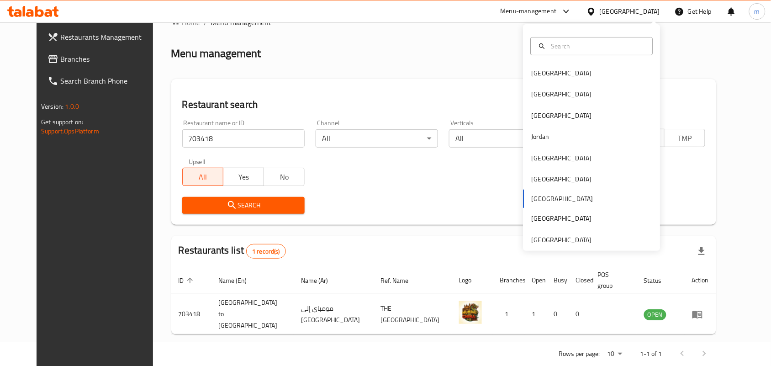
drag, startPoint x: 441, startPoint y: 70, endPoint x: 425, endPoint y: 71, distance: 15.6
click at [439, 70] on div "Home / Menu management Menu management Restaurant search Restaurant name or ID …" at bounding box center [443, 191] width 545 height 349
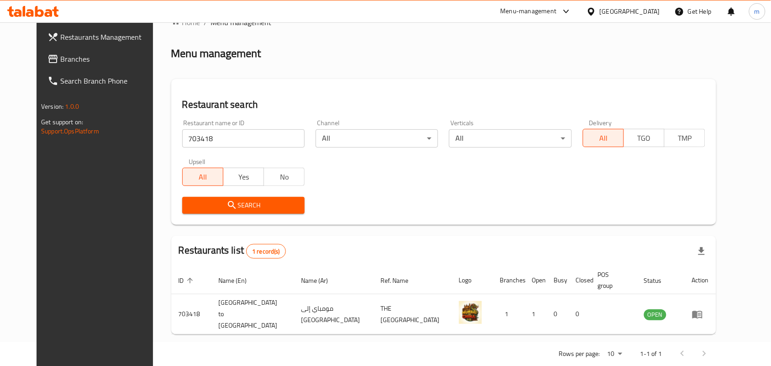
click at [60, 56] on span "Branches" at bounding box center [109, 58] width 98 height 11
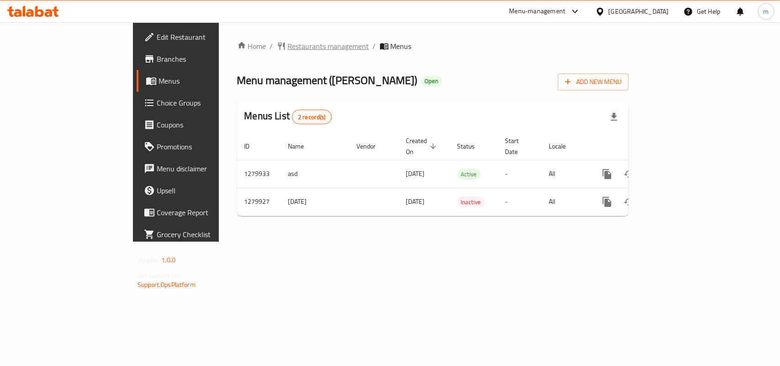
click at [288, 48] on span "Restaurants management" at bounding box center [328, 46] width 81 height 11
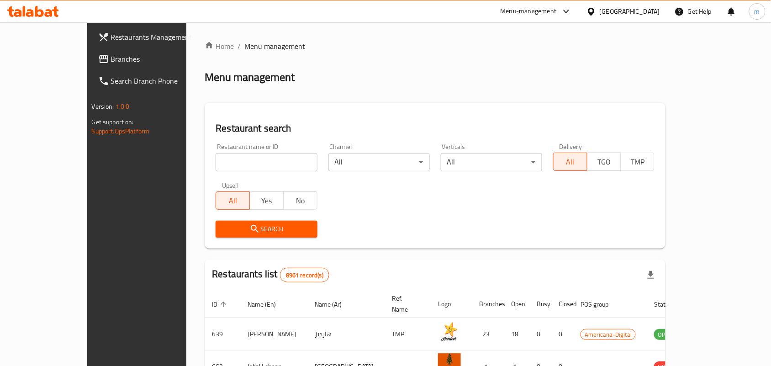
click at [216, 160] on input "search" at bounding box center [266, 162] width 101 height 18
paste input "693523"
type input "693523"
click button "Search" at bounding box center [266, 229] width 101 height 17
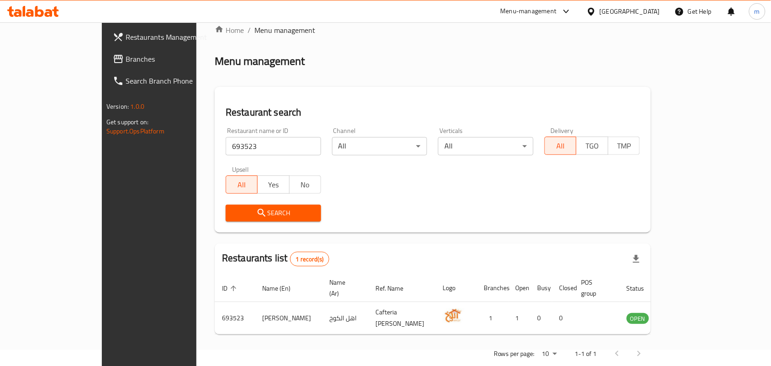
scroll to position [24, 0]
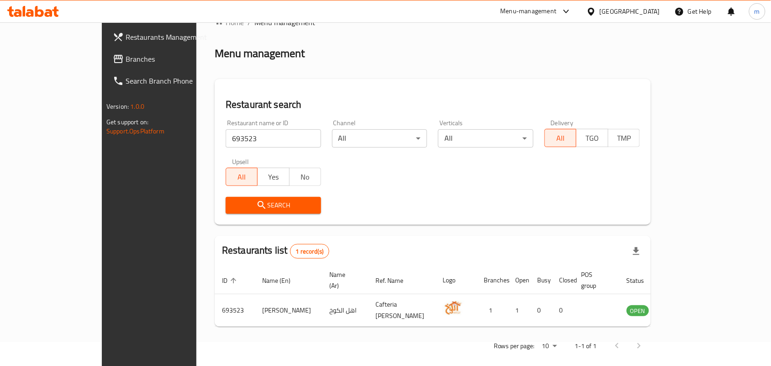
click at [596, 12] on icon at bounding box center [592, 12] width 10 height 10
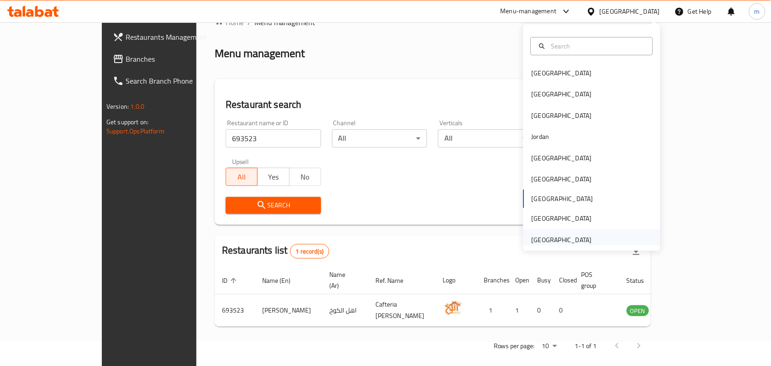
click at [546, 241] on div "[GEOGRAPHIC_DATA]" at bounding box center [562, 240] width 60 height 10
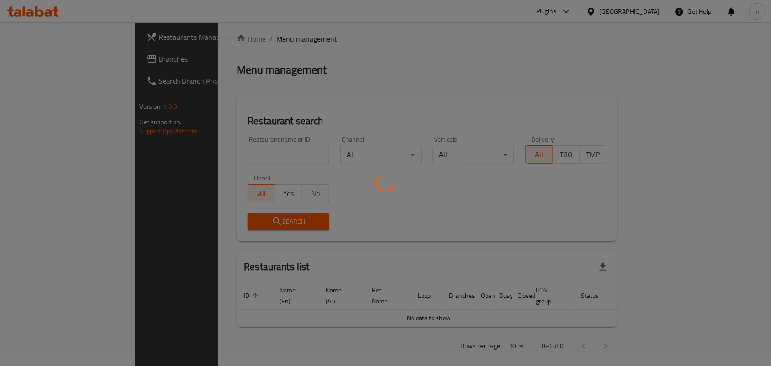
scroll to position [24, 0]
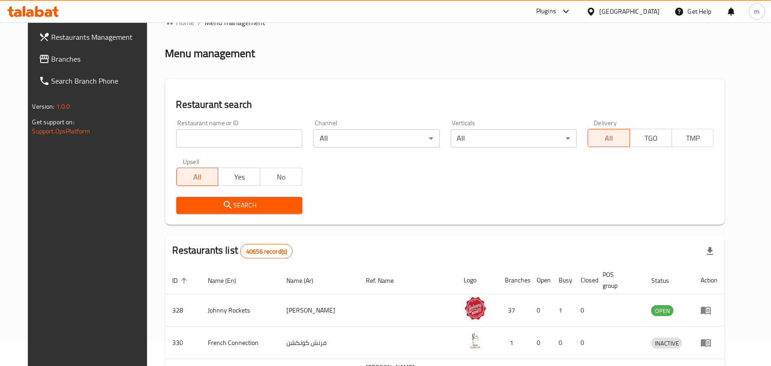
click at [52, 61] on span "Branches" at bounding box center [101, 58] width 98 height 11
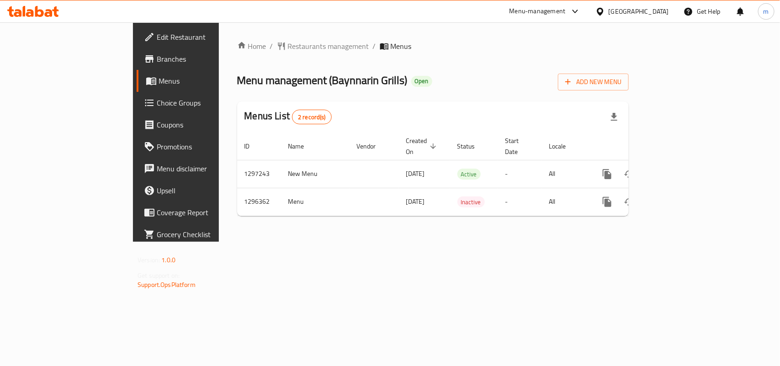
click at [288, 46] on span "Restaurants management" at bounding box center [328, 46] width 81 height 11
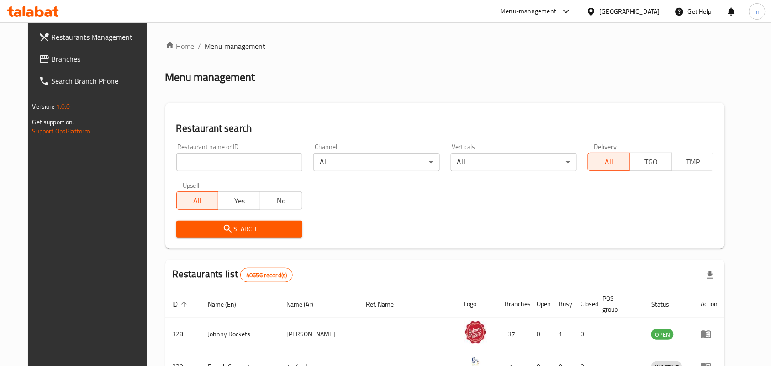
click at [176, 160] on input "search" at bounding box center [239, 162] width 126 height 18
paste input "699949"
type input "699949"
click button "Search" at bounding box center [239, 229] width 126 height 17
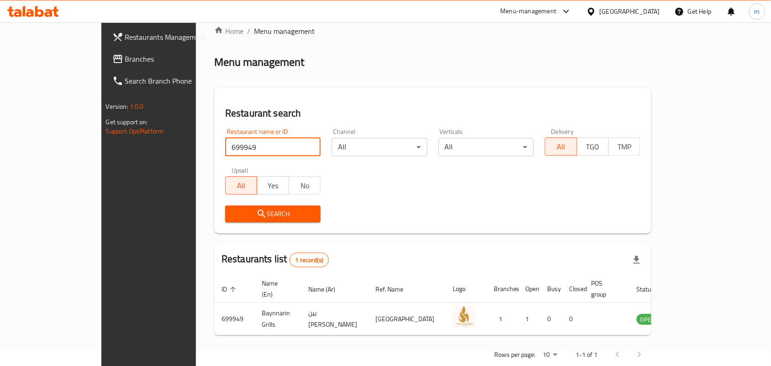
scroll to position [24, 0]
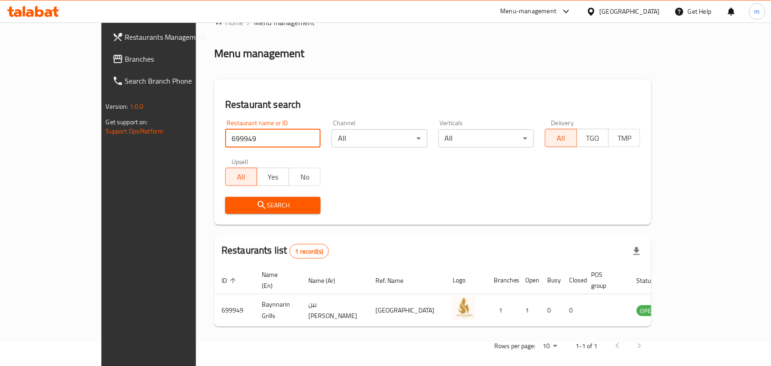
drag, startPoint x: 610, startPoint y: 5, endPoint x: 610, endPoint y: 16, distance: 11.0
click at [610, 8] on div "[GEOGRAPHIC_DATA]" at bounding box center [623, 11] width 88 height 22
click at [615, 12] on div "[GEOGRAPHIC_DATA]" at bounding box center [630, 11] width 60 height 10
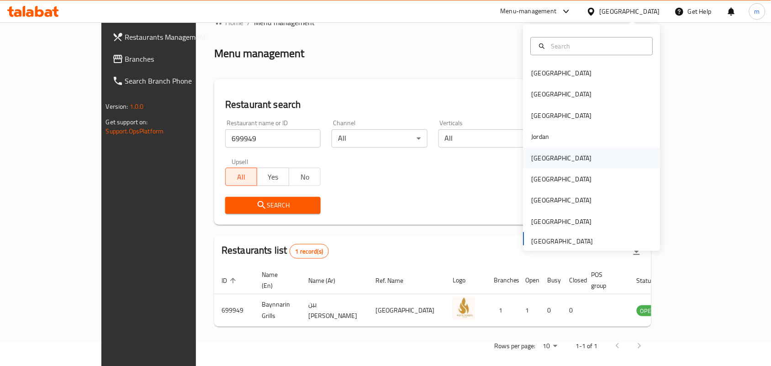
click at [544, 159] on div "[GEOGRAPHIC_DATA]" at bounding box center [561, 158] width 75 height 21
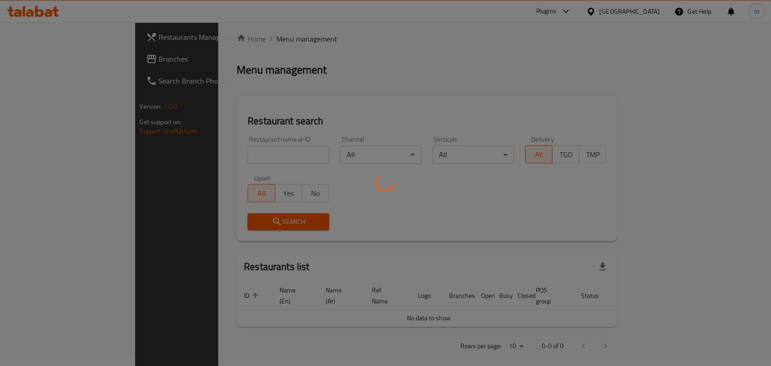
scroll to position [24, 0]
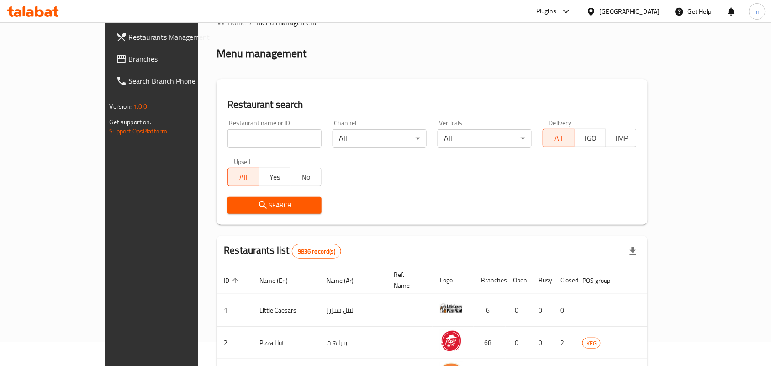
click at [129, 62] on span "Branches" at bounding box center [178, 58] width 98 height 11
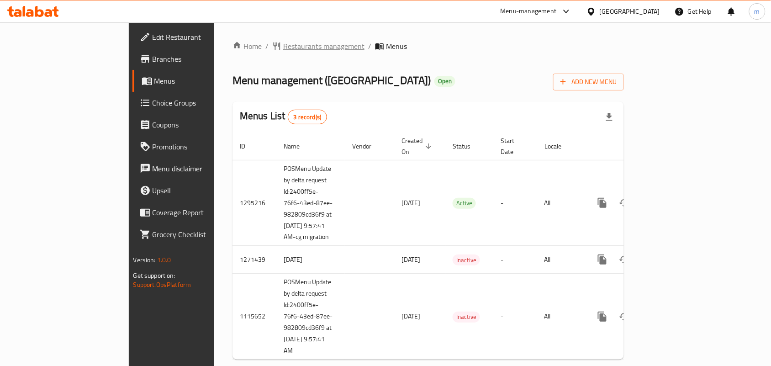
click at [283, 41] on span "Restaurants management" at bounding box center [323, 46] width 81 height 11
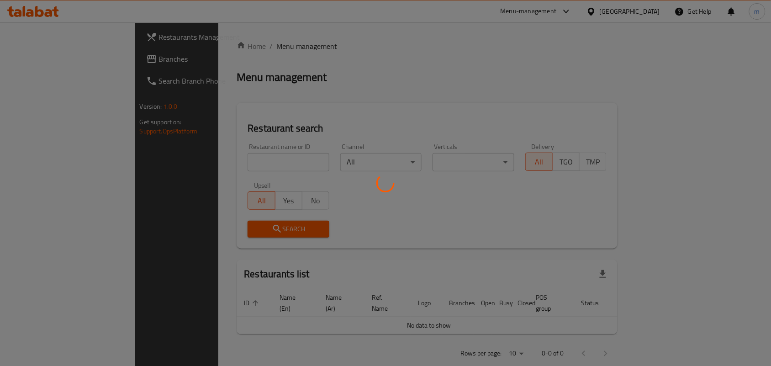
click at [248, 41] on div at bounding box center [385, 183] width 771 height 366
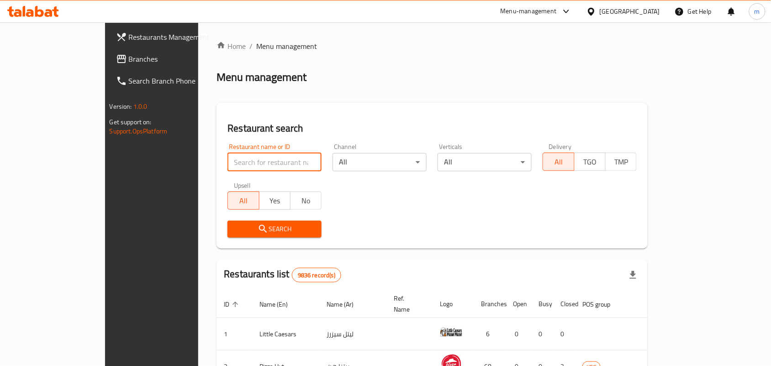
click at [228, 161] on input "search" at bounding box center [275, 162] width 94 height 18
paste input "6292"
type input "6292"
click button "Search" at bounding box center [275, 229] width 94 height 17
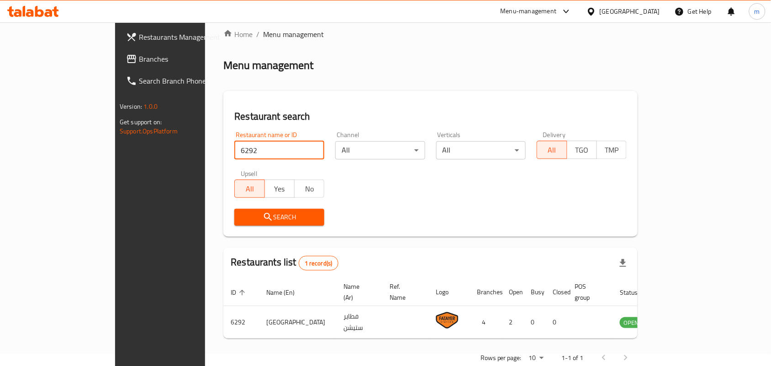
scroll to position [24, 0]
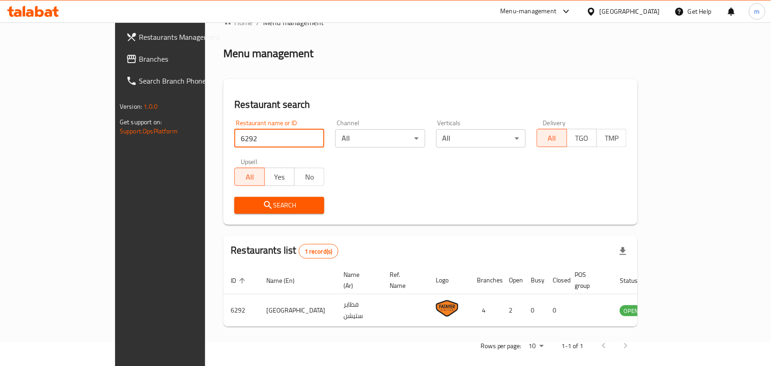
click at [594, 9] on icon at bounding box center [591, 11] width 6 height 8
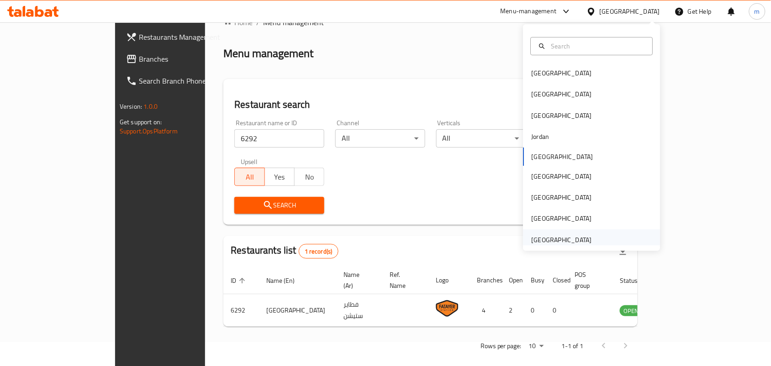
click at [541, 239] on div "[GEOGRAPHIC_DATA]" at bounding box center [562, 240] width 60 height 10
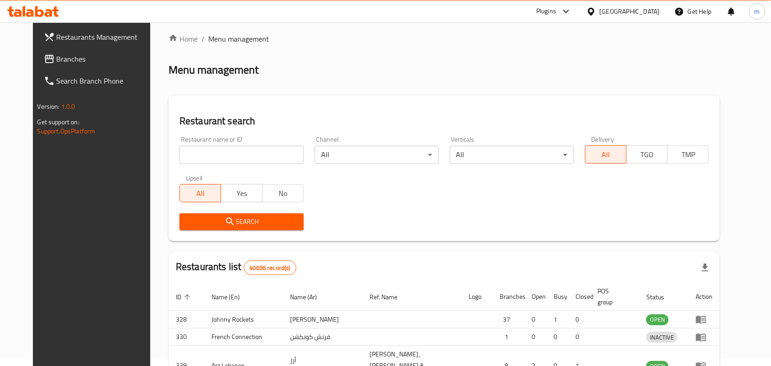
scroll to position [24, 0]
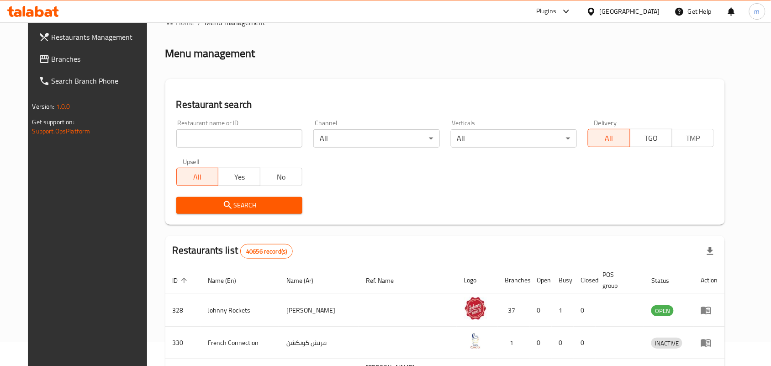
drag, startPoint x: 48, startPoint y: 64, endPoint x: 10, endPoint y: 78, distance: 40.3
click at [52, 64] on span "Branches" at bounding box center [101, 58] width 98 height 11
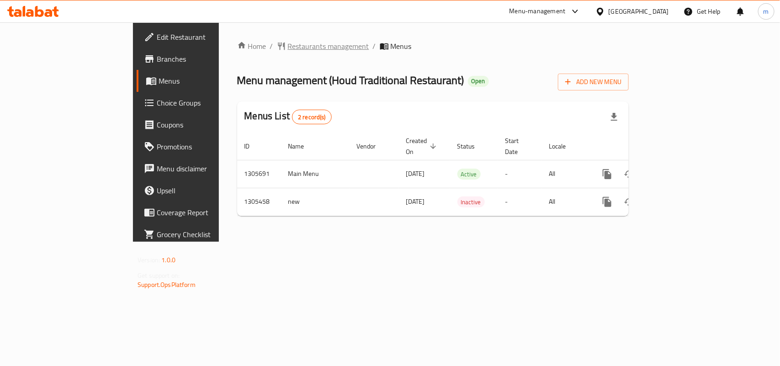
click at [288, 44] on span "Restaurants management" at bounding box center [328, 46] width 81 height 11
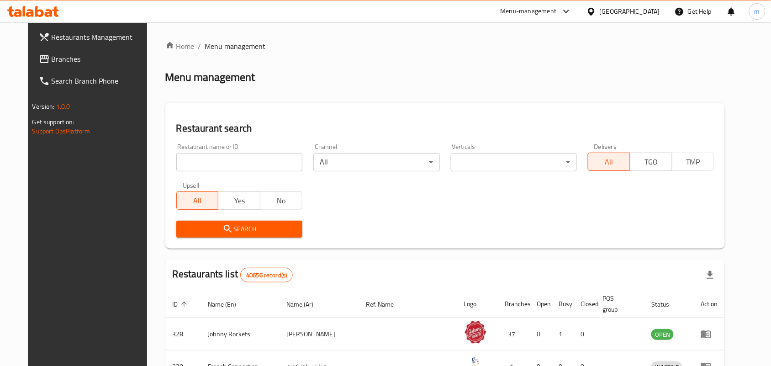
click at [185, 160] on input "search" at bounding box center [239, 162] width 126 height 18
paste input "703704"
type input "703704"
click button "Search" at bounding box center [239, 229] width 126 height 17
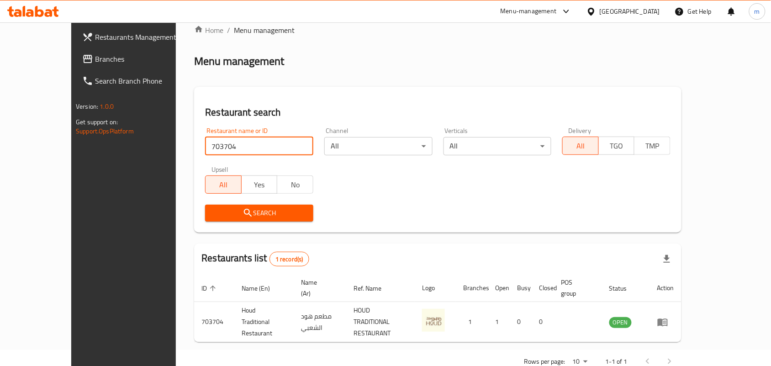
scroll to position [24, 0]
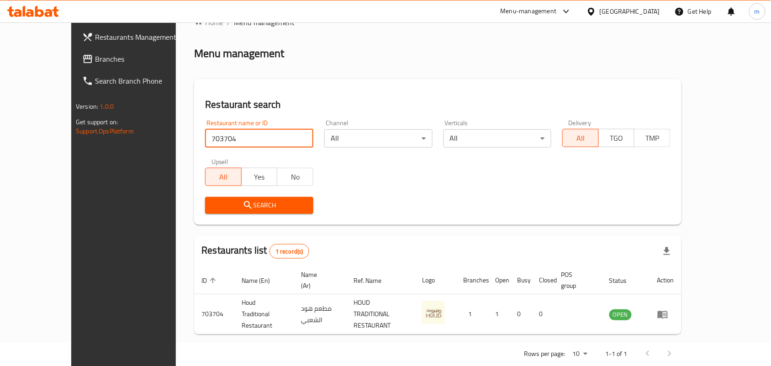
click at [75, 53] on link "Branches" at bounding box center [137, 59] width 125 height 22
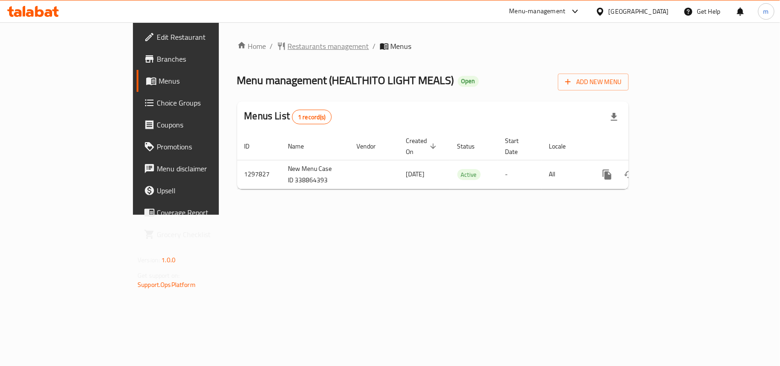
click at [288, 47] on span "Restaurants management" at bounding box center [328, 46] width 81 height 11
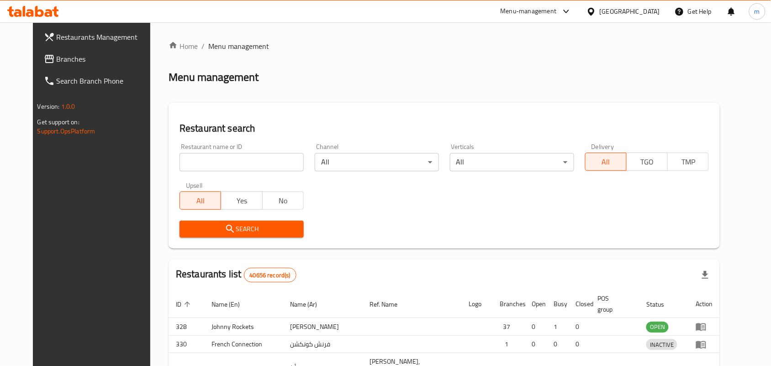
click at [181, 162] on div at bounding box center [385, 183] width 771 height 366
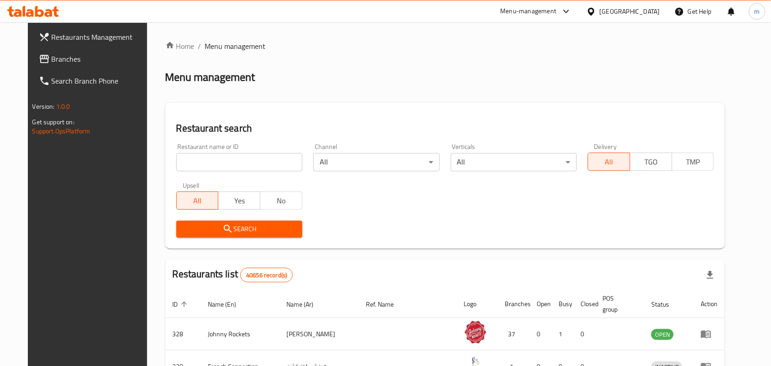
click at [181, 162] on input "search" at bounding box center [239, 162] width 126 height 18
paste input "700671"
type input "700671"
click button "Search" at bounding box center [239, 229] width 126 height 17
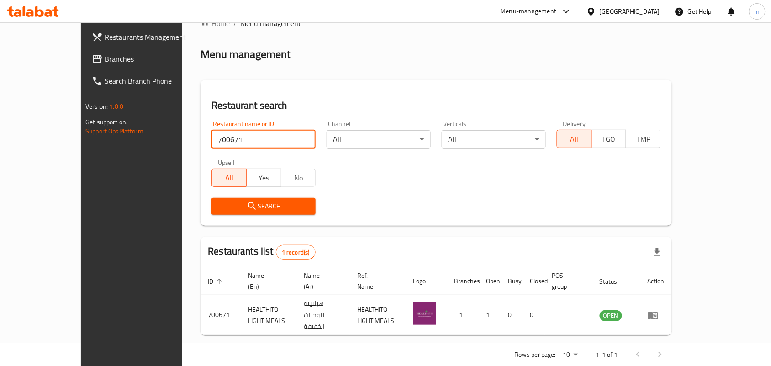
scroll to position [24, 0]
click at [105, 58] on span "Branches" at bounding box center [154, 58] width 98 height 11
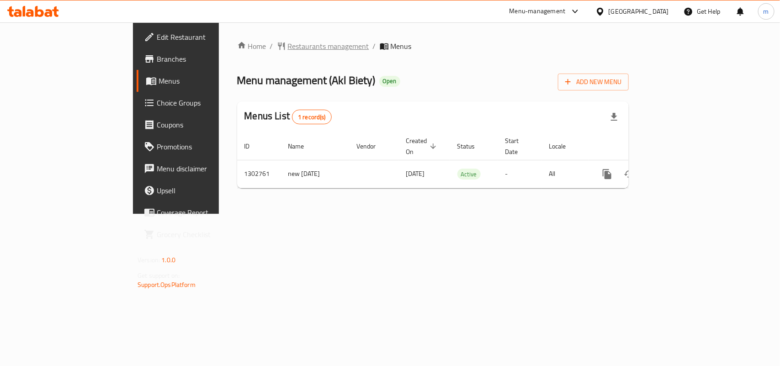
click at [288, 44] on span "Restaurants management" at bounding box center [328, 46] width 81 height 11
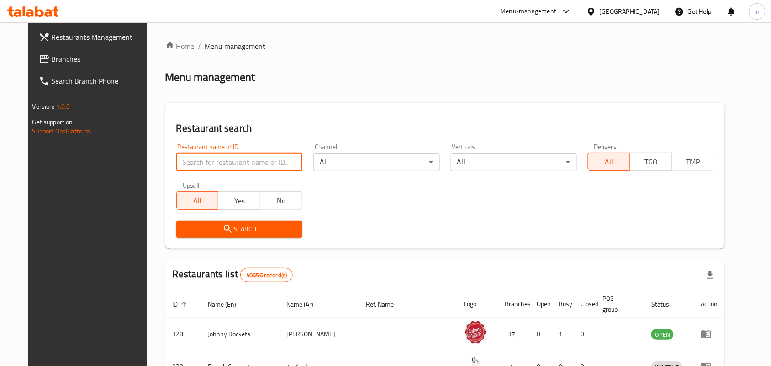
click at [199, 160] on input "search" at bounding box center [239, 162] width 126 height 18
paste input "702314"
type input "702314"
click button "Search" at bounding box center [239, 229] width 126 height 17
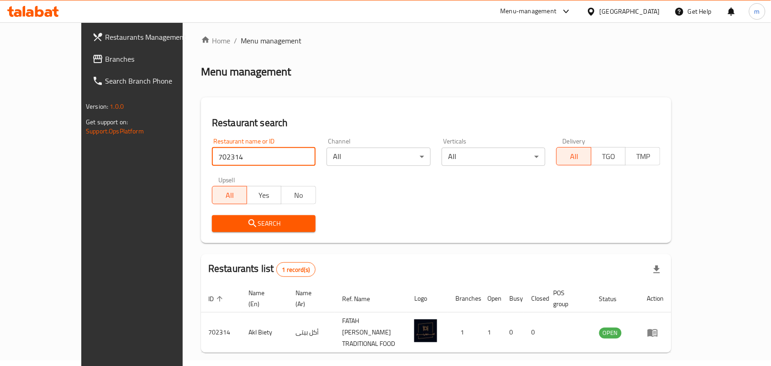
scroll to position [24, 0]
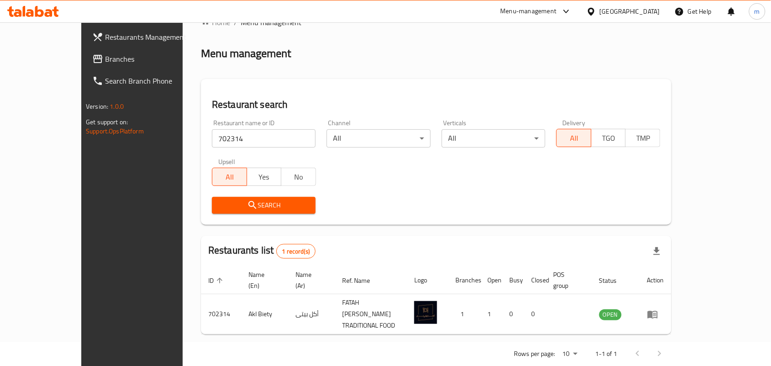
click at [624, 12] on div "[GEOGRAPHIC_DATA]" at bounding box center [630, 11] width 60 height 10
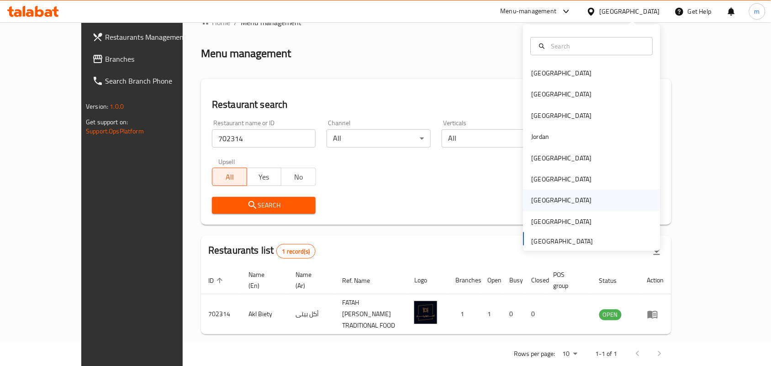
click at [532, 200] on div "[GEOGRAPHIC_DATA]" at bounding box center [562, 200] width 60 height 10
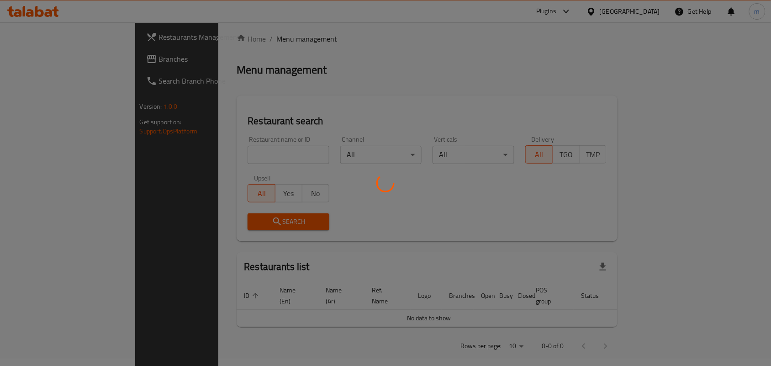
scroll to position [24, 0]
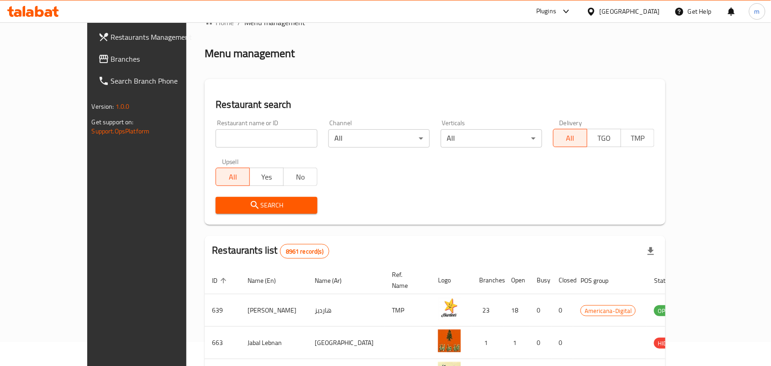
click at [111, 63] on span "Branches" at bounding box center [160, 58] width 98 height 11
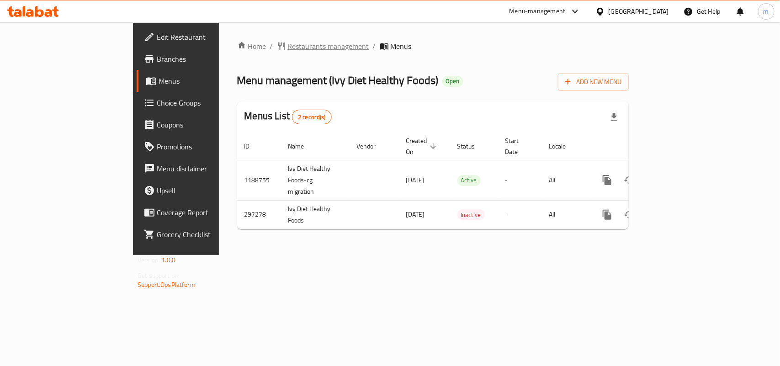
click at [288, 45] on span "Restaurants management" at bounding box center [328, 46] width 81 height 11
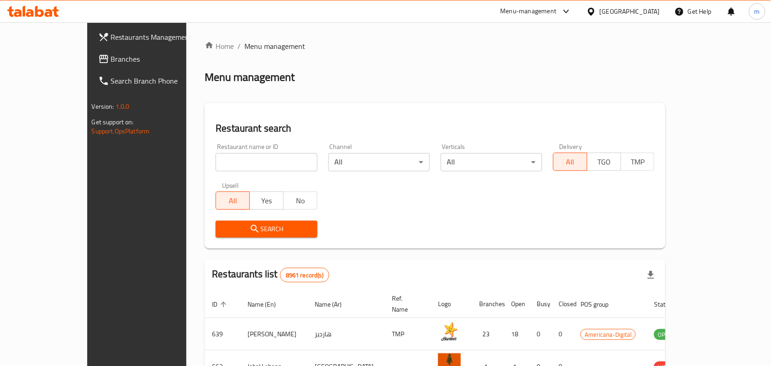
click at [205, 166] on div "Home / Menu management Menu management Restaurant search Restaurant name or ID …" at bounding box center [435, 327] width 461 height 573
click at [216, 166] on input "search" at bounding box center [266, 162] width 101 height 18
paste input "628512"
type input "628512"
click button "Search" at bounding box center [266, 229] width 101 height 17
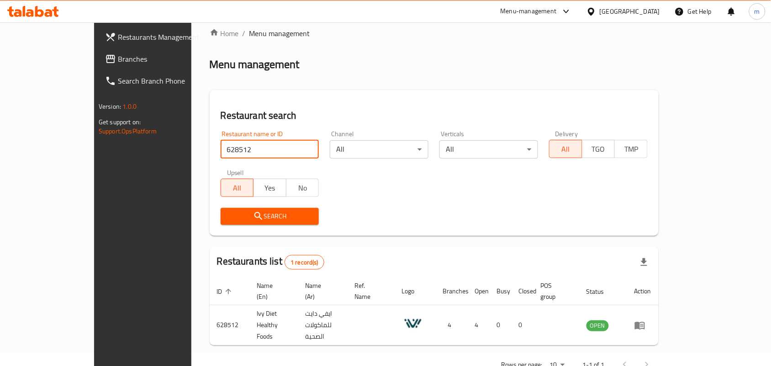
scroll to position [24, 0]
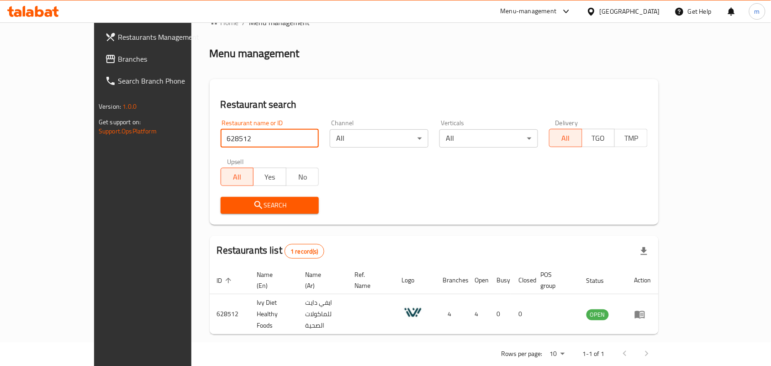
click at [444, 197] on div "Search" at bounding box center [434, 205] width 438 height 28
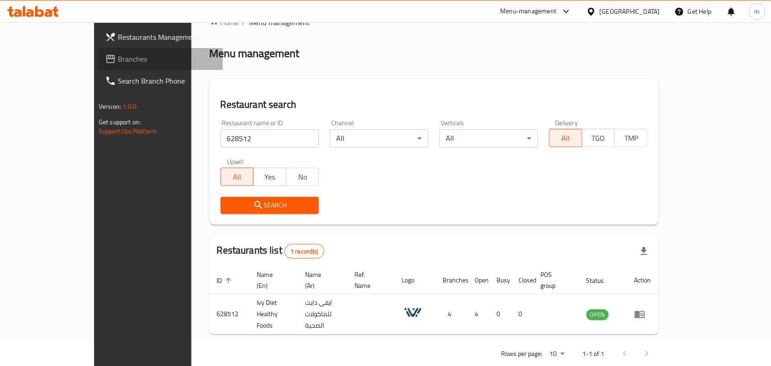
click at [118, 53] on span "Branches" at bounding box center [167, 58] width 98 height 11
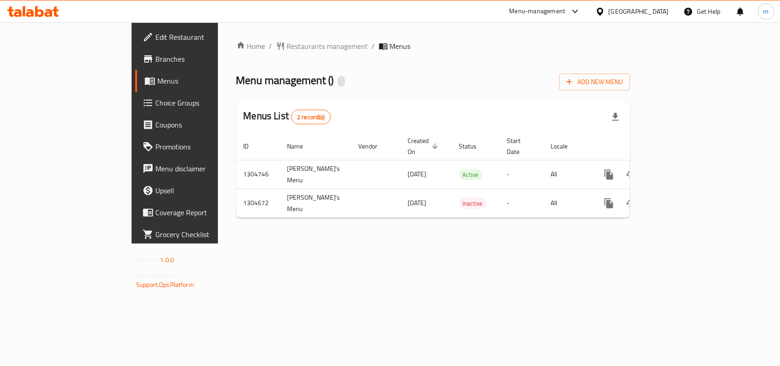
click at [287, 48] on span "Restaurants management" at bounding box center [327, 46] width 81 height 11
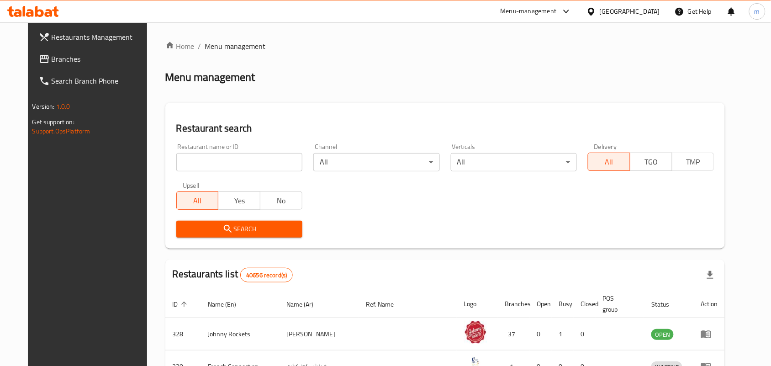
click at [186, 158] on input "search" at bounding box center [239, 162] width 126 height 18
paste input "703336"
type input "703336"
click button "Search" at bounding box center [239, 229] width 126 height 17
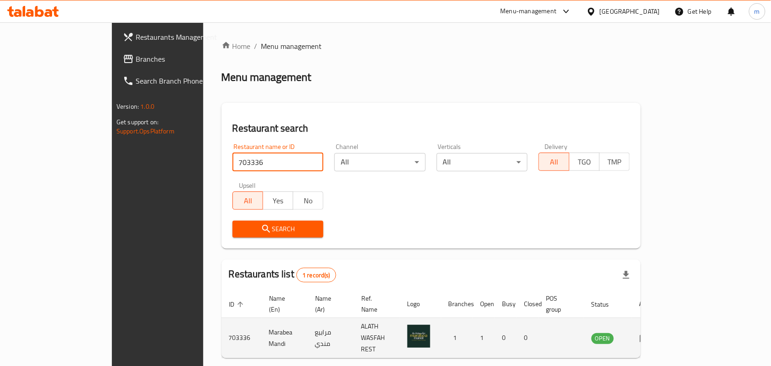
scroll to position [24, 0]
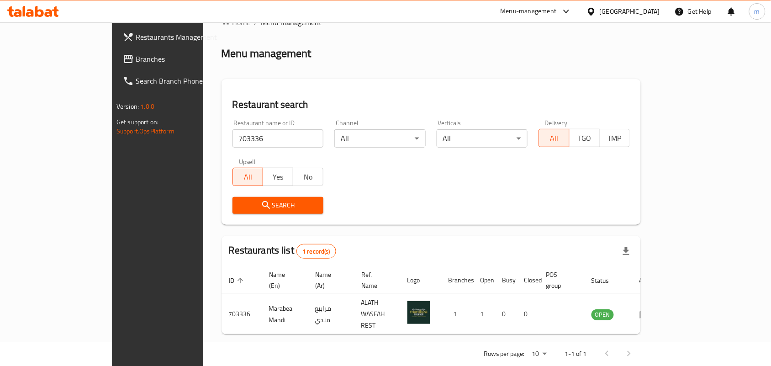
click at [642, 15] on div "United Arab Emirates" at bounding box center [630, 11] width 60 height 10
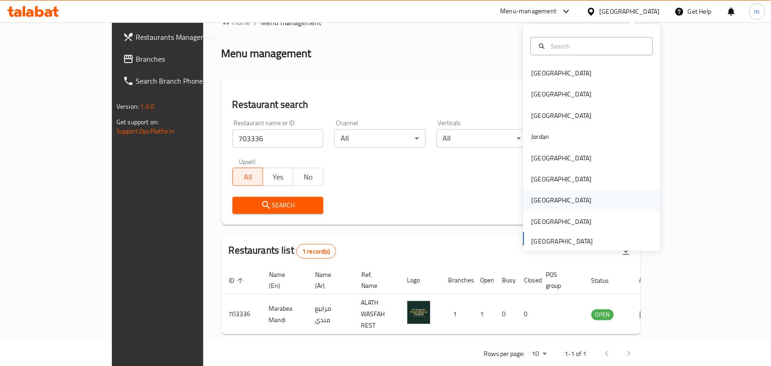
click at [544, 203] on div "[GEOGRAPHIC_DATA]" at bounding box center [561, 200] width 75 height 21
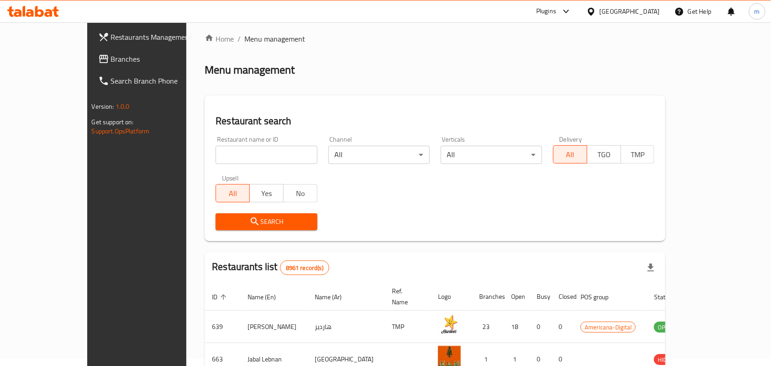
scroll to position [24, 0]
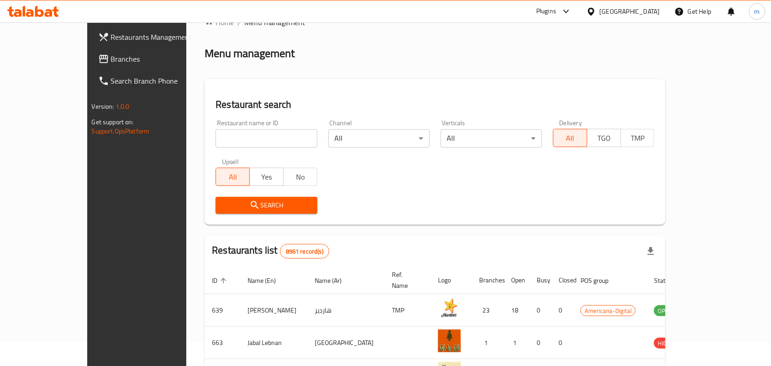
drag, startPoint x: 29, startPoint y: 63, endPoint x: 21, endPoint y: 69, distance: 10.1
click at [111, 63] on span "Branches" at bounding box center [160, 58] width 98 height 11
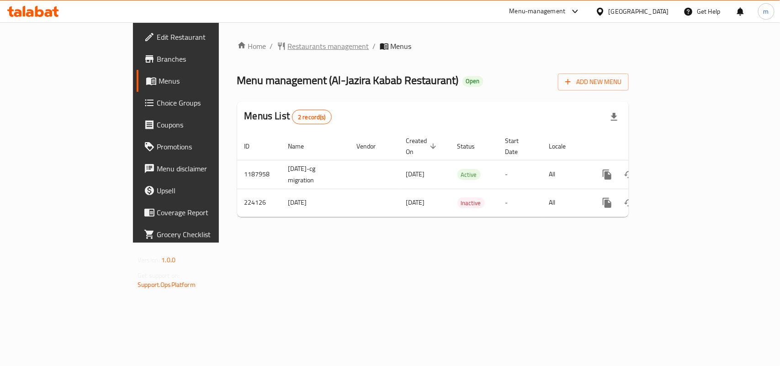
click at [288, 48] on span "Restaurants management" at bounding box center [328, 46] width 81 height 11
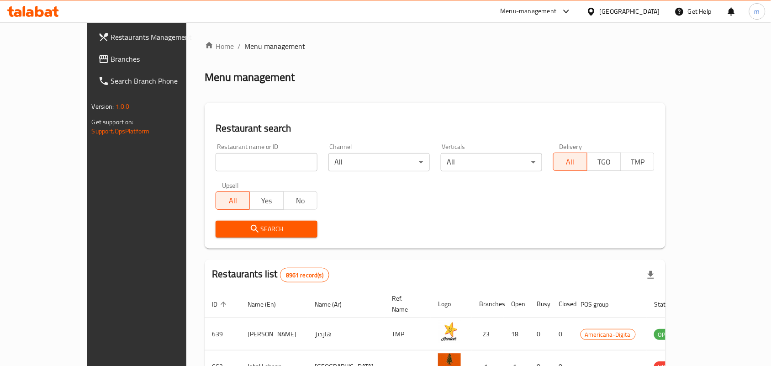
click at [216, 160] on input "search" at bounding box center [266, 162] width 101 height 18
paste input "625562"
type input "625562"
click button "Search" at bounding box center [266, 229] width 101 height 17
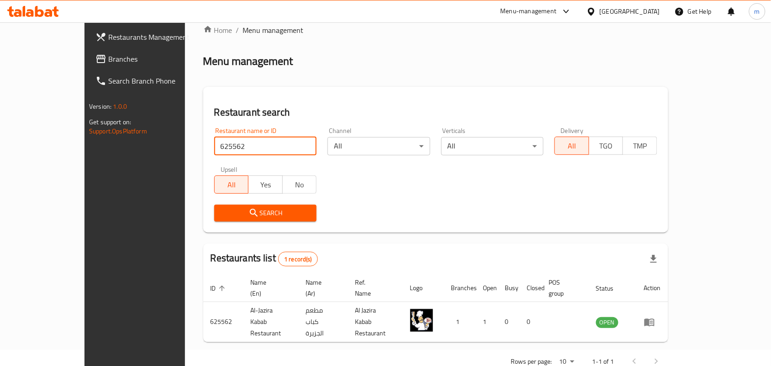
scroll to position [24, 0]
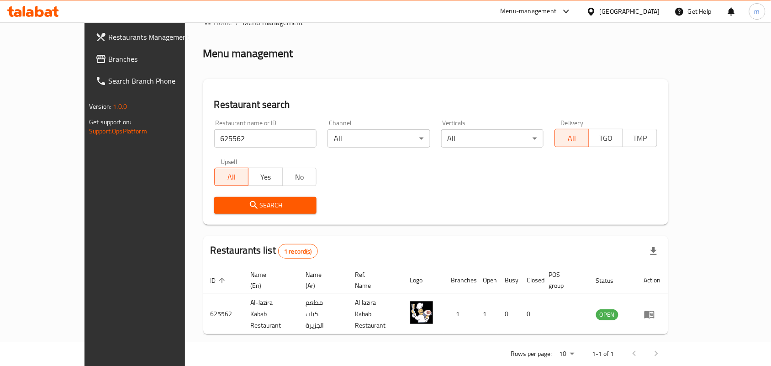
click at [108, 56] on span "Branches" at bounding box center [157, 58] width 98 height 11
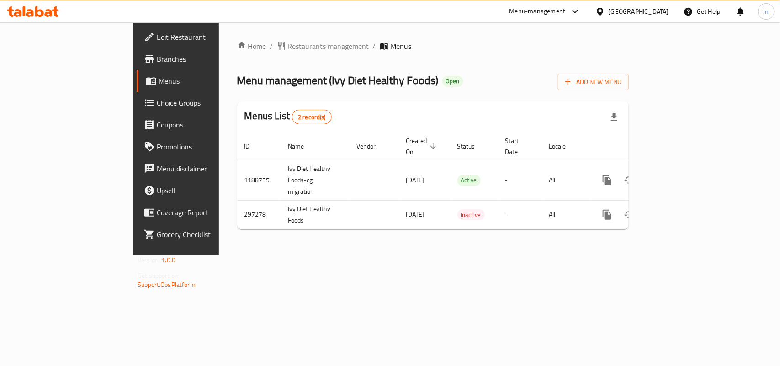
click at [288, 47] on span "Restaurants management" at bounding box center [328, 46] width 81 height 11
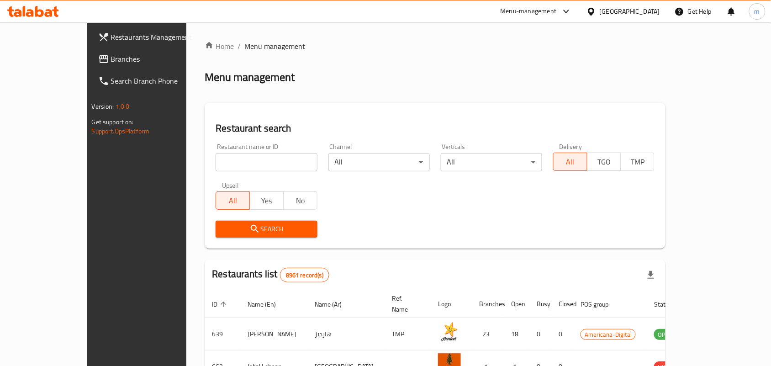
click at [216, 160] on input "search" at bounding box center [266, 162] width 101 height 18
paste input "628512"
type input "628512"
click button "Search" at bounding box center [266, 229] width 101 height 17
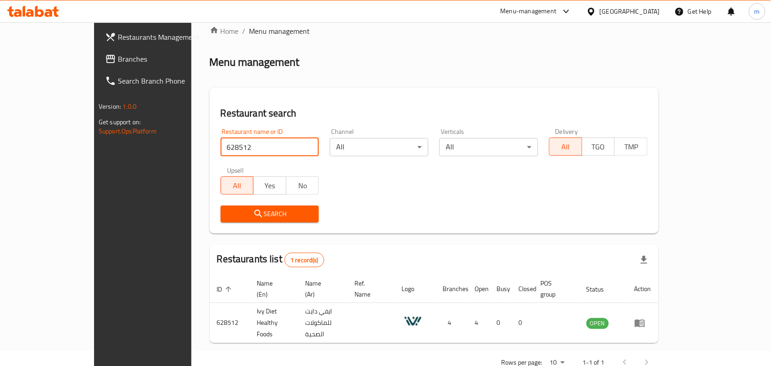
scroll to position [24, 0]
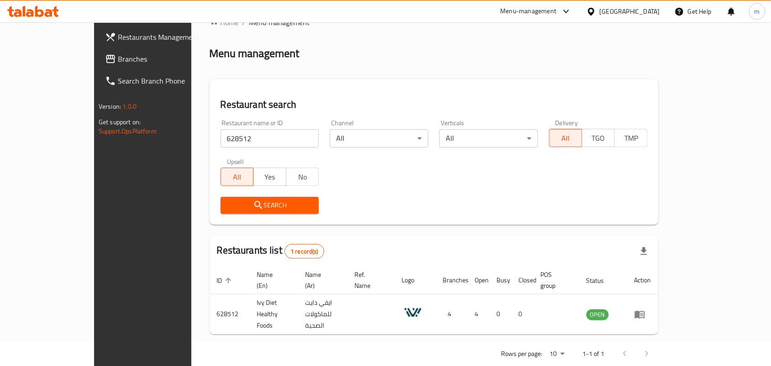
click at [596, 7] on icon at bounding box center [592, 12] width 10 height 10
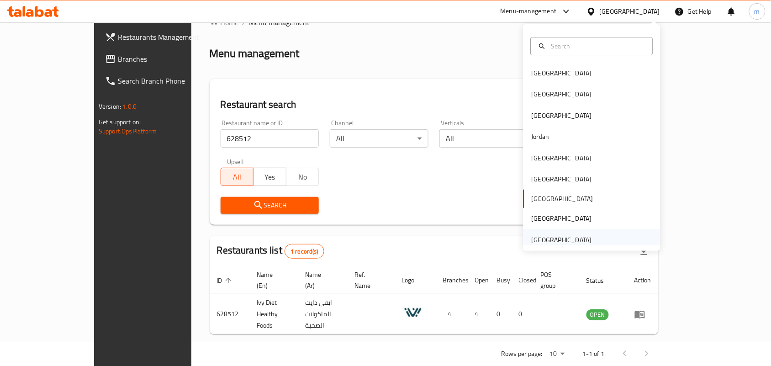
click at [549, 241] on div "[GEOGRAPHIC_DATA]" at bounding box center [562, 240] width 60 height 10
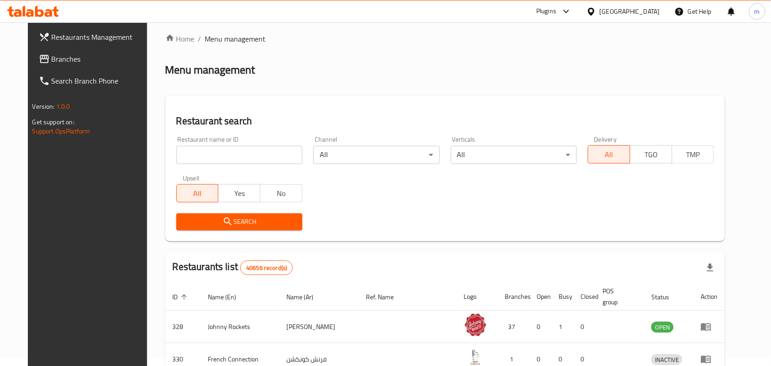
scroll to position [24, 0]
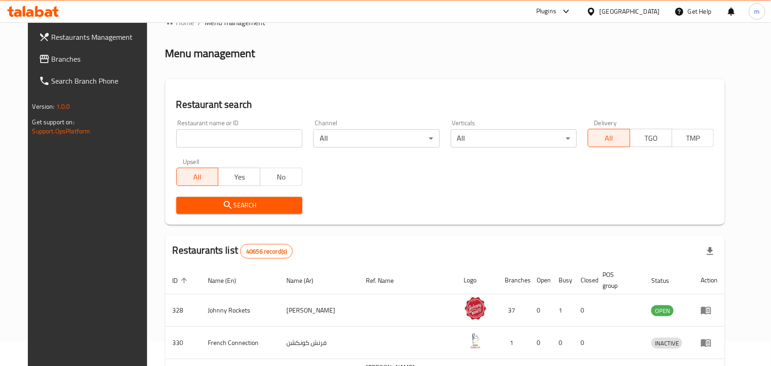
drag, startPoint x: 51, startPoint y: 60, endPoint x: 42, endPoint y: 64, distance: 9.6
click at [52, 60] on span "Branches" at bounding box center [101, 58] width 98 height 11
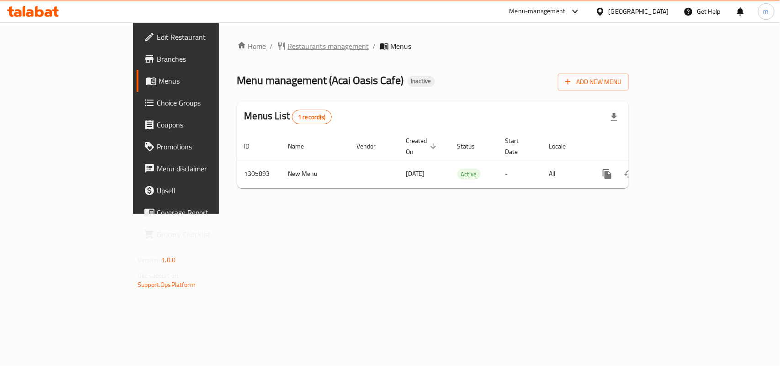
click at [288, 49] on span "Restaurants management" at bounding box center [328, 46] width 81 height 11
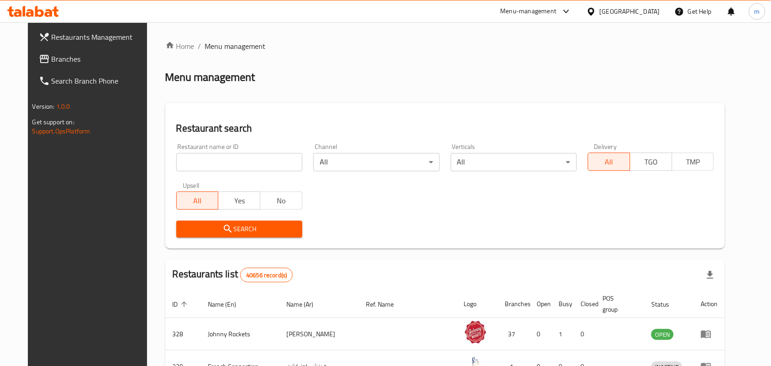
click at [187, 160] on input "search" at bounding box center [239, 162] width 126 height 18
paste input "703898"
type input "703898"
click button "Search" at bounding box center [239, 229] width 126 height 17
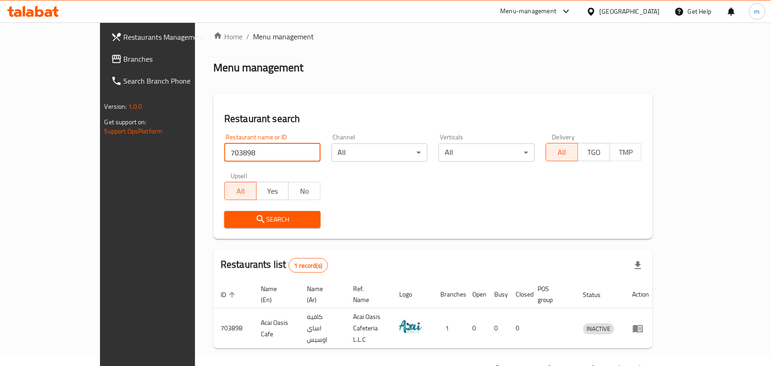
scroll to position [24, 0]
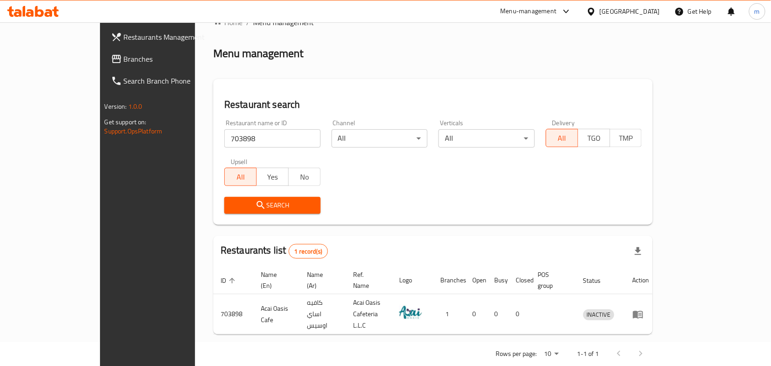
click at [124, 63] on span "Branches" at bounding box center [173, 58] width 98 height 11
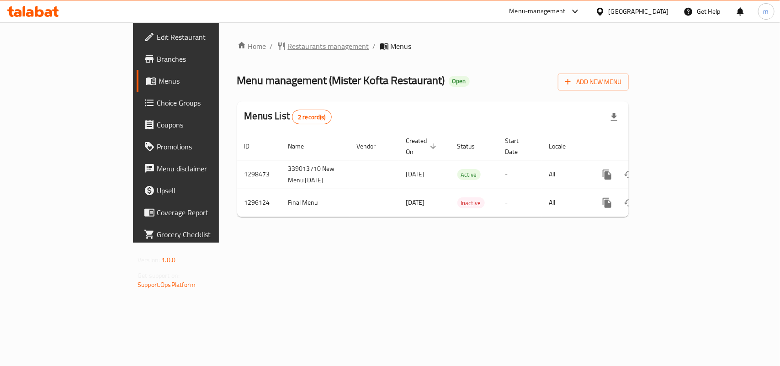
click at [288, 46] on span "Restaurants management" at bounding box center [328, 46] width 81 height 11
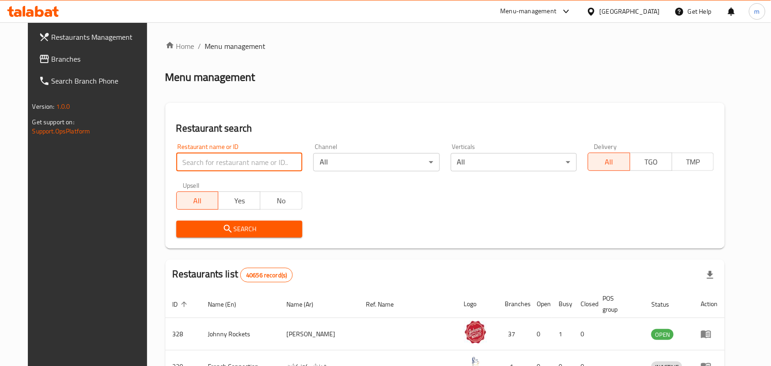
click at [176, 161] on input "search" at bounding box center [239, 162] width 126 height 18
paste input "699912"
type input "699912"
click button "Search" at bounding box center [239, 229] width 126 height 17
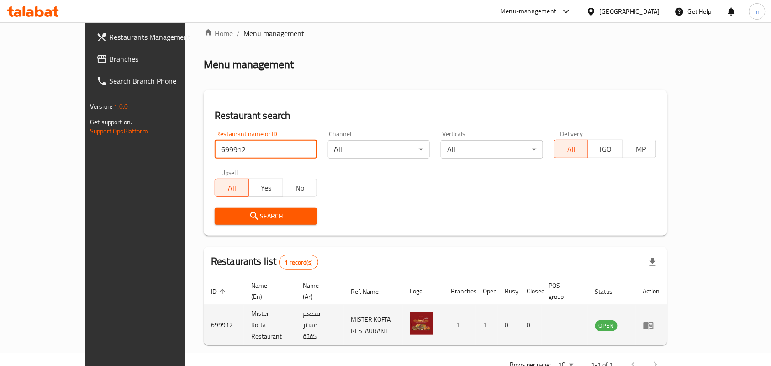
scroll to position [24, 0]
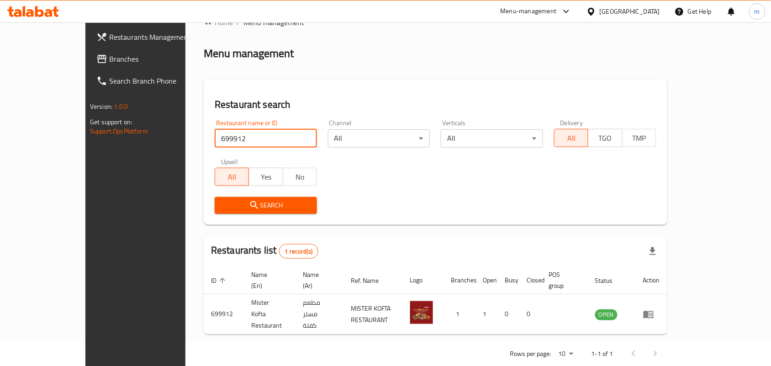
click at [658, 8] on div "[GEOGRAPHIC_DATA]" at bounding box center [630, 11] width 60 height 10
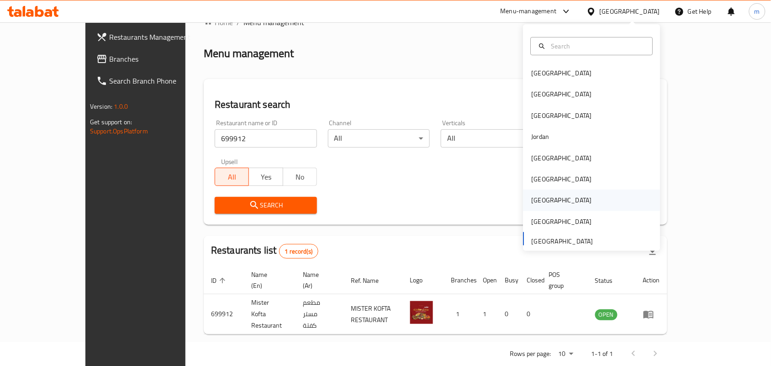
click at [551, 199] on div "[GEOGRAPHIC_DATA]" at bounding box center [592, 200] width 137 height 21
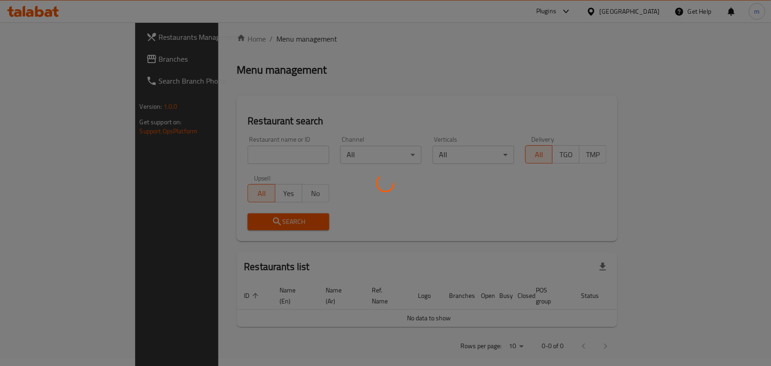
scroll to position [24, 0]
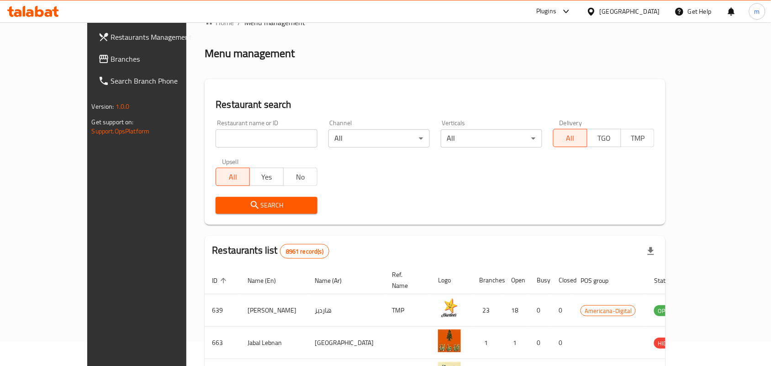
click at [98, 53] on icon at bounding box center [103, 58] width 11 height 11
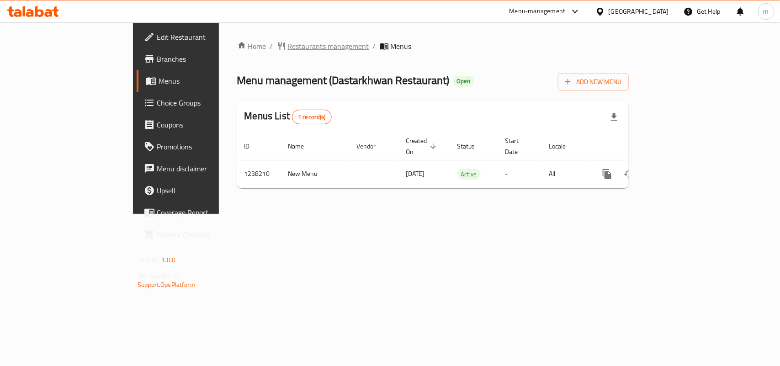
click at [288, 44] on span "Restaurants management" at bounding box center [328, 46] width 81 height 11
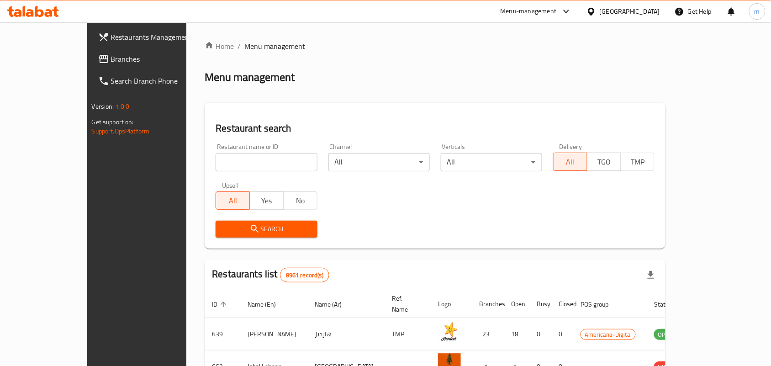
click at [178, 160] on div at bounding box center [385, 183] width 771 height 366
click at [216, 160] on input "search" at bounding box center [266, 162] width 101 height 18
paste input "679611"
type input "679611"
click button "Search" at bounding box center [266, 229] width 101 height 17
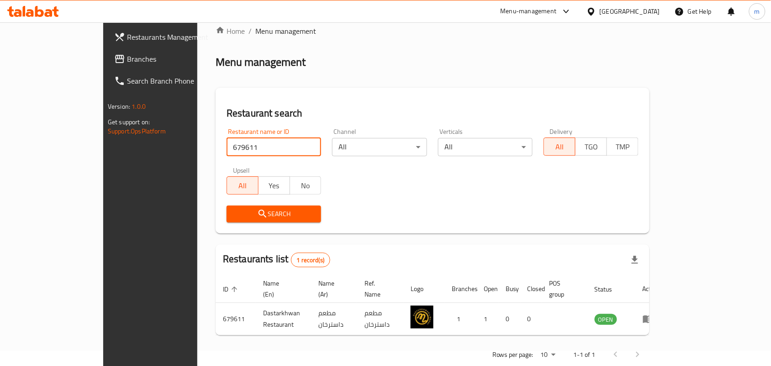
scroll to position [24, 0]
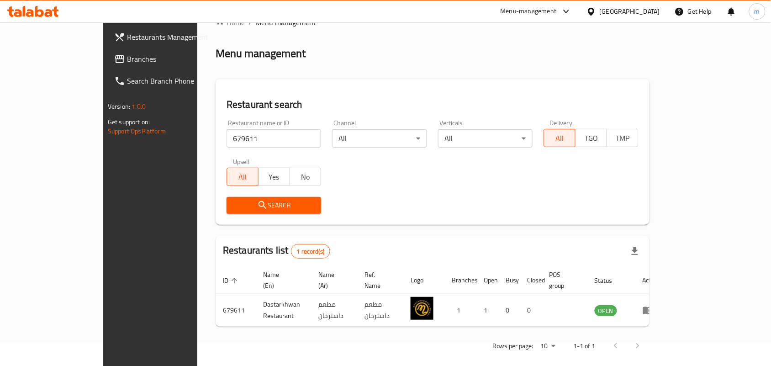
click at [600, 16] on div at bounding box center [593, 11] width 13 height 10
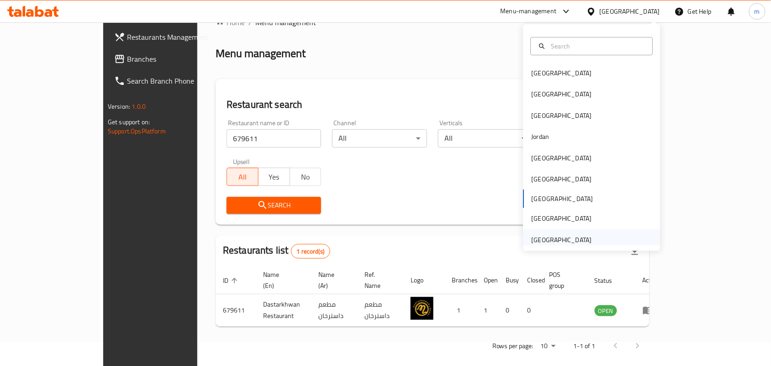
click at [554, 240] on div "[GEOGRAPHIC_DATA]" at bounding box center [562, 240] width 60 height 10
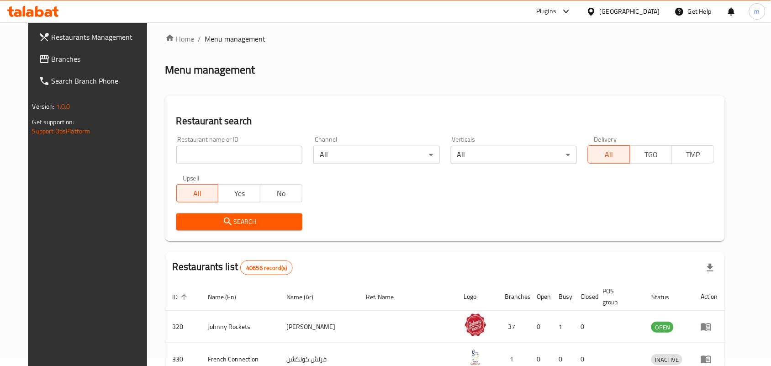
scroll to position [24, 0]
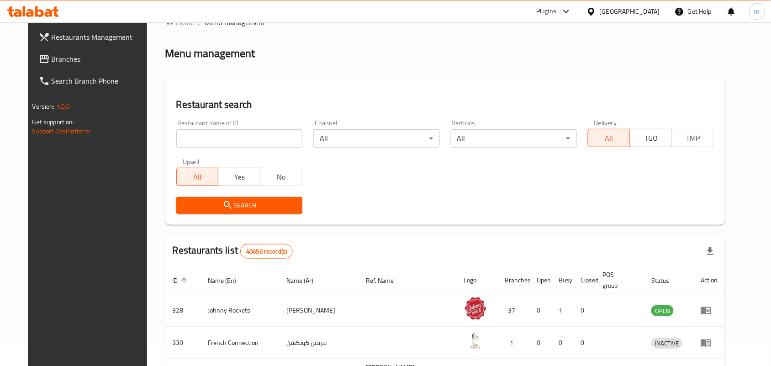
click at [52, 60] on span "Branches" at bounding box center [101, 58] width 98 height 11
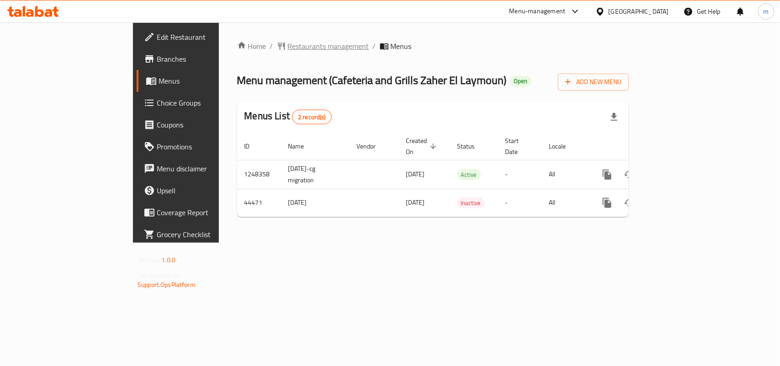
click at [288, 41] on span "Restaurants management" at bounding box center [328, 46] width 81 height 11
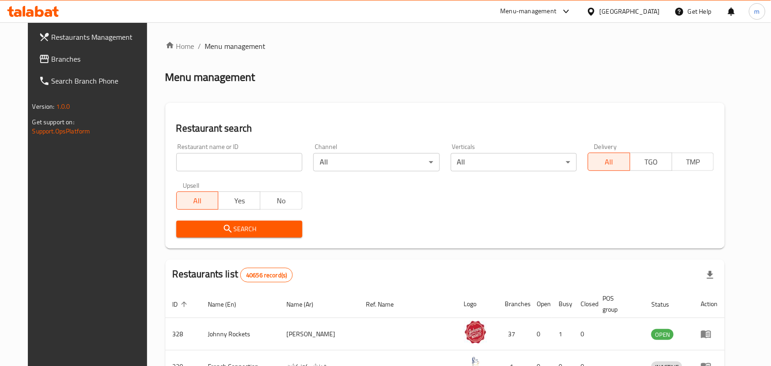
click at [181, 155] on input "search" at bounding box center [239, 162] width 126 height 18
paste input "22812"
type input "22812"
click button "Search" at bounding box center [239, 229] width 126 height 17
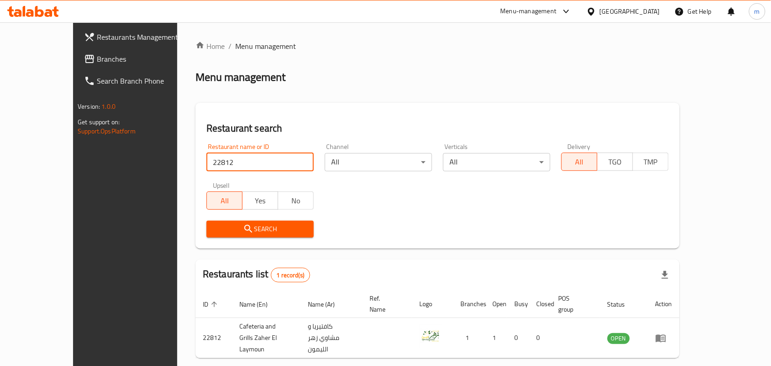
scroll to position [24, 0]
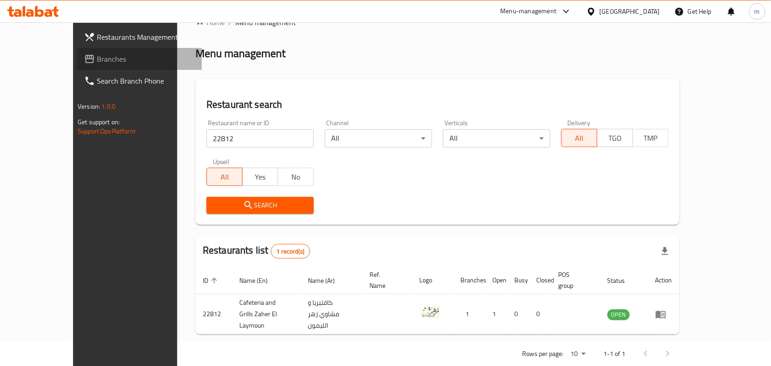
click at [97, 56] on span "Branches" at bounding box center [146, 58] width 98 height 11
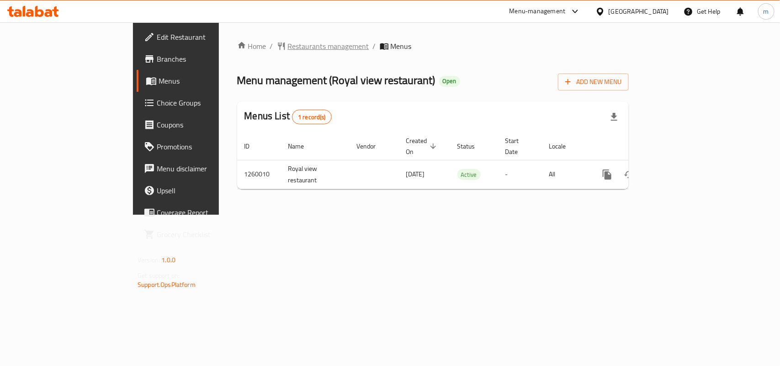
click at [288, 49] on span "Restaurants management" at bounding box center [328, 46] width 81 height 11
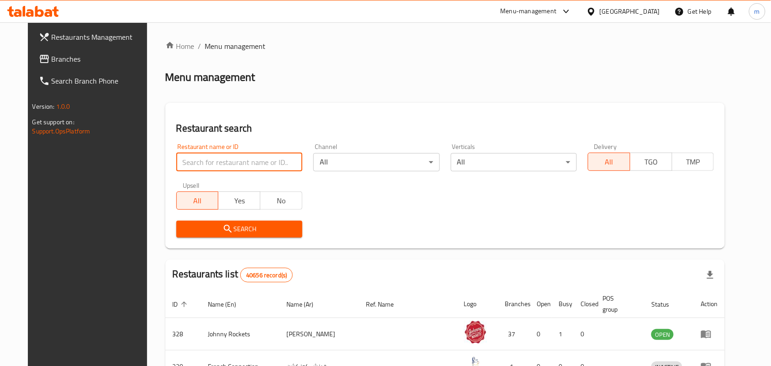
click at [182, 161] on input "search" at bounding box center [239, 162] width 126 height 18
paste input "684803"
type input "684803"
click button "Search" at bounding box center [239, 229] width 126 height 17
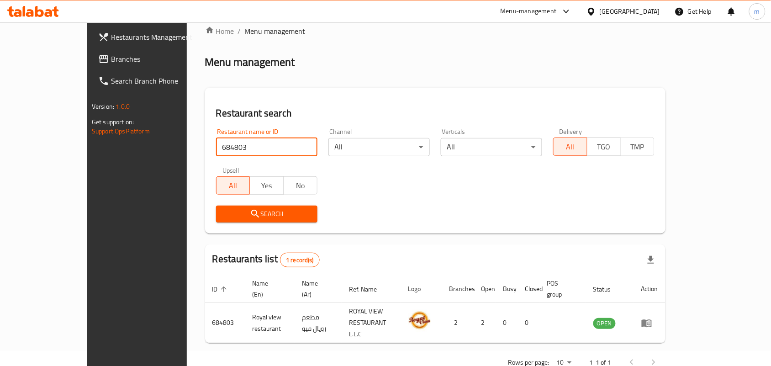
scroll to position [24, 0]
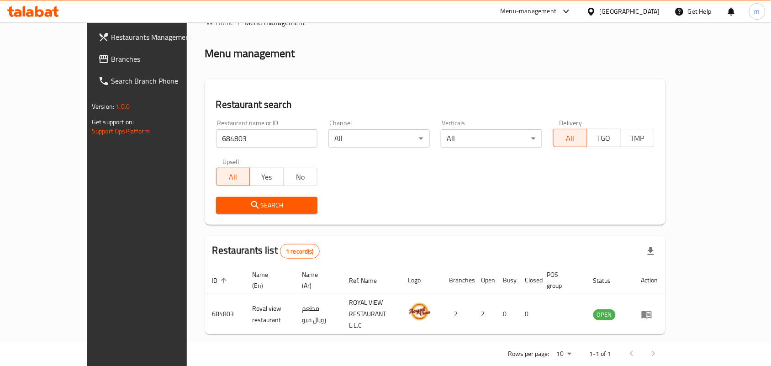
click at [609, 9] on div "[GEOGRAPHIC_DATA]" at bounding box center [630, 11] width 60 height 10
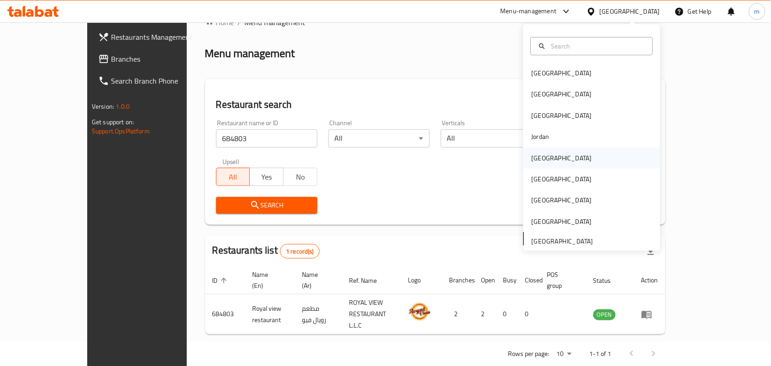
click at [548, 155] on div "[GEOGRAPHIC_DATA]" at bounding box center [561, 158] width 75 height 21
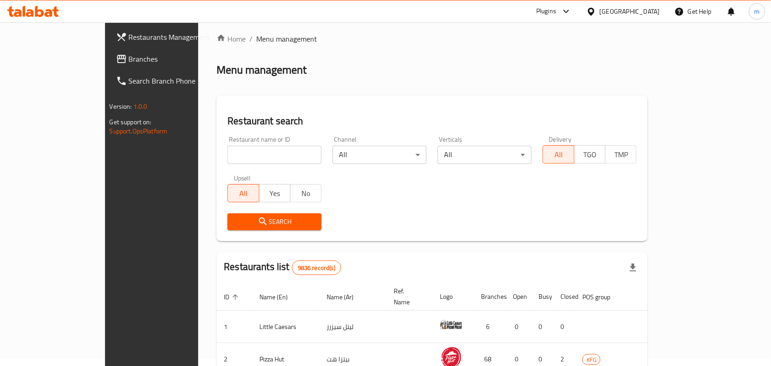
scroll to position [24, 0]
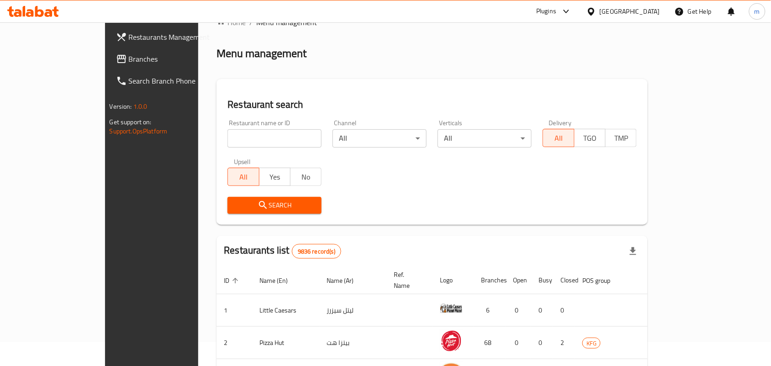
click at [129, 60] on span "Branches" at bounding box center [178, 58] width 98 height 11
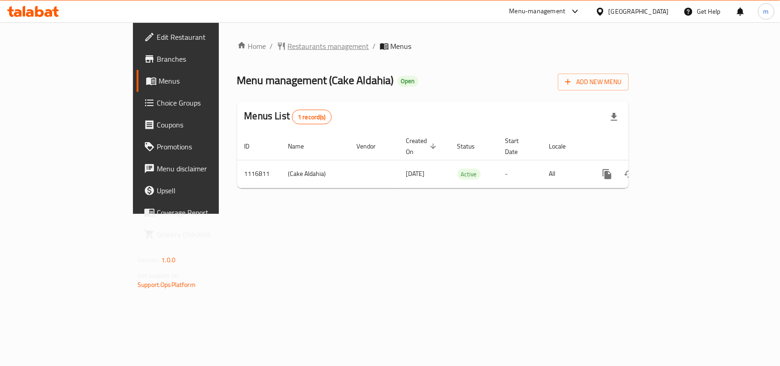
click at [288, 48] on span "Restaurants management" at bounding box center [328, 46] width 81 height 11
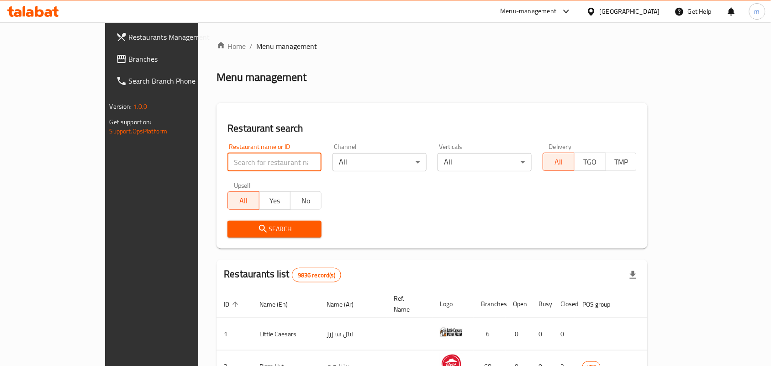
click at [228, 160] on input "search" at bounding box center [275, 162] width 94 height 18
paste input "665880"
type input "665880"
click button "Search" at bounding box center [275, 229] width 94 height 17
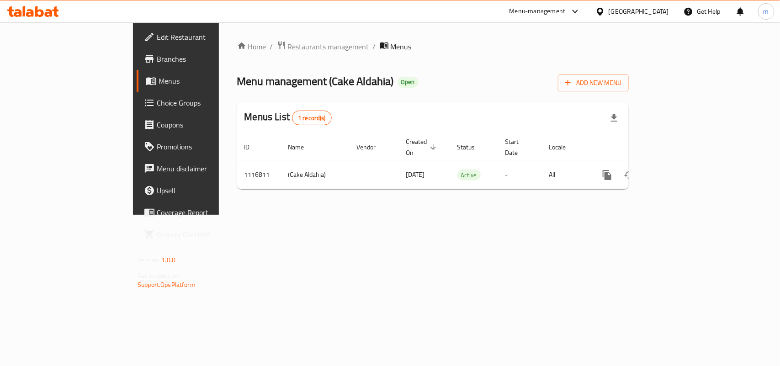
click at [157, 103] on span "Choice Groups" at bounding box center [206, 102] width 99 height 11
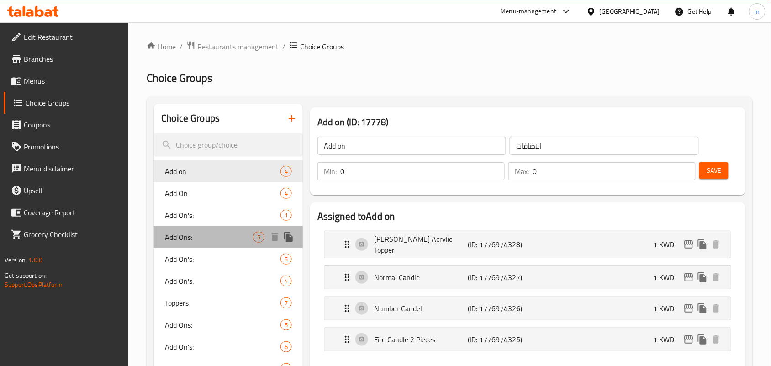
click at [176, 243] on span "Add Ons:" at bounding box center [209, 237] width 88 height 11
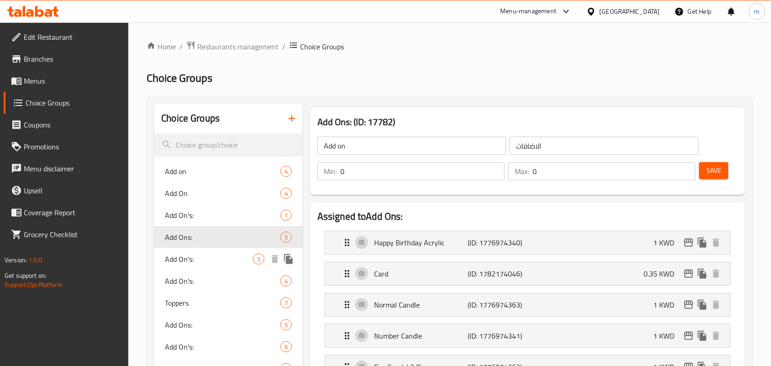
type input "Add Ons:"
type input "الاضافات :"
type input "5"
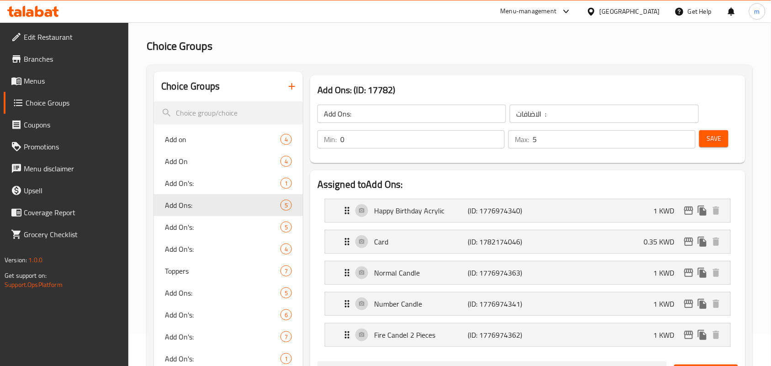
scroll to position [57, 0]
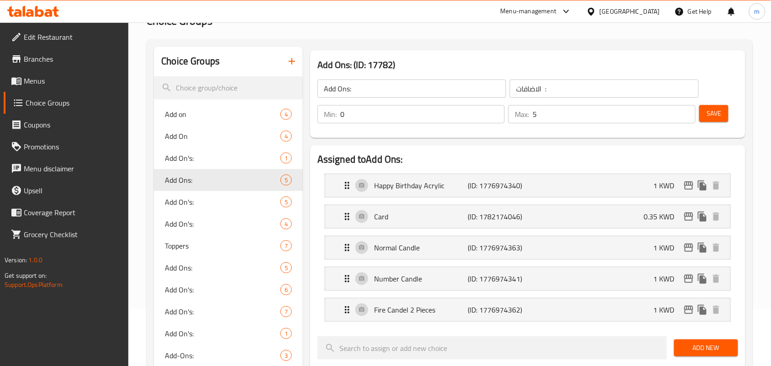
click at [596, 8] on icon at bounding box center [592, 12] width 10 height 10
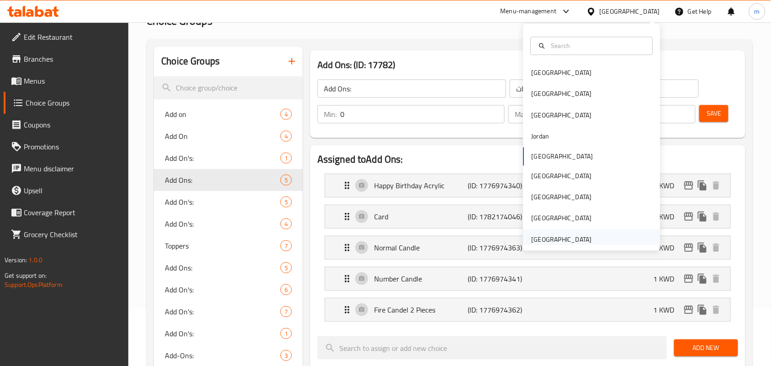
click at [555, 229] on div "United Arab Emirates" at bounding box center [561, 239] width 75 height 21
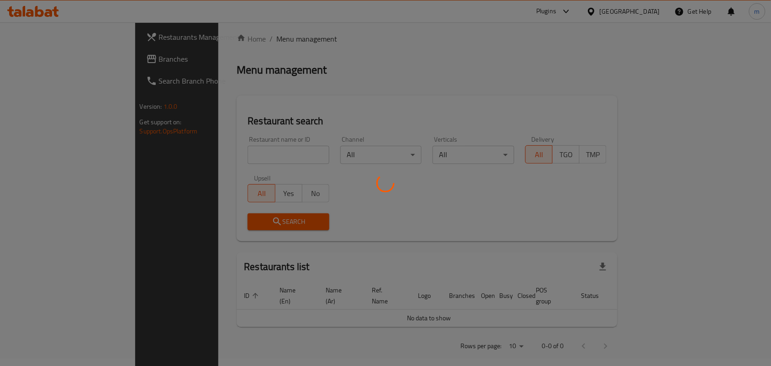
scroll to position [57, 0]
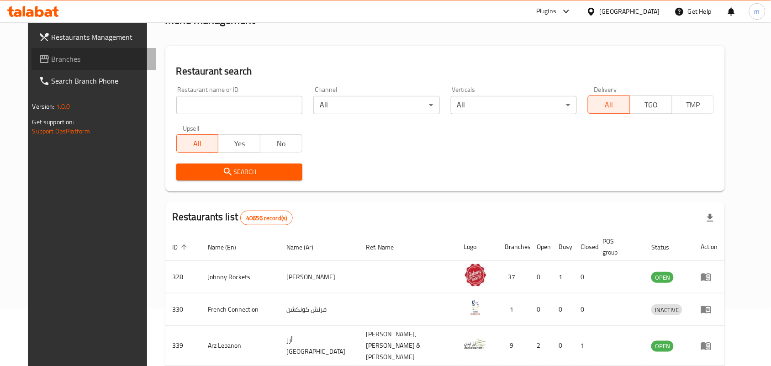
click at [52, 62] on span "Branches" at bounding box center [101, 58] width 98 height 11
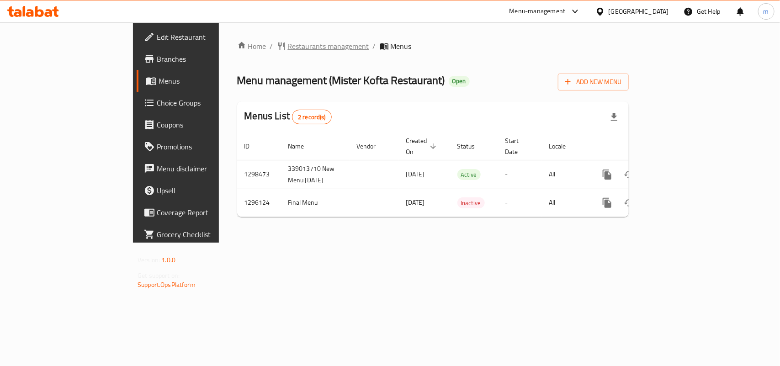
click at [288, 44] on span "Restaurants management" at bounding box center [328, 46] width 81 height 11
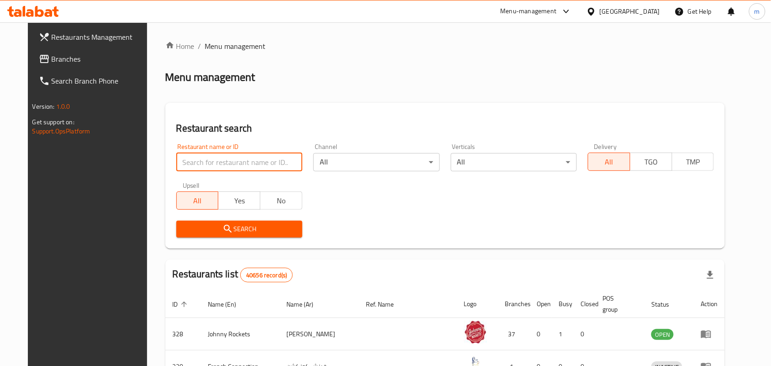
click at [176, 160] on input "search" at bounding box center [239, 162] width 126 height 18
paste input "699912"
type input "699912"
click button "Search" at bounding box center [239, 229] width 126 height 17
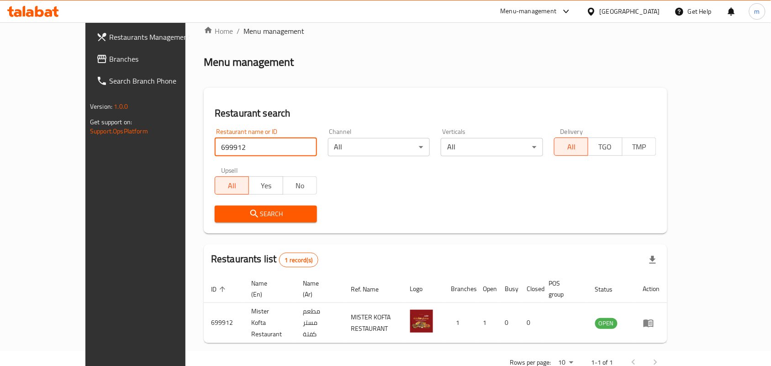
scroll to position [24, 0]
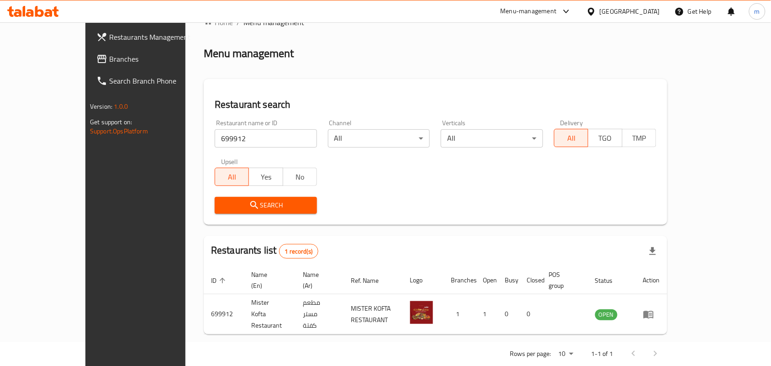
click at [620, 16] on div "[GEOGRAPHIC_DATA]" at bounding box center [630, 11] width 60 height 10
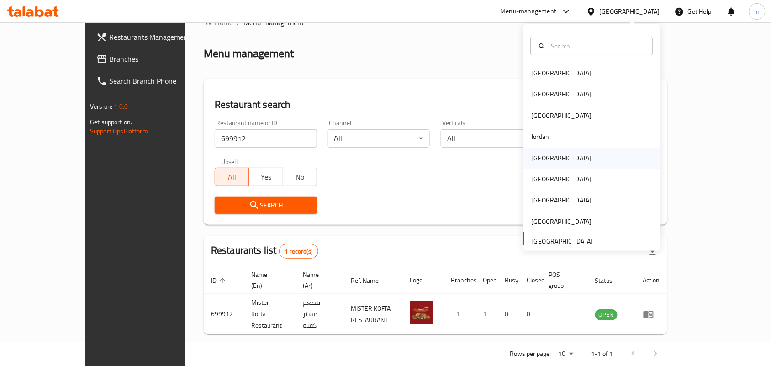
click at [544, 154] on div "[GEOGRAPHIC_DATA]" at bounding box center [561, 158] width 75 height 21
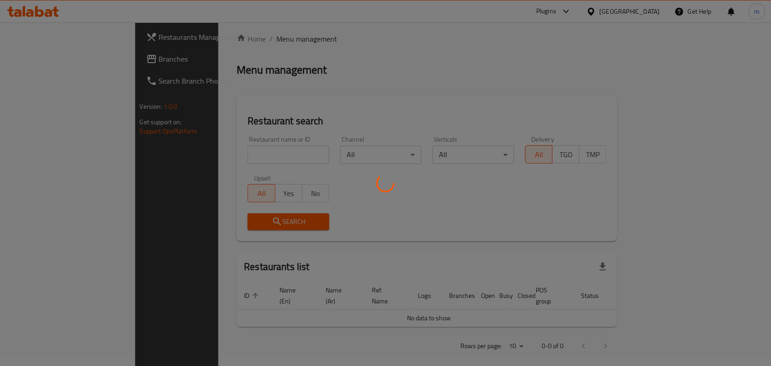
scroll to position [24, 0]
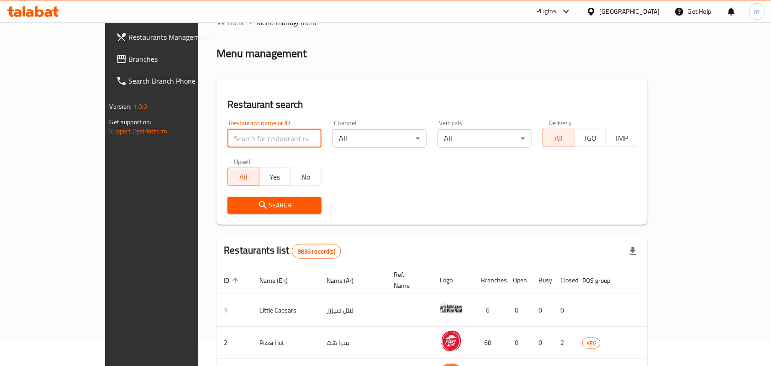
click at [228, 138] on input "search" at bounding box center [275, 138] width 94 height 18
drag, startPoint x: 60, startPoint y: 59, endPoint x: 69, endPoint y: 80, distance: 22.1
click at [129, 59] on span "Branches" at bounding box center [178, 58] width 98 height 11
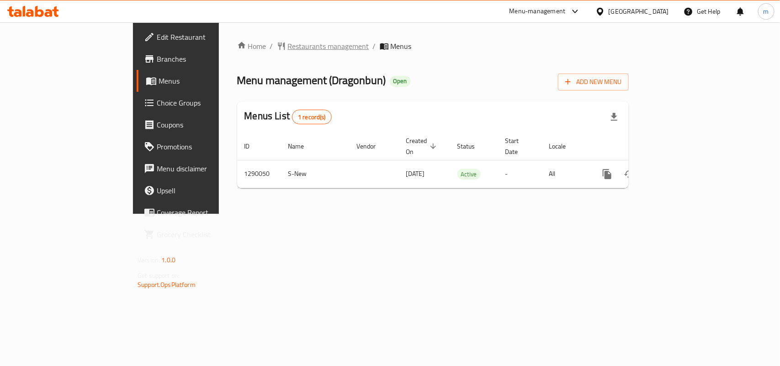
click at [288, 42] on span "Restaurants management" at bounding box center [328, 46] width 81 height 11
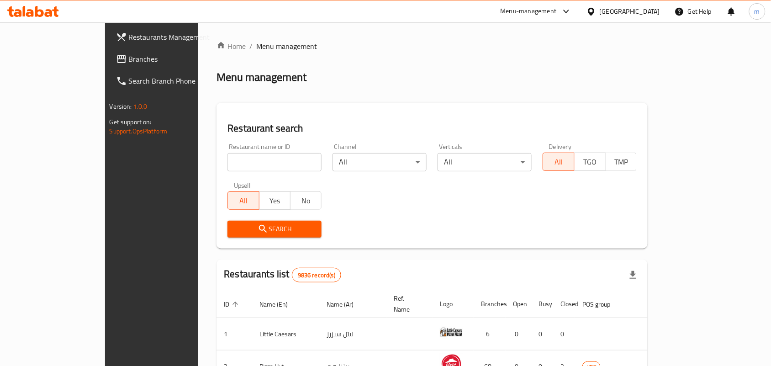
click at [228, 154] on input "search" at bounding box center [275, 162] width 94 height 18
paste input "698016"
type input "698016"
click button "Search" at bounding box center [275, 229] width 94 height 17
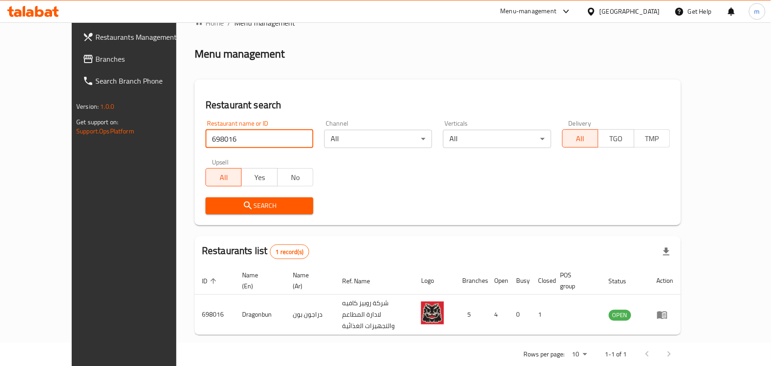
scroll to position [24, 0]
click at [401, 206] on div "Search" at bounding box center [438, 205] width 476 height 28
click at [95, 60] on span "Branches" at bounding box center [144, 58] width 98 height 11
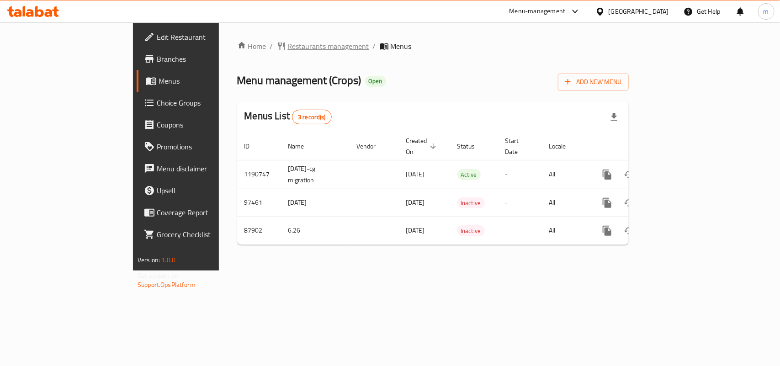
click at [288, 42] on span "Restaurants management" at bounding box center [328, 46] width 81 height 11
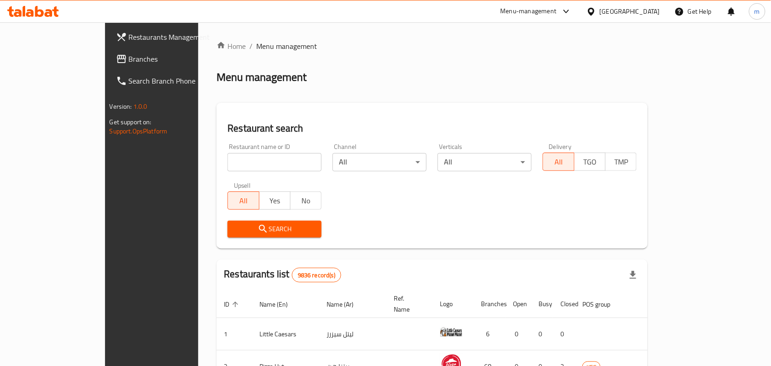
click at [228, 161] on input "search" at bounding box center [275, 162] width 94 height 18
paste input "601095"
type input "601095"
click button "Search" at bounding box center [275, 229] width 94 height 17
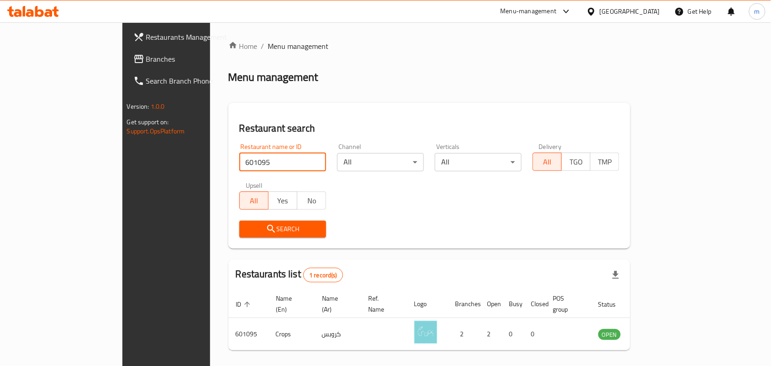
scroll to position [24, 0]
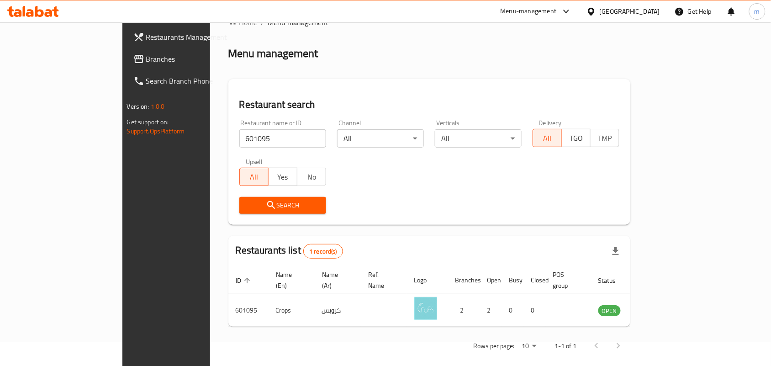
click at [652, 12] on div "[GEOGRAPHIC_DATA]" at bounding box center [630, 11] width 60 height 10
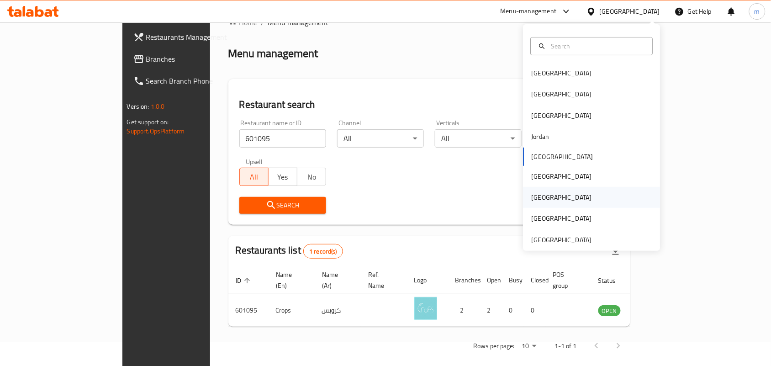
click at [540, 201] on div "[GEOGRAPHIC_DATA]" at bounding box center [561, 197] width 75 height 21
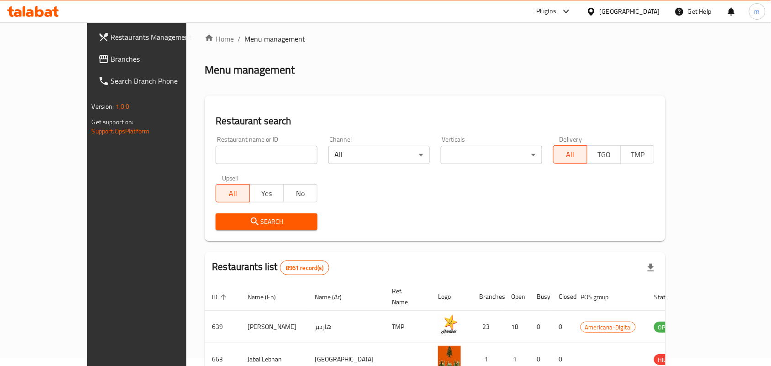
scroll to position [24, 0]
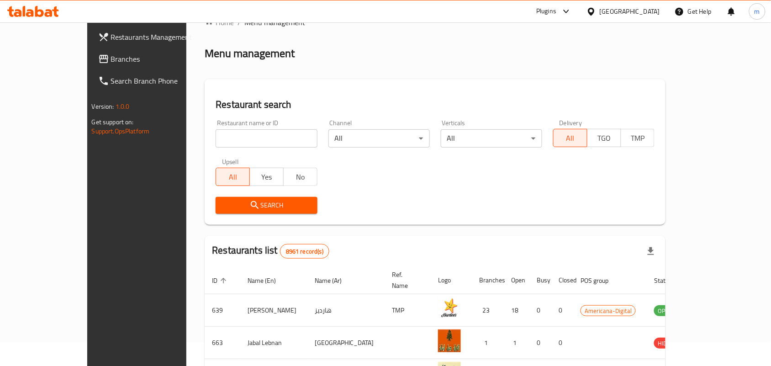
click at [91, 65] on link "Branches" at bounding box center [153, 59] width 125 height 22
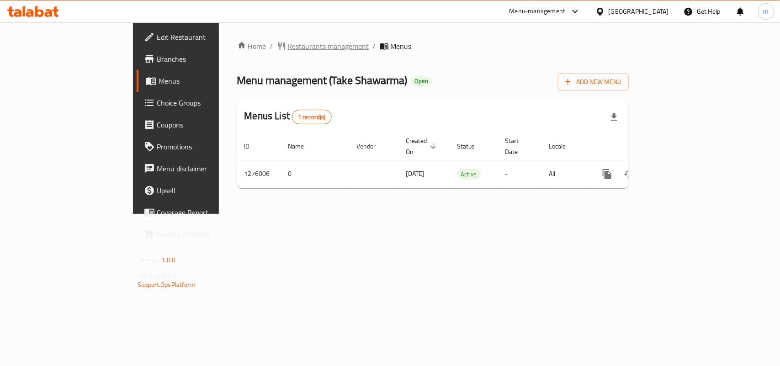
click at [288, 50] on span "Restaurants management" at bounding box center [328, 46] width 81 height 11
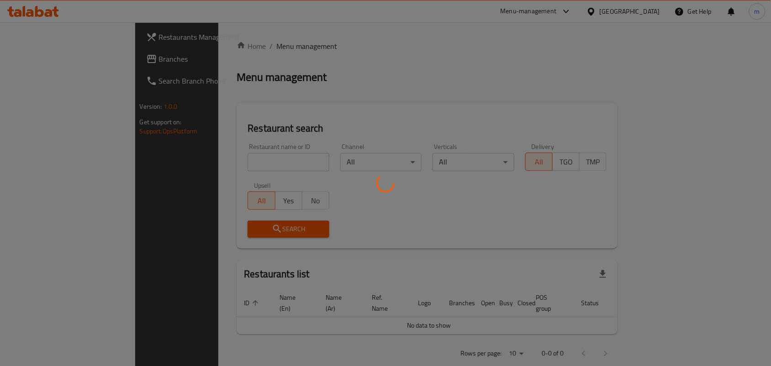
click at [184, 159] on div at bounding box center [385, 183] width 771 height 366
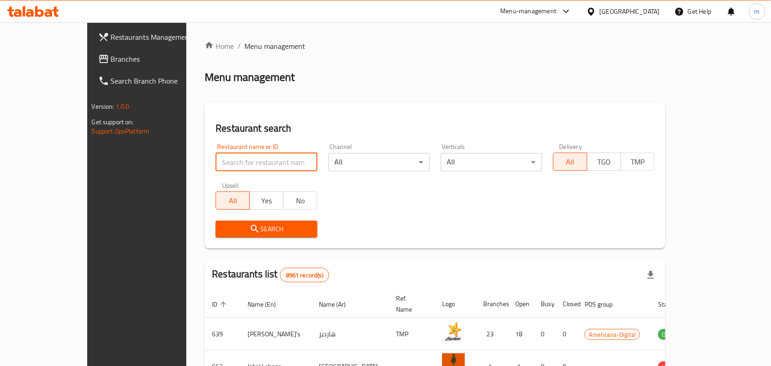
click at [216, 159] on input "search" at bounding box center [266, 162] width 101 height 18
paste input "691863"
type input "691863"
click at [234, 228] on span "Search" at bounding box center [266, 228] width 87 height 11
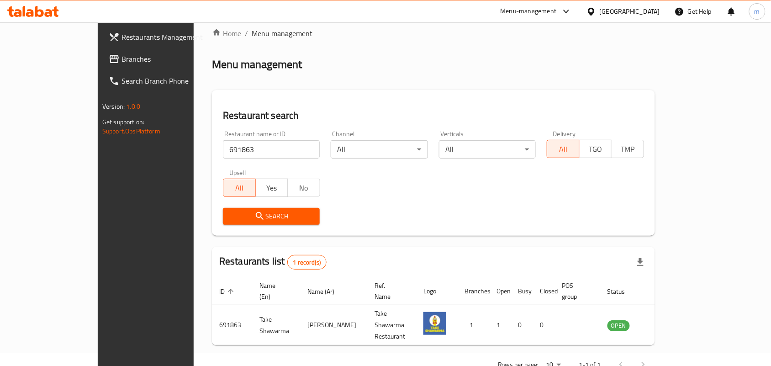
scroll to position [24, 0]
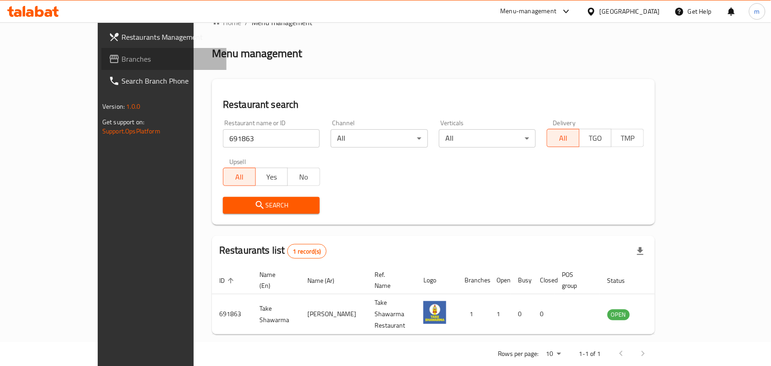
click at [122, 53] on span "Branches" at bounding box center [171, 58] width 98 height 11
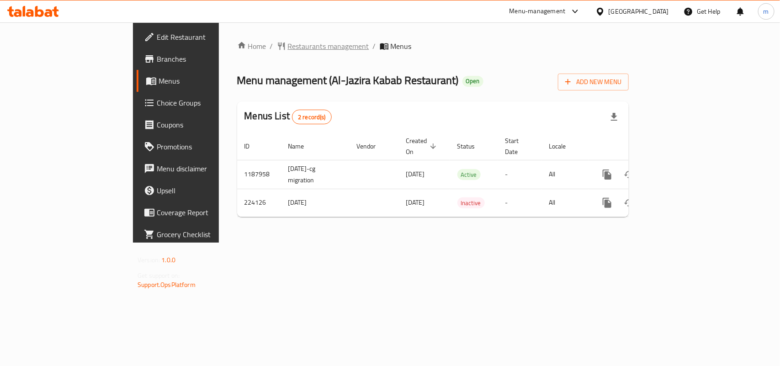
click at [288, 41] on span "Restaurants management" at bounding box center [328, 46] width 81 height 11
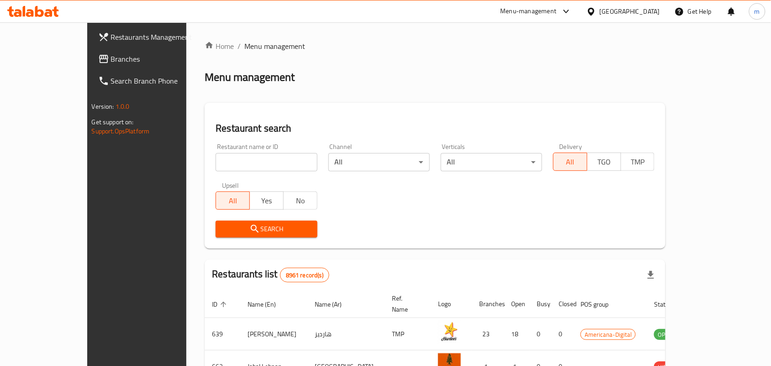
click at [205, 160] on div "Home / Menu management Menu management Restaurant search Restaurant name or ID …" at bounding box center [435, 327] width 461 height 573
click at [216, 160] on input "search" at bounding box center [266, 162] width 101 height 18
paste input "625562"
type input "625562"
click button "Search" at bounding box center [266, 229] width 101 height 17
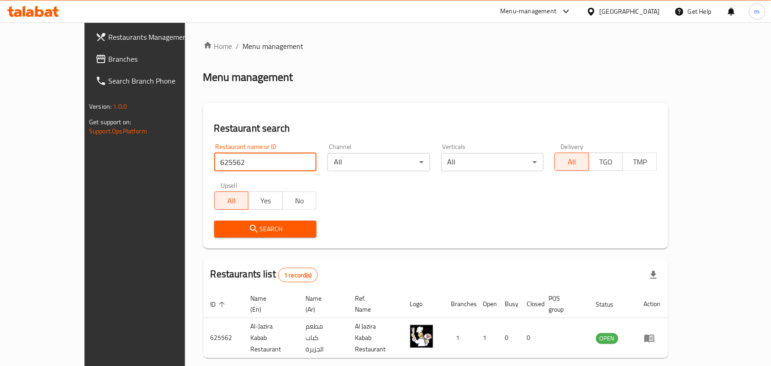
scroll to position [24, 0]
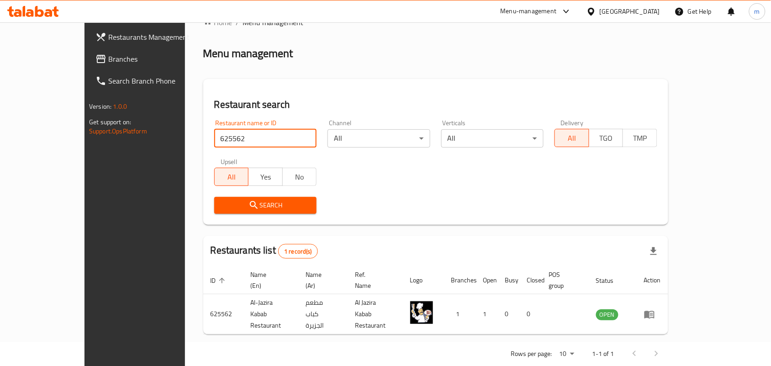
click at [600, 8] on div at bounding box center [593, 11] width 13 height 10
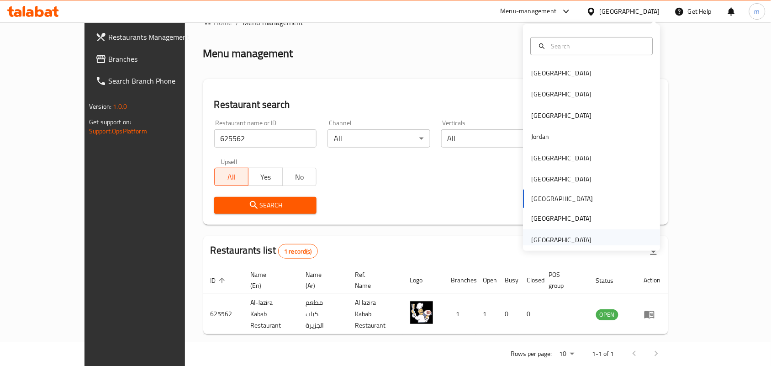
click at [545, 240] on div "[GEOGRAPHIC_DATA]" at bounding box center [562, 240] width 60 height 10
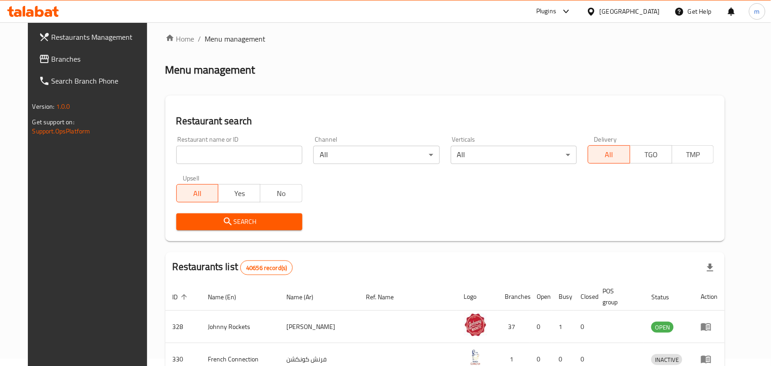
scroll to position [24, 0]
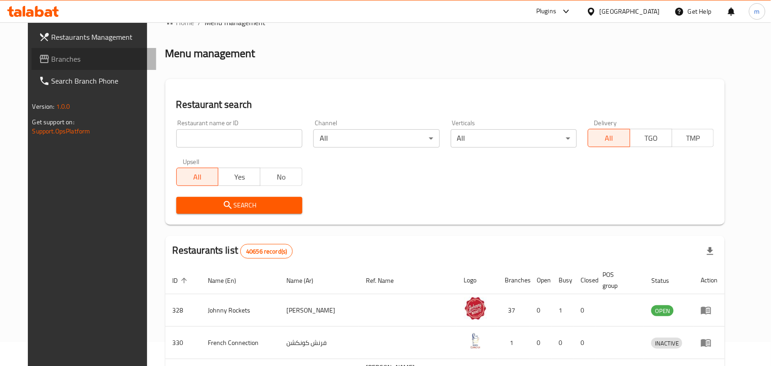
drag, startPoint x: 26, startPoint y: 60, endPoint x: 7, endPoint y: 74, distance: 23.4
click at [52, 60] on span "Branches" at bounding box center [101, 58] width 98 height 11
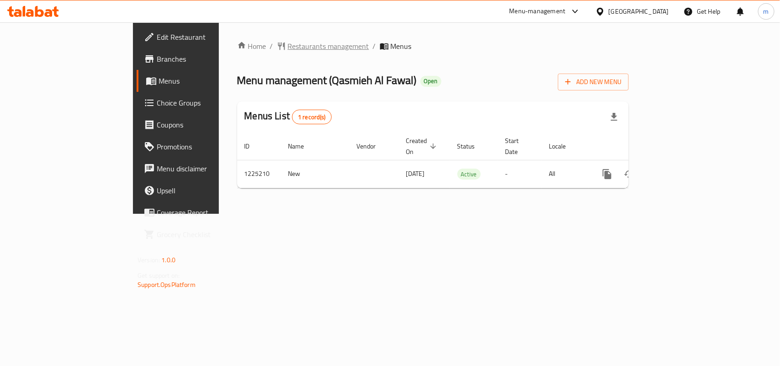
click at [288, 49] on span "Restaurants management" at bounding box center [328, 46] width 81 height 11
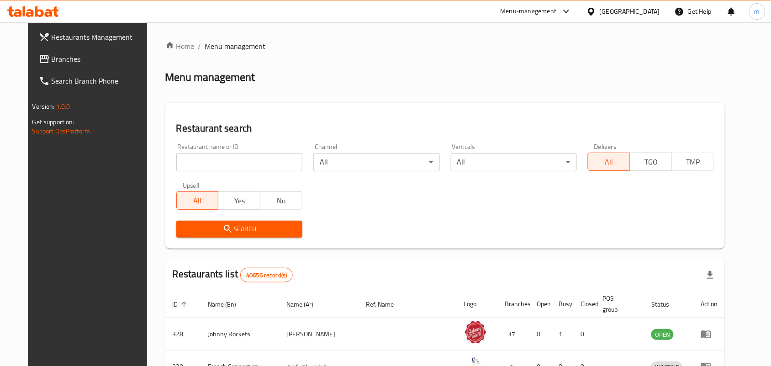
click at [177, 163] on input "search" at bounding box center [239, 162] width 126 height 18
paste input "675211"
type input "675211"
click button "Search" at bounding box center [239, 229] width 126 height 17
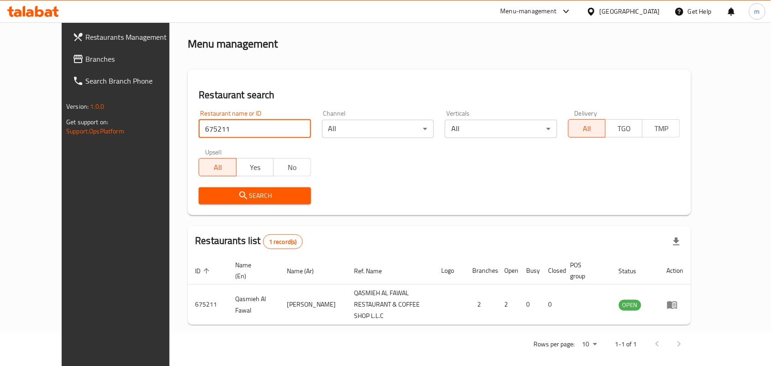
scroll to position [34, 0]
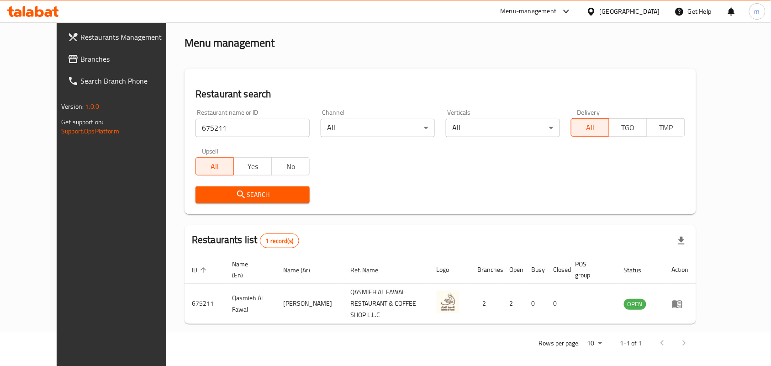
click at [606, 15] on div "[GEOGRAPHIC_DATA]" at bounding box center [630, 11] width 60 height 10
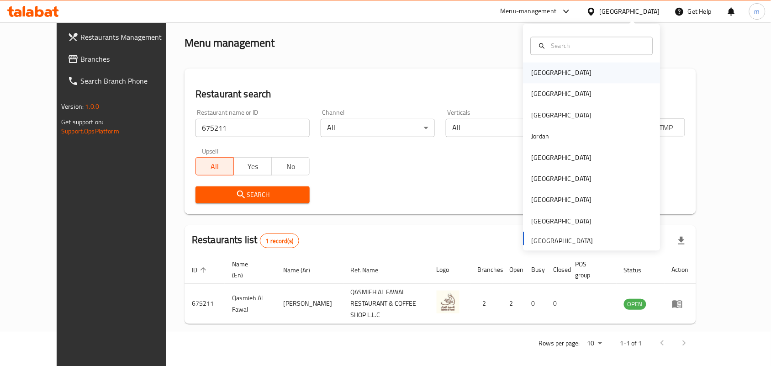
click at [547, 73] on div "[GEOGRAPHIC_DATA]" at bounding box center [561, 73] width 75 height 21
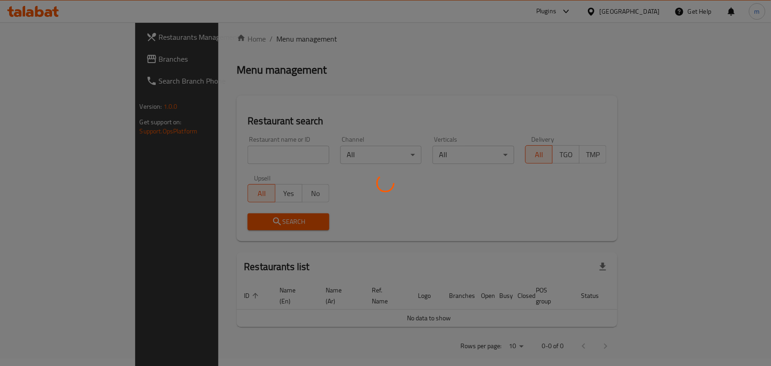
scroll to position [34, 0]
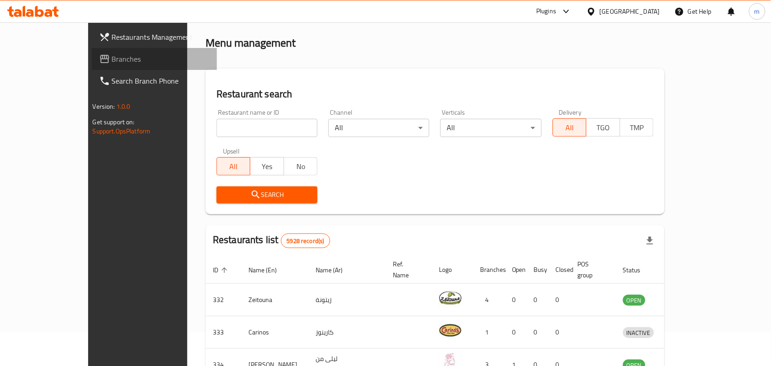
click at [112, 59] on span "Branches" at bounding box center [161, 58] width 98 height 11
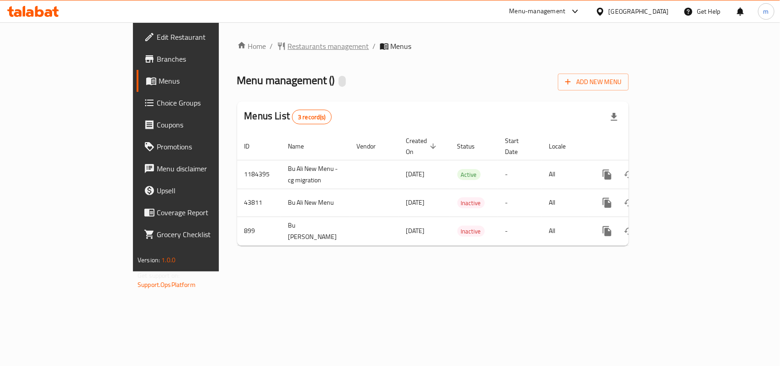
click at [288, 47] on span "Restaurants management" at bounding box center [328, 46] width 81 height 11
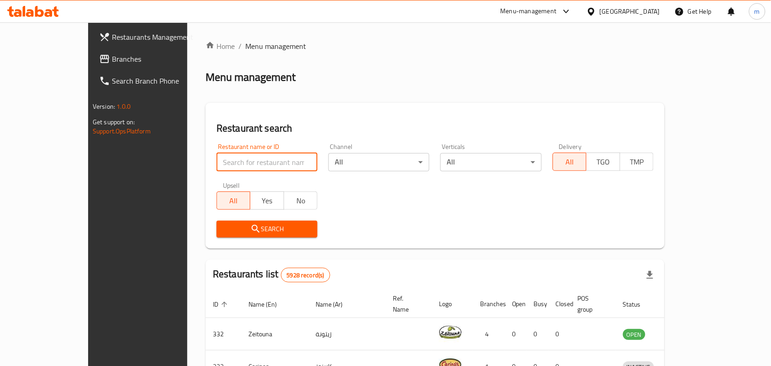
click at [217, 163] on input "search" at bounding box center [267, 162] width 101 height 18
paste input "610"
type input "610"
click button "Search" at bounding box center [267, 229] width 101 height 17
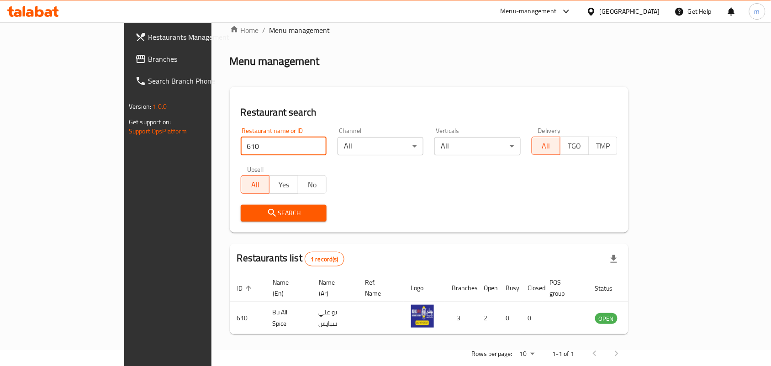
scroll to position [24, 0]
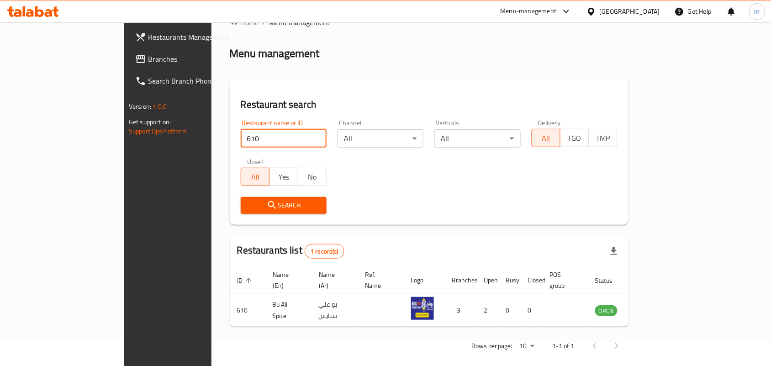
click at [596, 14] on icon at bounding box center [592, 12] width 10 height 10
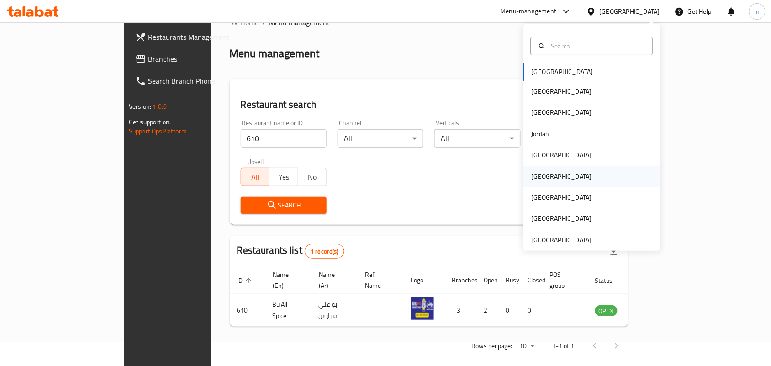
click at [536, 178] on div "[GEOGRAPHIC_DATA]" at bounding box center [562, 176] width 60 height 10
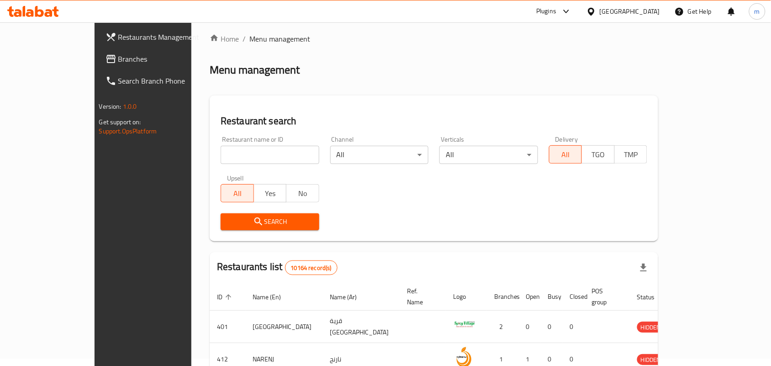
scroll to position [24, 0]
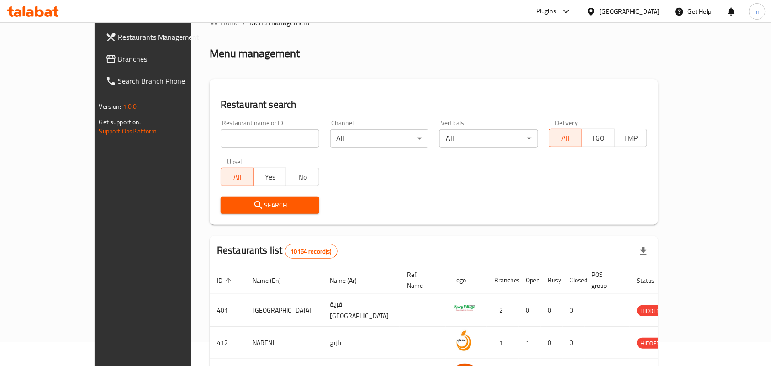
click at [106, 62] on icon at bounding box center [110, 59] width 9 height 8
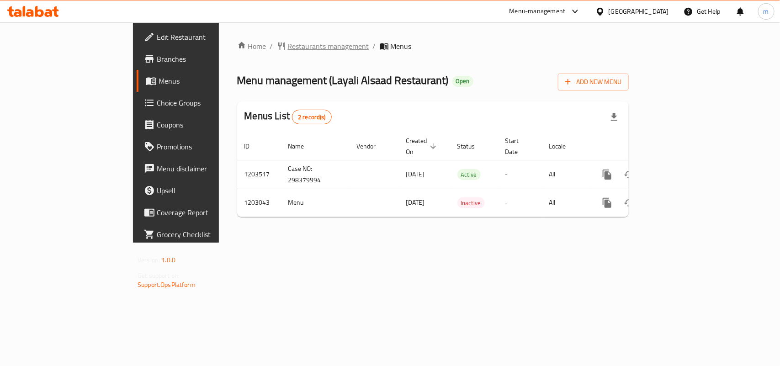
click at [288, 47] on span "Restaurants management" at bounding box center [328, 46] width 81 height 11
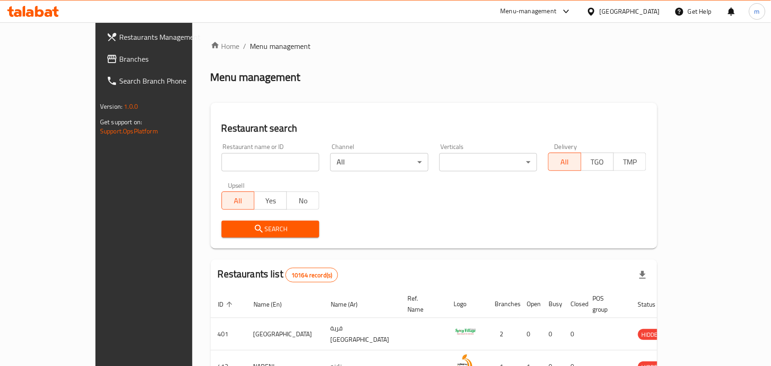
click at [222, 161] on input "search" at bounding box center [271, 162] width 98 height 18
paste input "669445"
type input "669445"
click button "Search" at bounding box center [271, 229] width 98 height 17
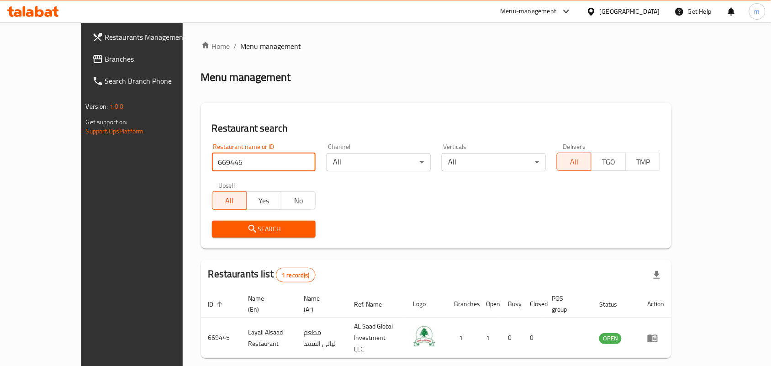
scroll to position [24, 0]
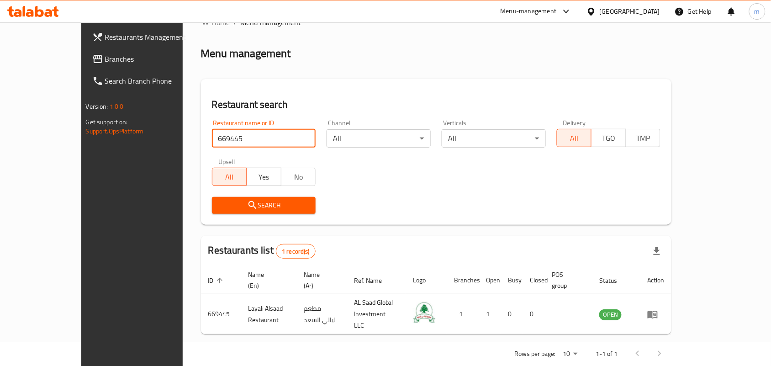
click at [596, 12] on icon at bounding box center [592, 12] width 10 height 10
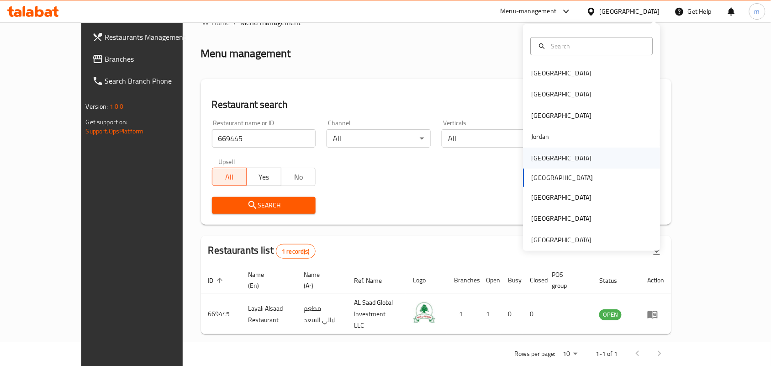
click at [535, 159] on div "[GEOGRAPHIC_DATA]" at bounding box center [562, 158] width 60 height 10
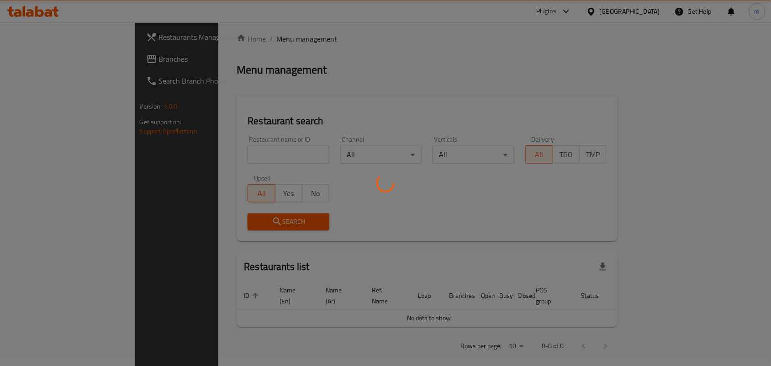
scroll to position [24, 0]
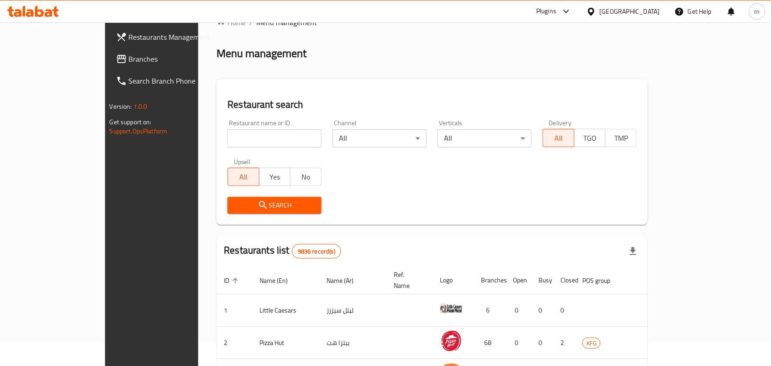
click at [129, 60] on span "Branches" at bounding box center [178, 58] width 98 height 11
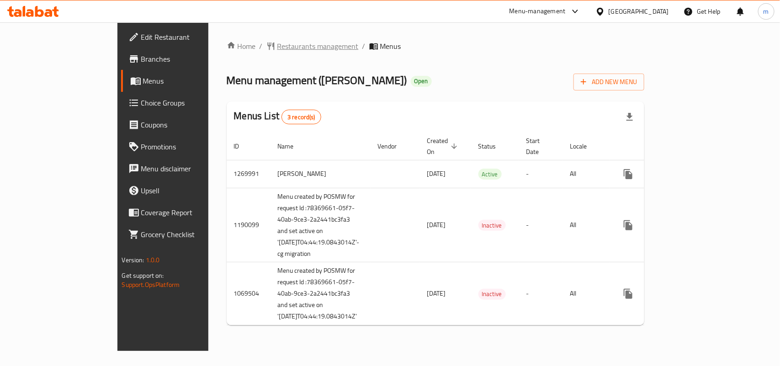
click at [277, 51] on span "Restaurants management" at bounding box center [317, 46] width 81 height 11
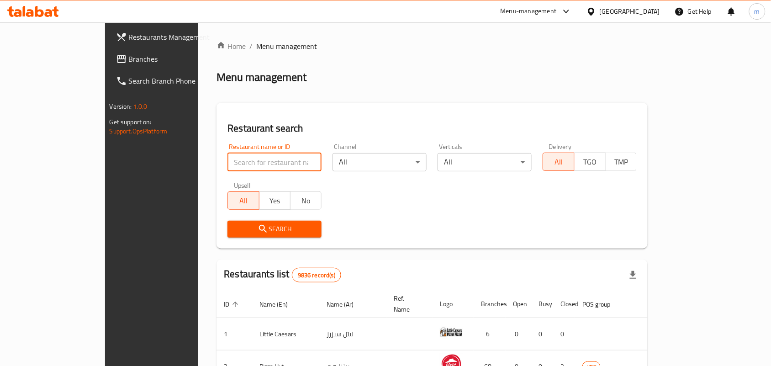
click at [228, 160] on input "search" at bounding box center [275, 162] width 94 height 18
paste input "12624"
type input "12624"
click button "Search" at bounding box center [275, 229] width 94 height 17
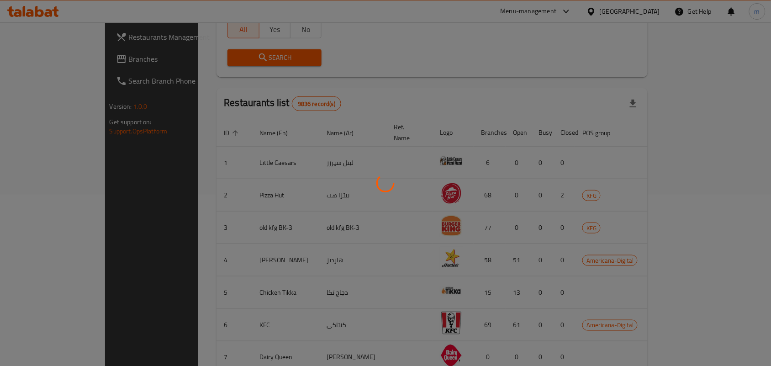
scroll to position [24, 0]
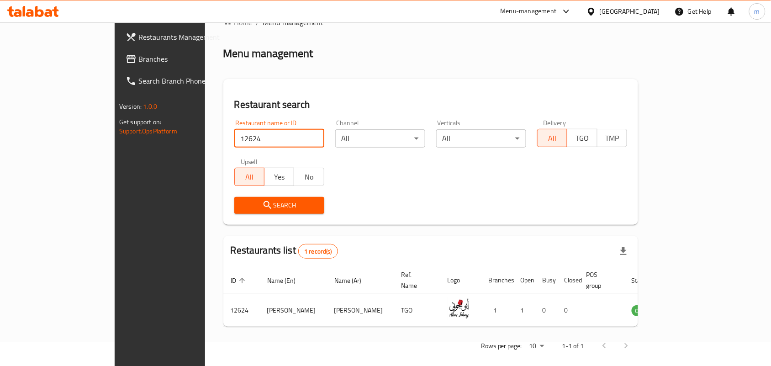
click at [596, 10] on icon at bounding box center [592, 12] width 10 height 10
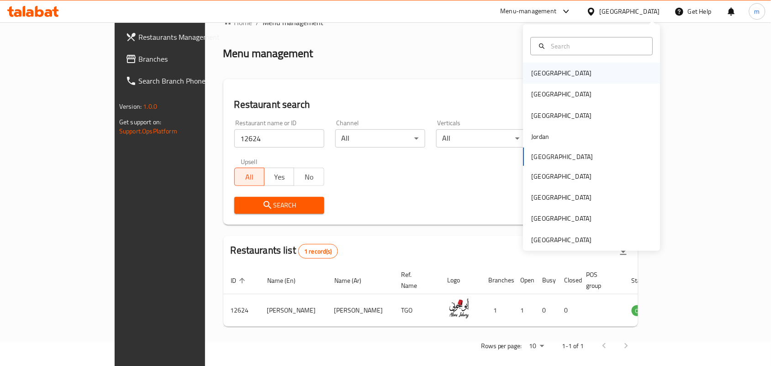
click at [558, 71] on div "[GEOGRAPHIC_DATA]" at bounding box center [592, 73] width 137 height 21
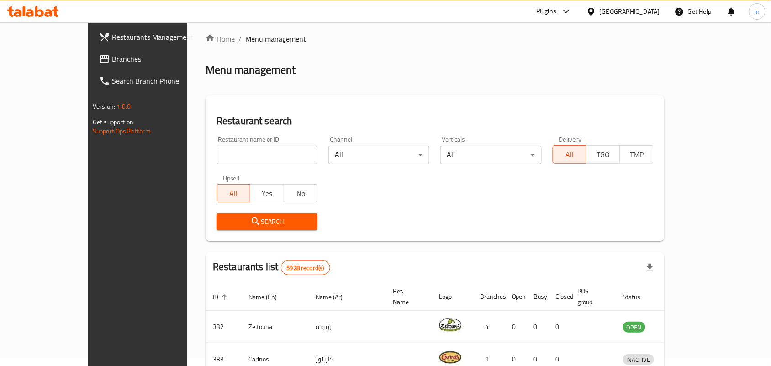
scroll to position [24, 0]
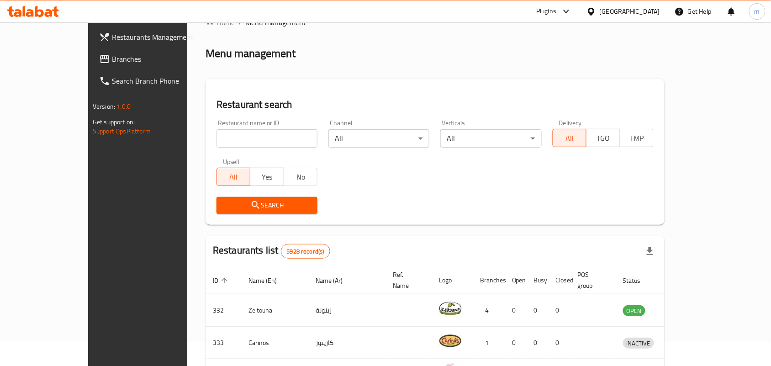
drag, startPoint x: 49, startPoint y: 62, endPoint x: 33, endPoint y: 74, distance: 20.8
click at [112, 62] on span "Branches" at bounding box center [161, 58] width 98 height 11
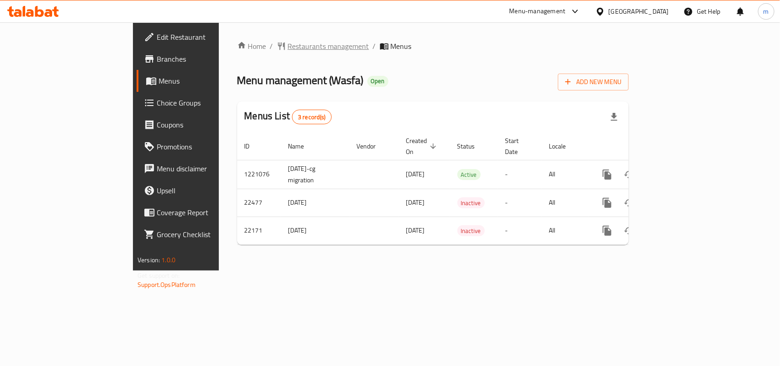
click at [288, 43] on span "Restaurants management" at bounding box center [328, 46] width 81 height 11
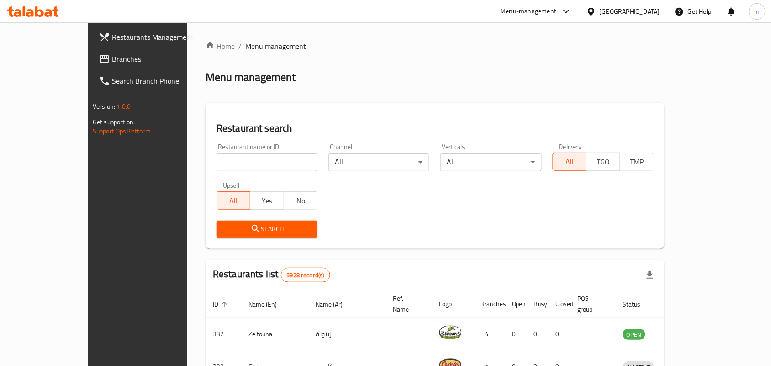
click at [211, 209] on div "Restaurant name or ID Restaurant name or ID Channel All ​ Verticals All ​ Deliv…" at bounding box center [435, 190] width 448 height 105
click at [217, 168] on input "search" at bounding box center [267, 162] width 101 height 18
paste input "11674"
type input "11674"
click button "Search" at bounding box center [267, 229] width 101 height 17
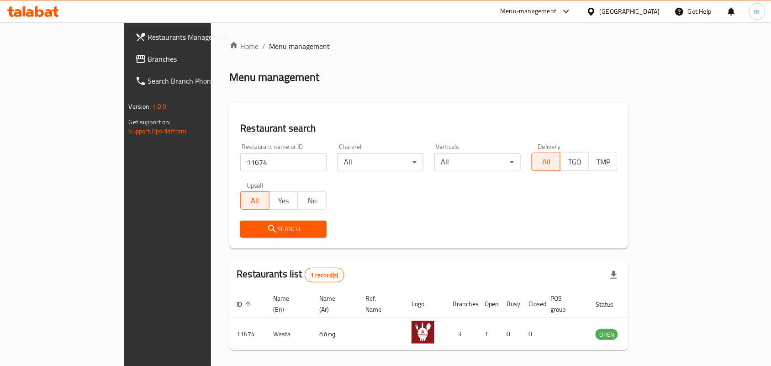
click at [594, 12] on icon at bounding box center [591, 11] width 6 height 8
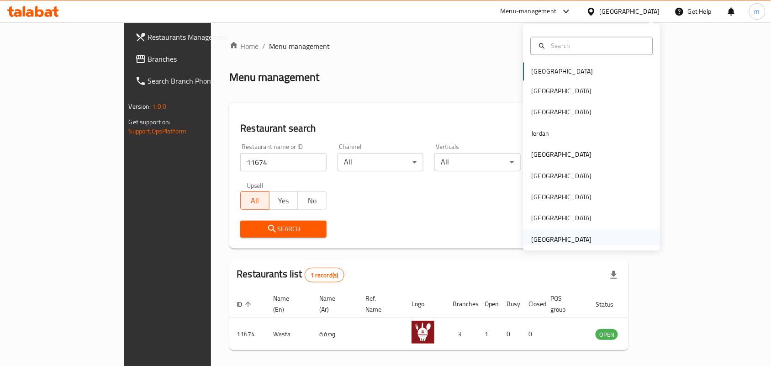
click at [578, 239] on div "[GEOGRAPHIC_DATA]" at bounding box center [562, 239] width 60 height 10
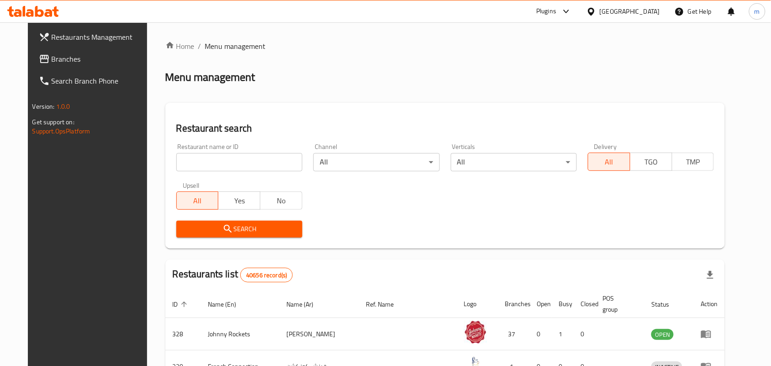
click at [52, 56] on span "Branches" at bounding box center [101, 58] width 98 height 11
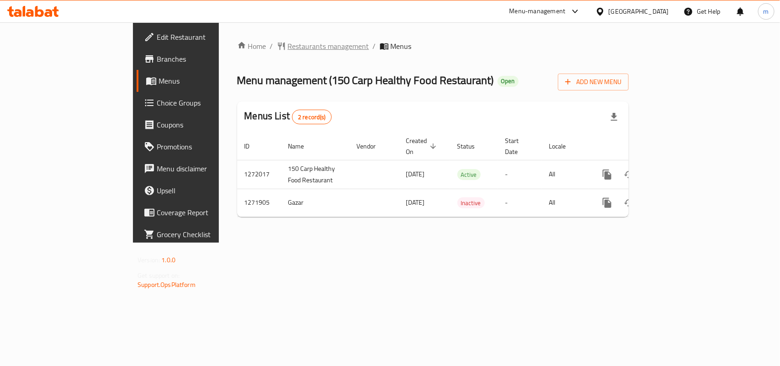
click at [288, 45] on span "Restaurants management" at bounding box center [328, 46] width 81 height 11
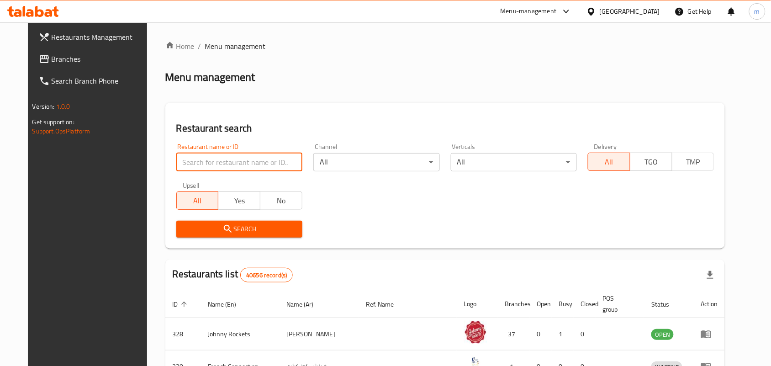
click at [200, 161] on input "search" at bounding box center [239, 162] width 126 height 18
paste input "690011"
type input "690011"
click button "Search" at bounding box center [239, 229] width 126 height 17
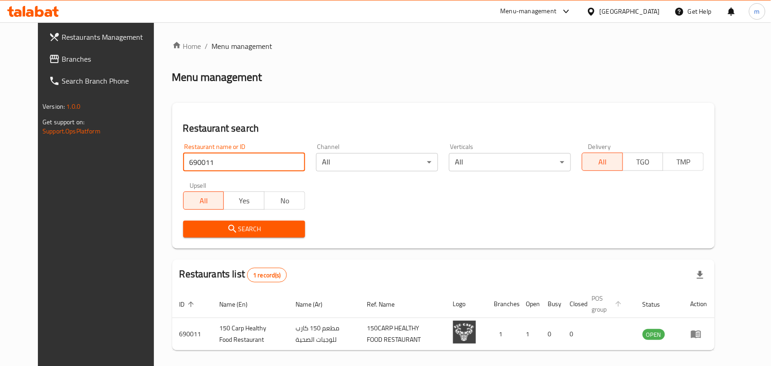
scroll to position [34, 0]
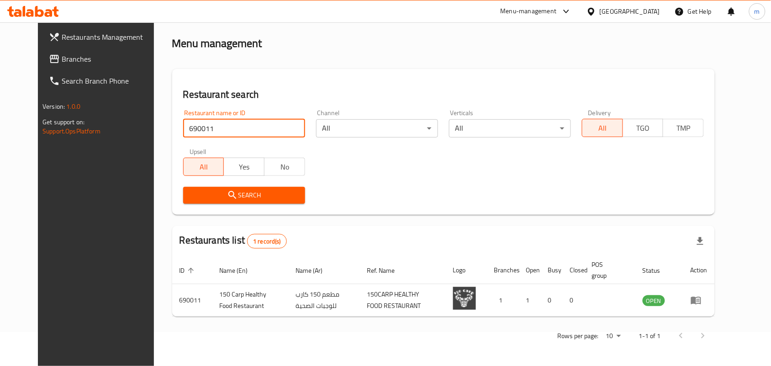
click at [62, 64] on span "Branches" at bounding box center [111, 58] width 98 height 11
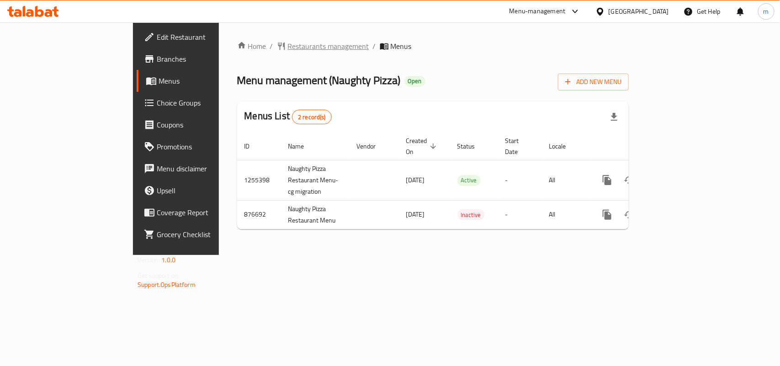
click at [288, 47] on span "Restaurants management" at bounding box center [328, 46] width 81 height 11
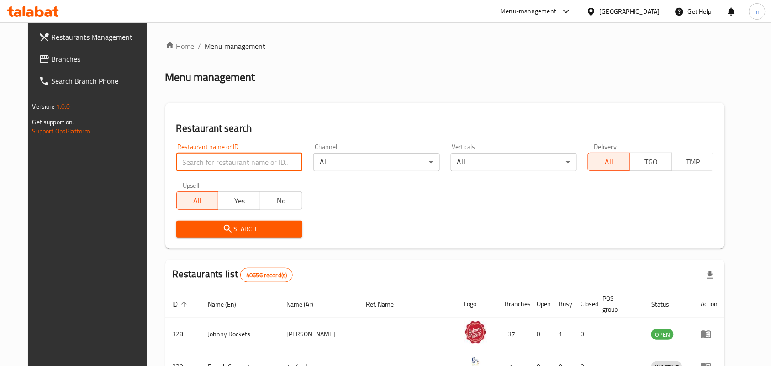
click at [176, 160] on input "search" at bounding box center [239, 162] width 126 height 18
paste input "657502"
type input "657502"
click button "Search" at bounding box center [239, 229] width 126 height 17
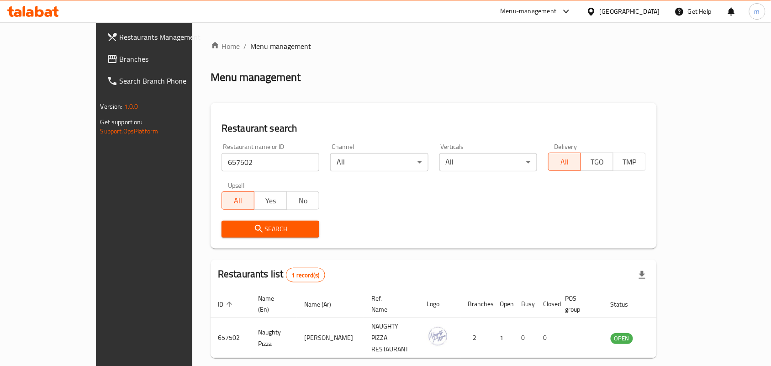
click at [614, 10] on div "[GEOGRAPHIC_DATA]" at bounding box center [630, 11] width 60 height 10
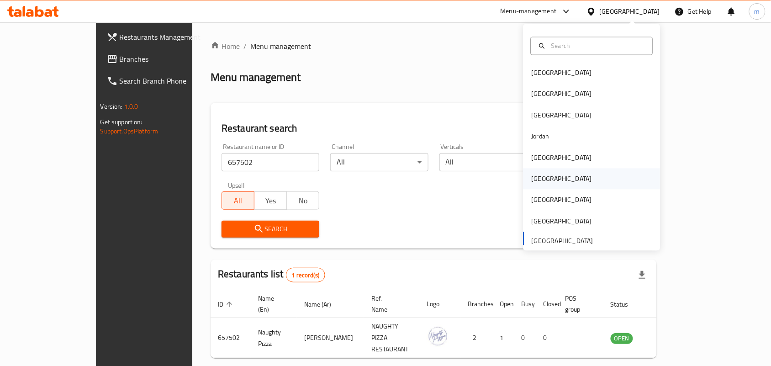
click at [538, 179] on div "[GEOGRAPHIC_DATA]" at bounding box center [562, 179] width 60 height 10
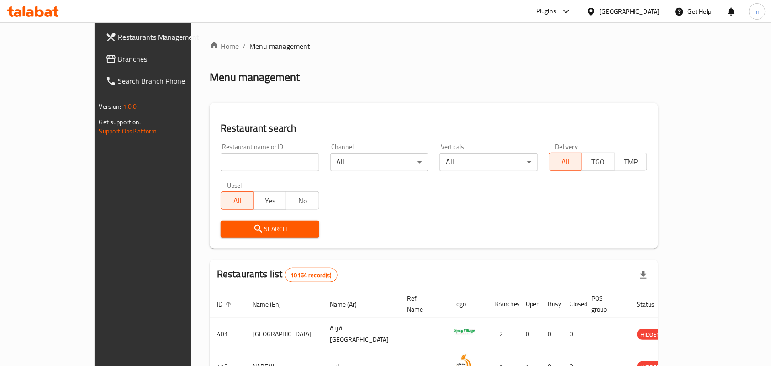
click at [118, 53] on span "Branches" at bounding box center [167, 58] width 98 height 11
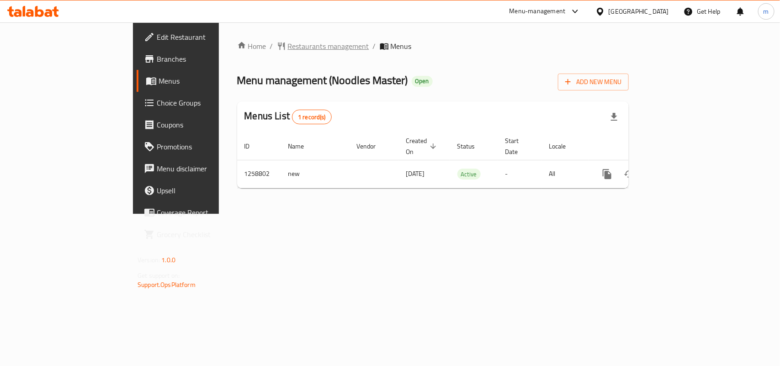
click at [288, 47] on span "Restaurants management" at bounding box center [328, 46] width 81 height 11
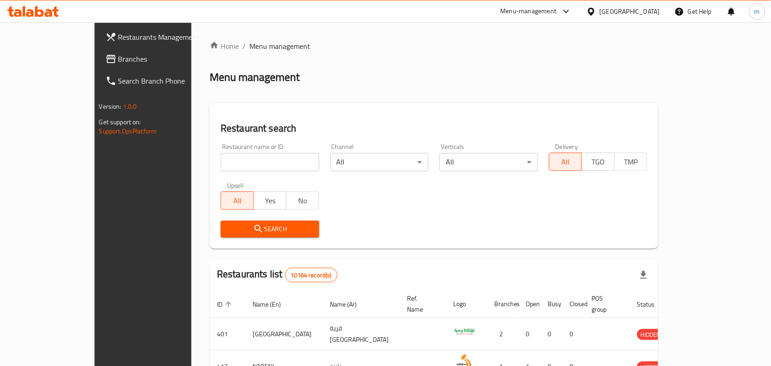
click at [221, 163] on input "search" at bounding box center [270, 162] width 99 height 18
paste input "684175"
type input "684175"
click button "Search" at bounding box center [270, 229] width 99 height 17
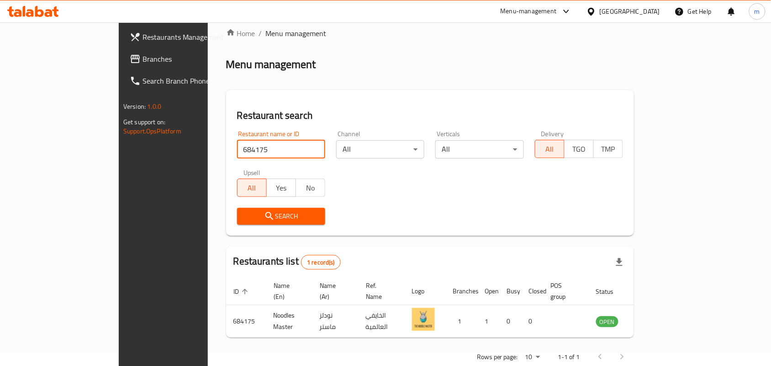
scroll to position [24, 0]
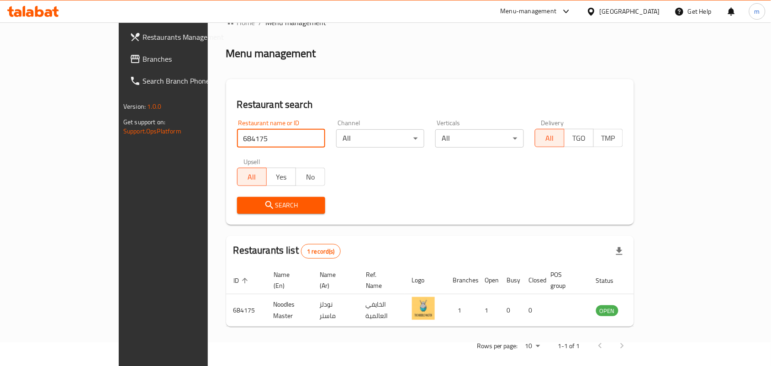
click at [349, 188] on div "Restaurant name or ID 684175 Restaurant name or ID Channel All ​ Verticals All …" at bounding box center [430, 166] width 397 height 105
click at [654, 10] on div "[GEOGRAPHIC_DATA]" at bounding box center [630, 11] width 60 height 10
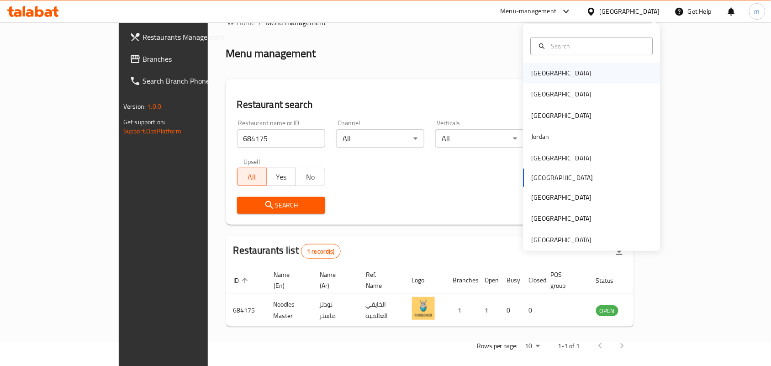
click at [541, 68] on div "[GEOGRAPHIC_DATA]" at bounding box center [562, 73] width 60 height 10
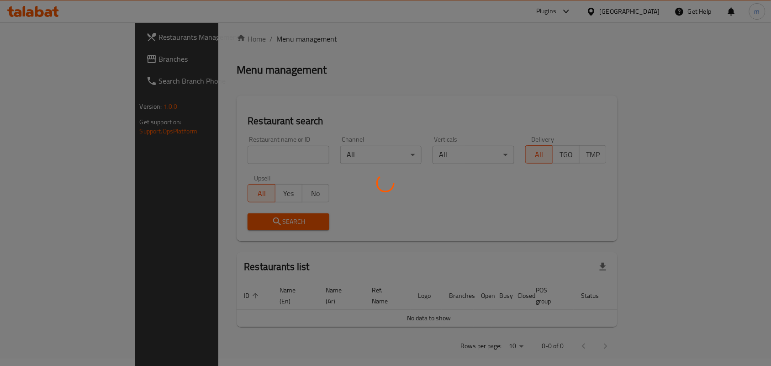
scroll to position [24, 0]
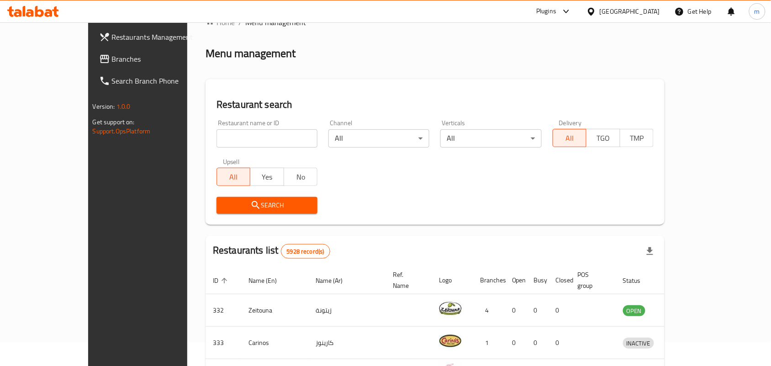
click at [112, 60] on span "Branches" at bounding box center [161, 58] width 98 height 11
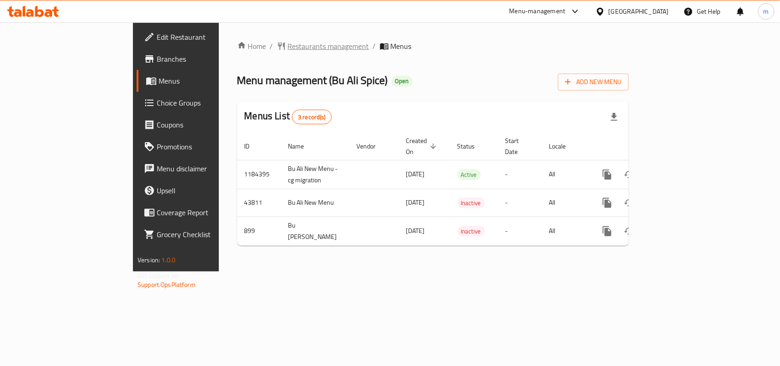
click at [288, 47] on span "Restaurants management" at bounding box center [328, 46] width 81 height 11
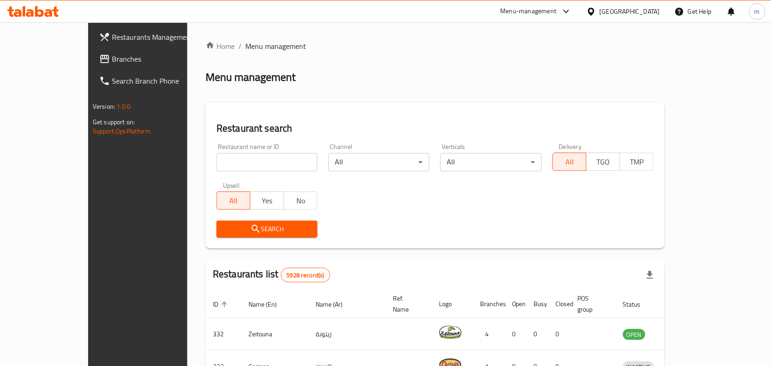
click at [217, 160] on input "search" at bounding box center [267, 162] width 101 height 18
paste input "610"
type input "610"
click button "Search" at bounding box center [267, 229] width 101 height 17
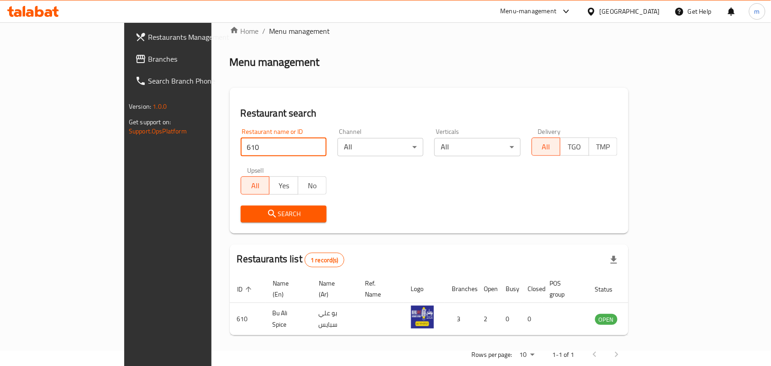
scroll to position [24, 0]
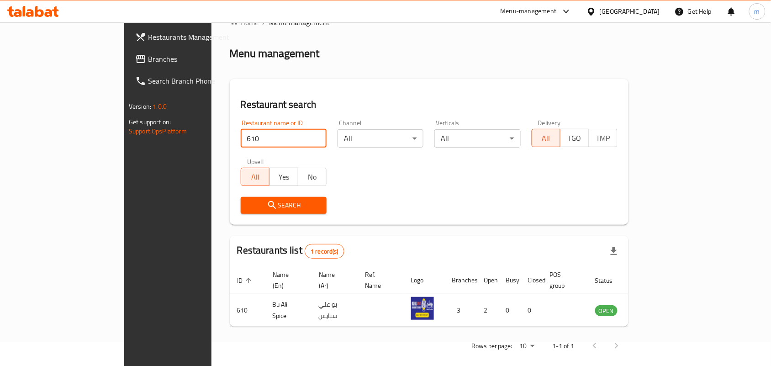
click at [538, 199] on div "Search" at bounding box center [429, 205] width 388 height 28
click at [596, 11] on icon at bounding box center [592, 12] width 10 height 10
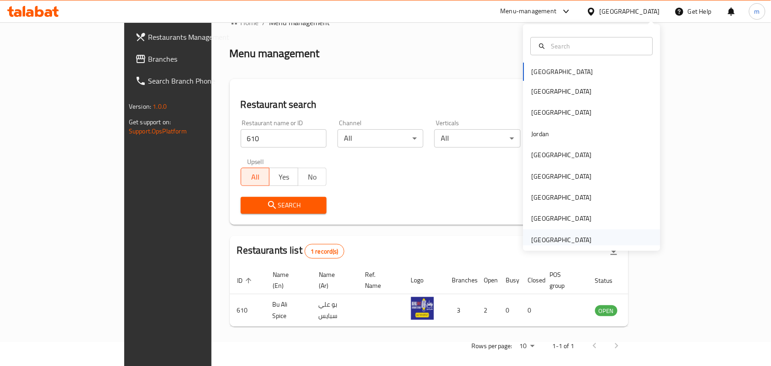
click at [547, 236] on div "United Arab Emirates" at bounding box center [562, 240] width 60 height 10
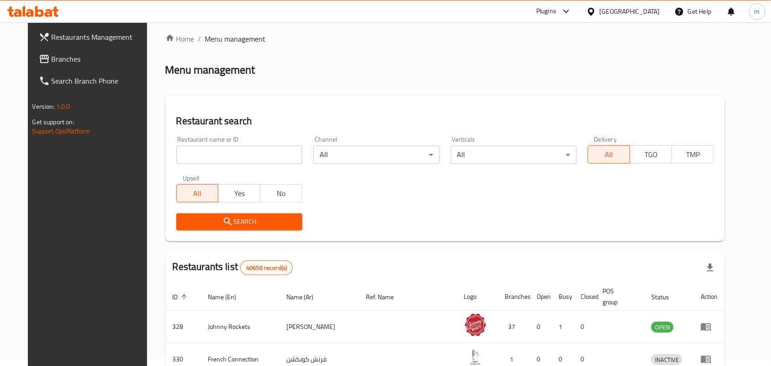
scroll to position [24, 0]
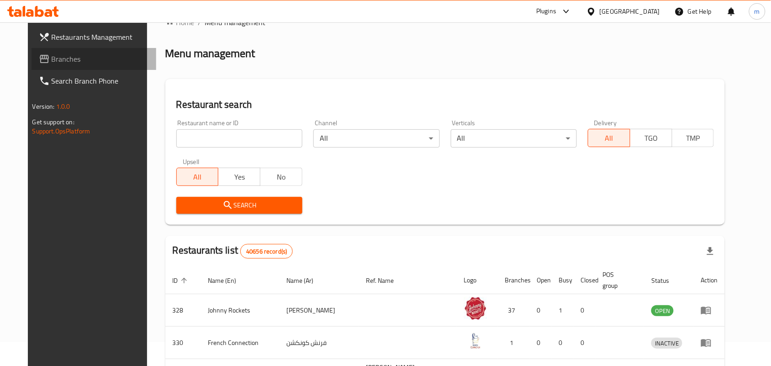
click at [52, 58] on span "Branches" at bounding box center [101, 58] width 98 height 11
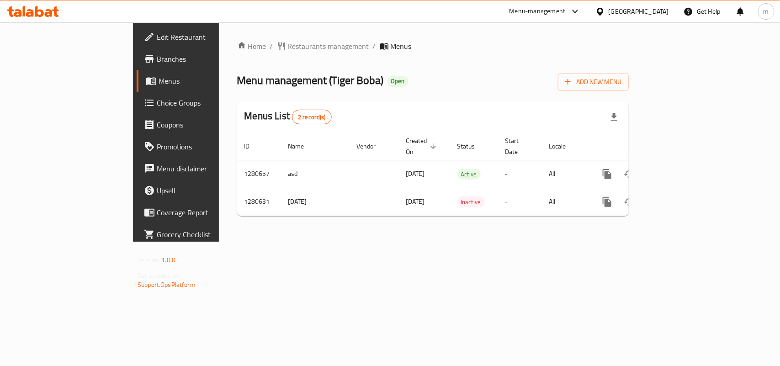
click at [288, 46] on span "Restaurants management" at bounding box center [328, 46] width 81 height 11
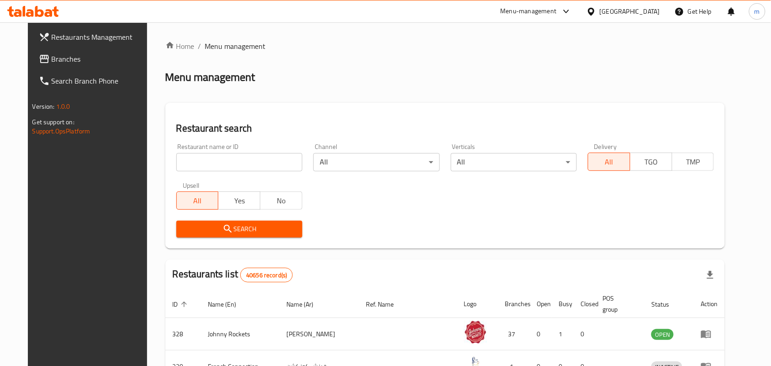
click at [176, 160] on input "search" at bounding box center [239, 162] width 126 height 18
paste input "693929"
type input "693929"
click button "Search" at bounding box center [239, 229] width 126 height 17
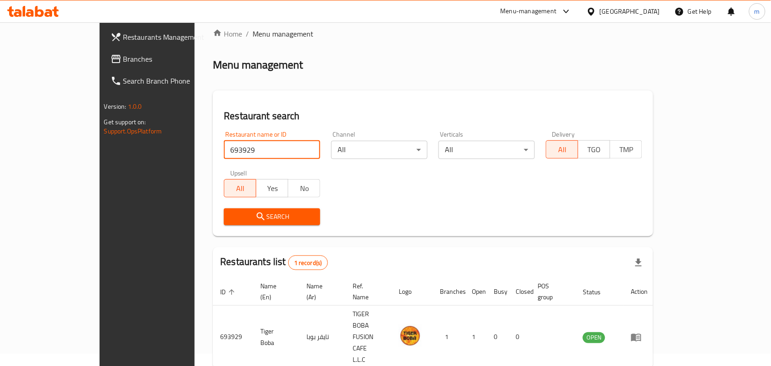
scroll to position [24, 0]
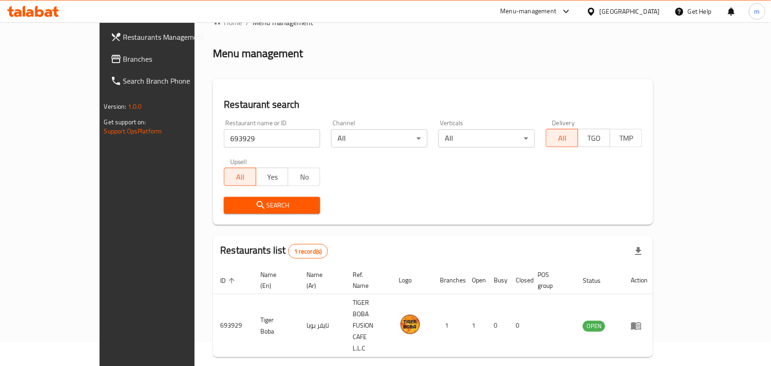
drag, startPoint x: 629, startPoint y: 4, endPoint x: 621, endPoint y: 24, distance: 22.0
click at [629, 7] on div "[GEOGRAPHIC_DATA]" at bounding box center [623, 11] width 88 height 22
click at [610, 14] on div "[GEOGRAPHIC_DATA]" at bounding box center [630, 11] width 60 height 10
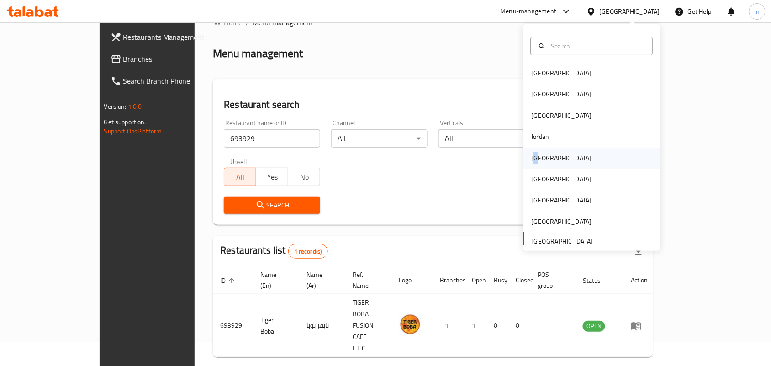
click at [532, 159] on div "[GEOGRAPHIC_DATA]" at bounding box center [562, 158] width 60 height 10
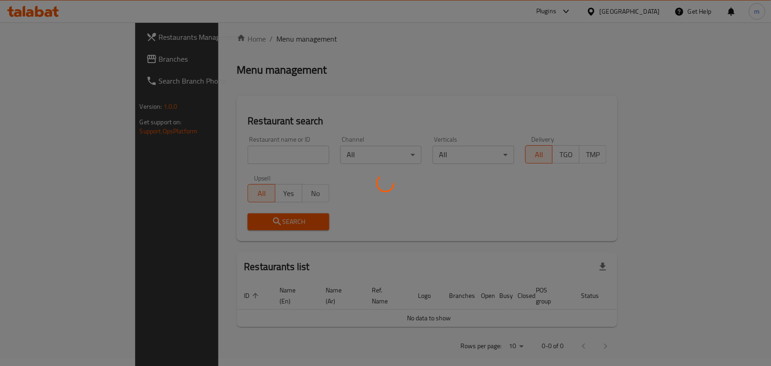
scroll to position [24, 0]
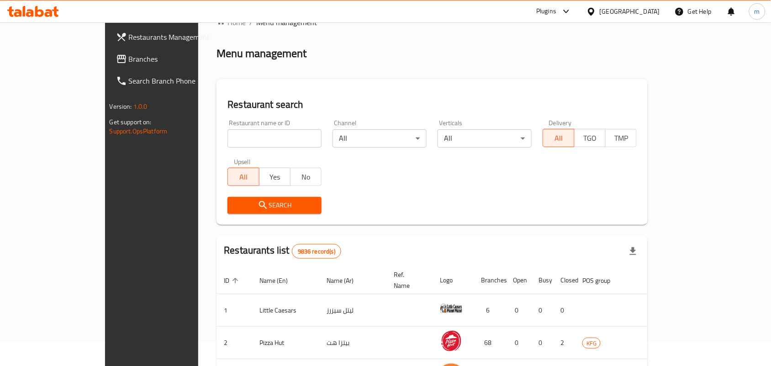
click at [129, 56] on span "Branches" at bounding box center [178, 58] width 98 height 11
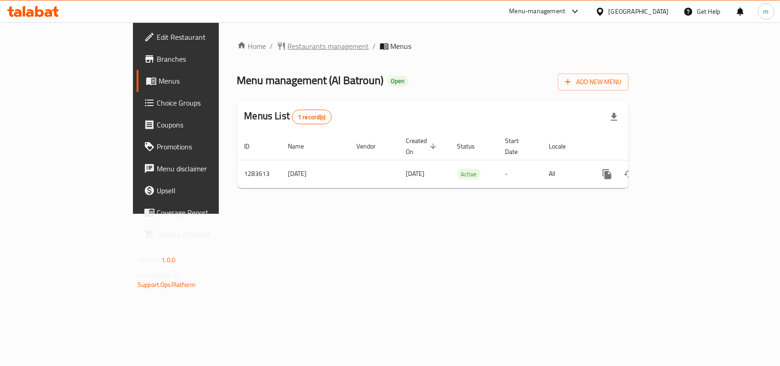
click at [288, 46] on span "Restaurants management" at bounding box center [328, 46] width 81 height 11
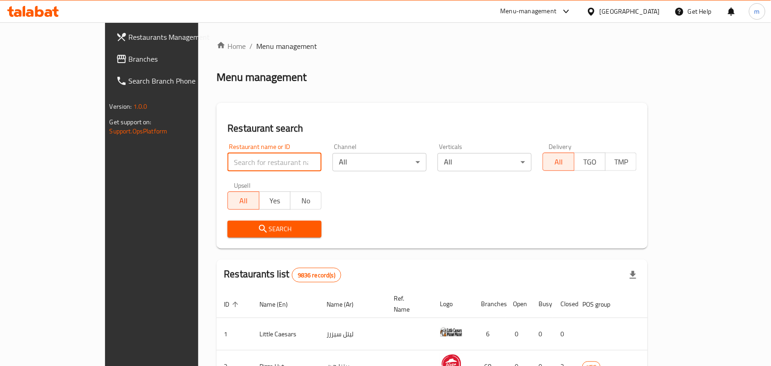
click at [228, 162] on input "search" at bounding box center [275, 162] width 94 height 18
paste input "695319"
type input "695319"
click button "Search" at bounding box center [275, 229] width 94 height 17
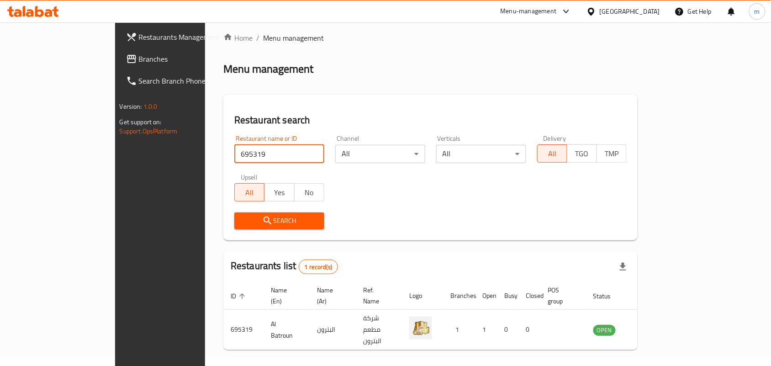
scroll to position [24, 0]
